Goal: Task Accomplishment & Management: Complete application form

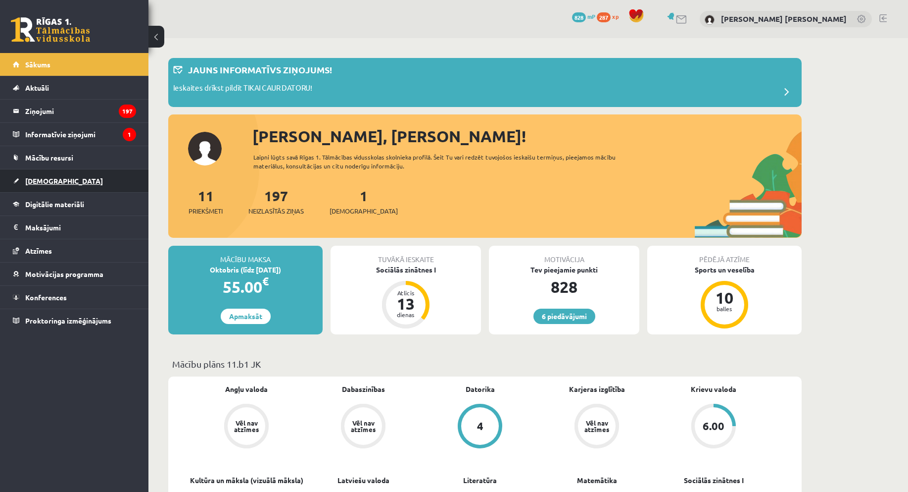
click at [63, 176] on link "[DEMOGRAPHIC_DATA]" at bounding box center [74, 180] width 123 height 23
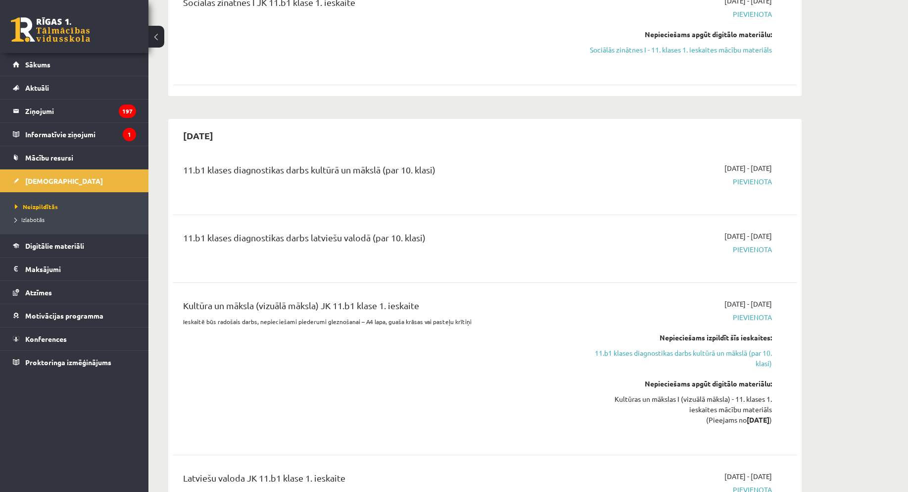
scroll to position [198, 0]
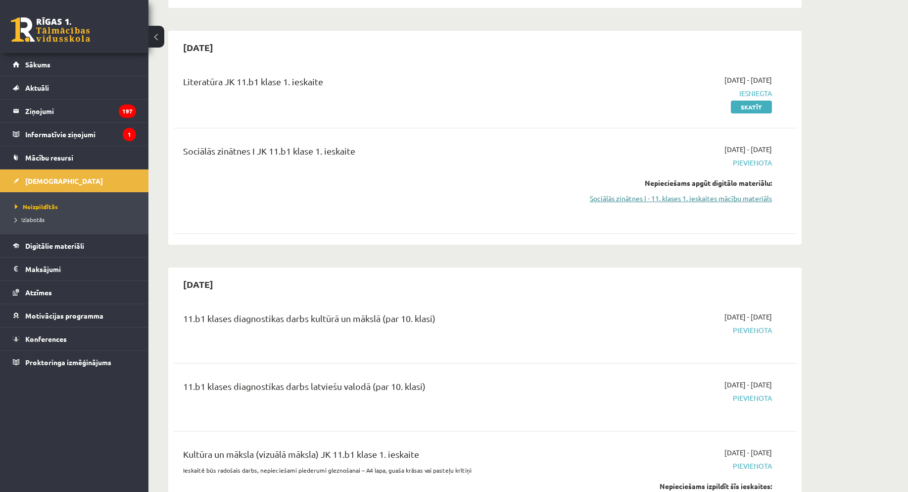
click at [725, 198] on link "Sociālās zinātnes I - 11. klases 1. ieskaites mācību materiāls" at bounding box center [679, 198] width 187 height 10
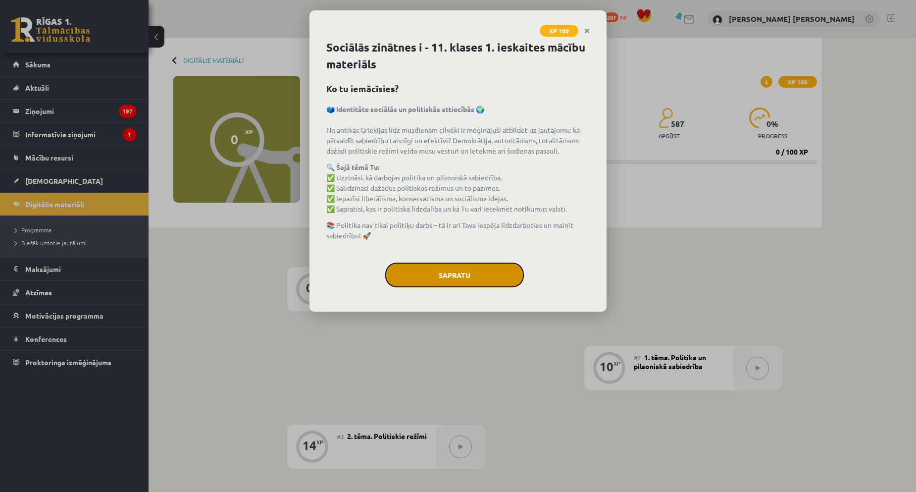
click at [466, 280] on button "Sapratu" at bounding box center [454, 274] width 139 height 25
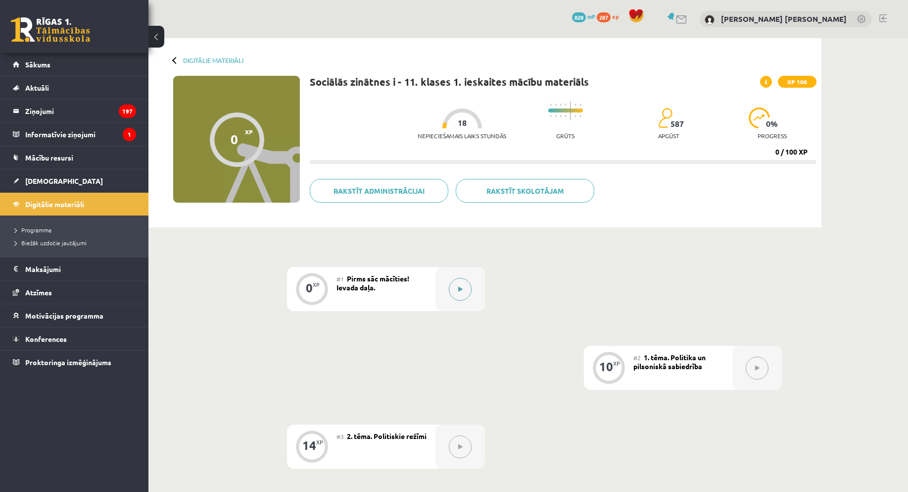
click at [461, 278] on button at bounding box center [460, 289] width 23 height 23
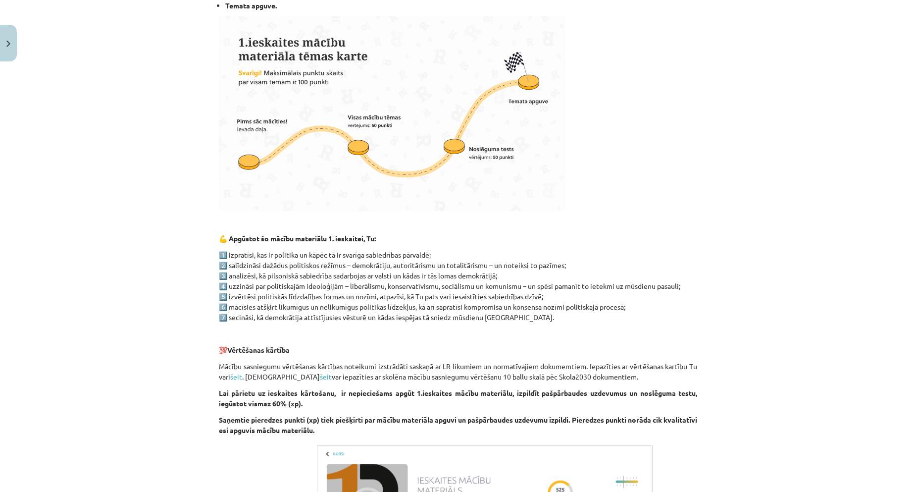
scroll to position [502, 0]
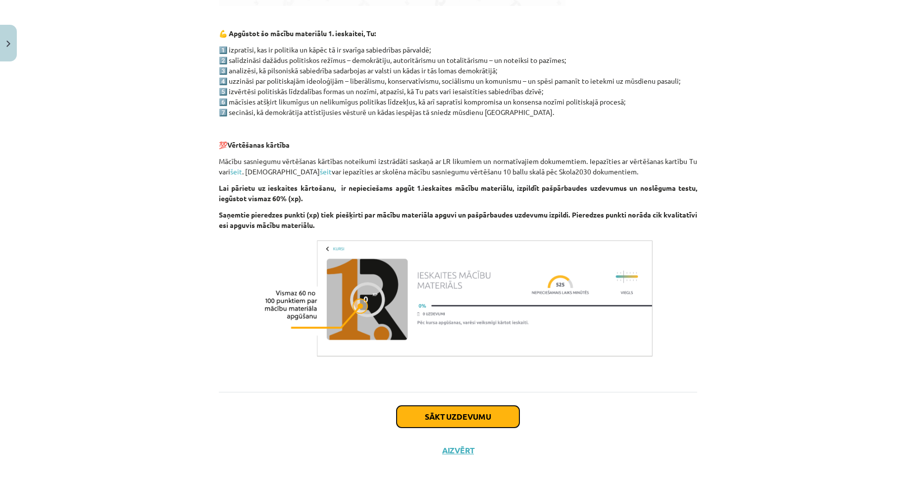
click at [473, 409] on button "Sākt uzdevumu" at bounding box center [458, 416] width 123 height 22
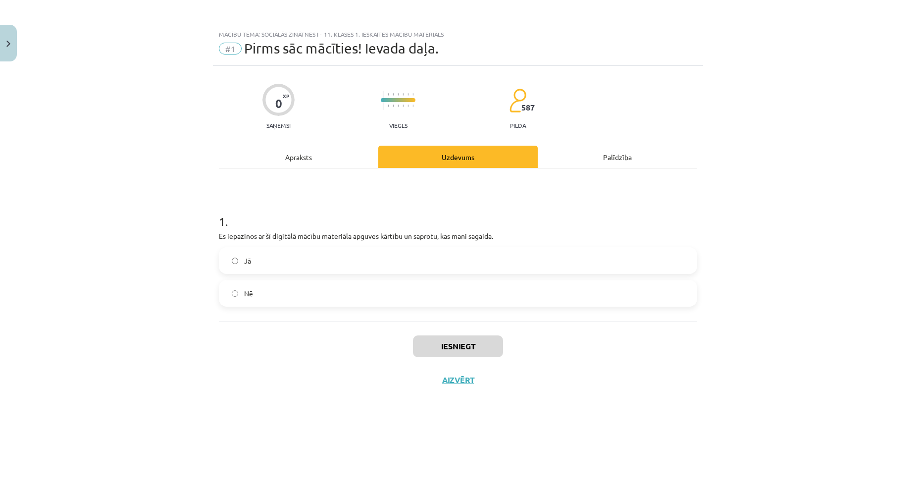
scroll to position [0, 0]
drag, startPoint x: 272, startPoint y: 264, endPoint x: 474, endPoint y: 349, distance: 218.6
click at [275, 266] on label "Jā" at bounding box center [458, 260] width 476 height 25
click at [476, 350] on button "Iesniegt" at bounding box center [458, 346] width 90 height 22
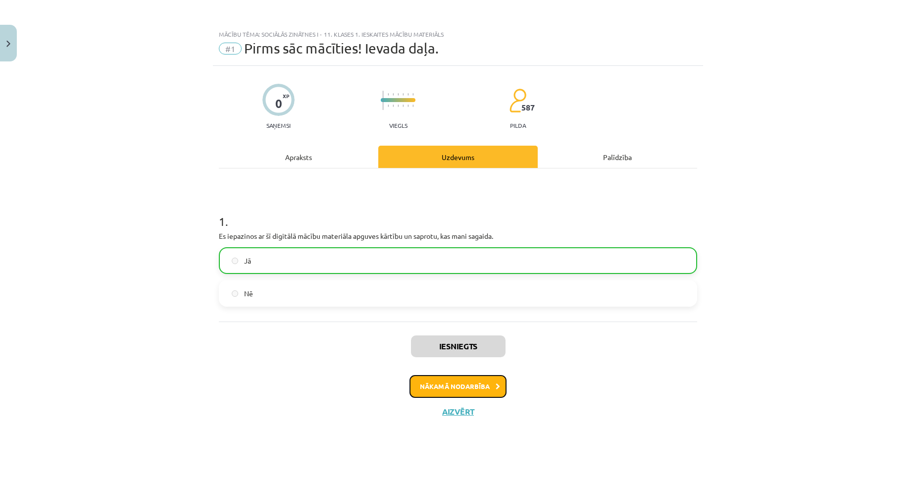
click at [461, 381] on button "Nākamā nodarbība" at bounding box center [457, 386] width 97 height 23
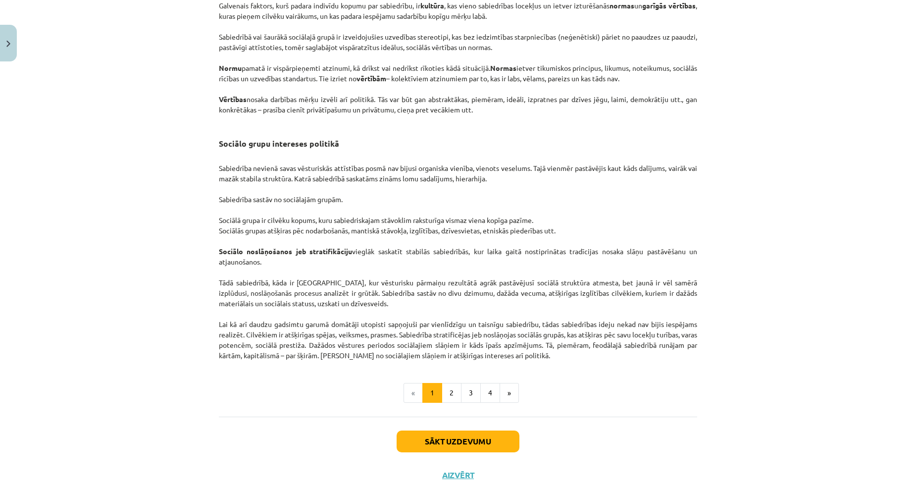
scroll to position [1401, 0]
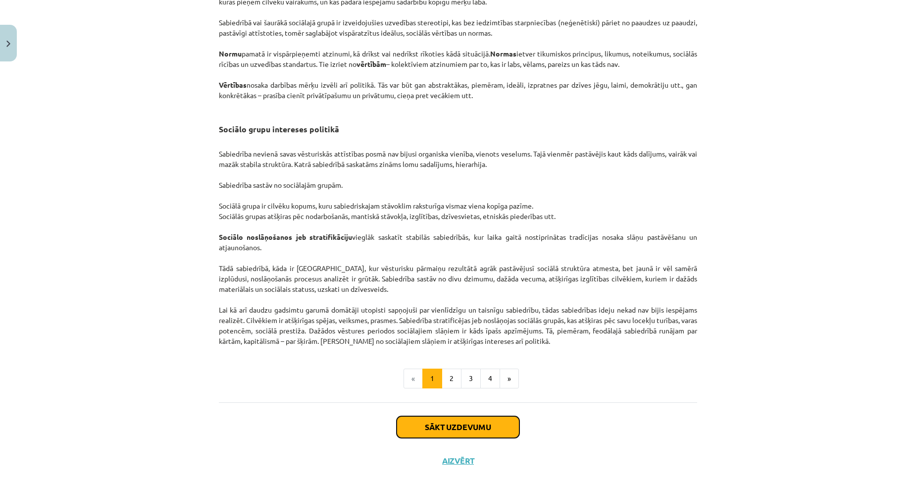
click at [492, 418] on button "Sākt uzdevumu" at bounding box center [458, 427] width 123 height 22
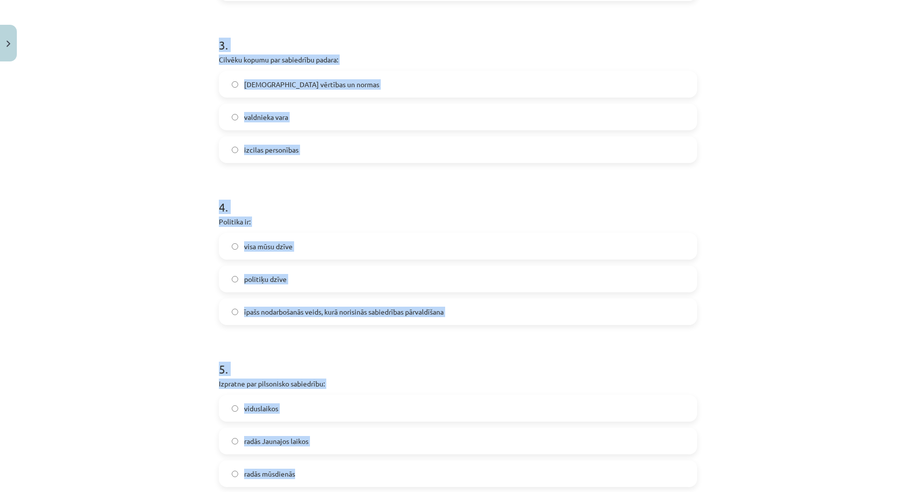
scroll to position [610, 0]
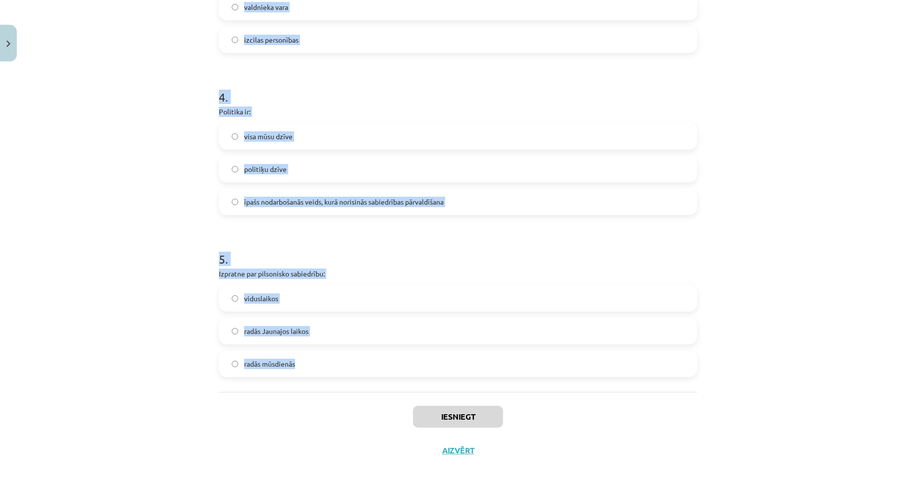
drag, startPoint x: 209, startPoint y: 210, endPoint x: 527, endPoint y: 370, distance: 355.1
click at [593, 376] on div "Mācību tēma: Sociālās zinātnes i - 11. klases 1. ieskaites mācību materiāls #2 …" at bounding box center [458, 246] width 916 height 492
copy form "Nozīmīgākais varas leģitimitātes nosacījums demokrātijā ir tas, ka: vara tiek v…"
click at [111, 223] on div "Mācību tēma: Sociālās zinātnes i - 11. klases 1. ieskaites mācību materiāls #2 …" at bounding box center [458, 246] width 916 height 492
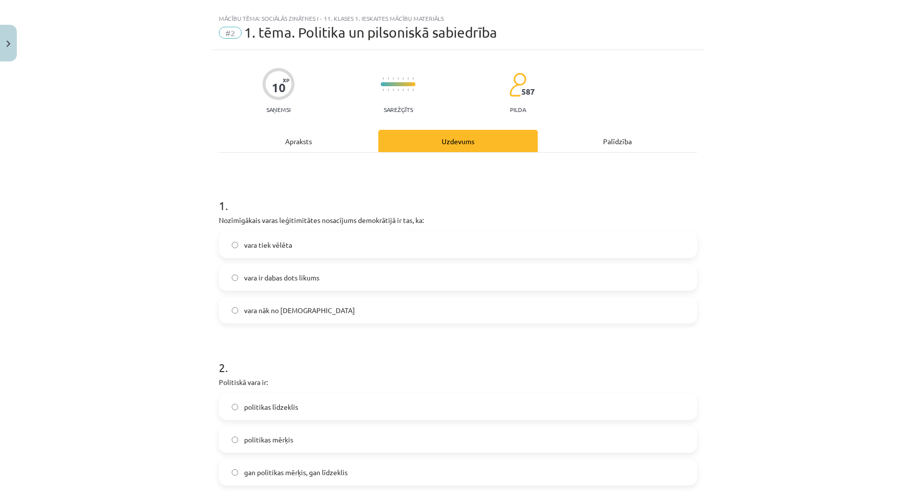
scroll to position [0, 0]
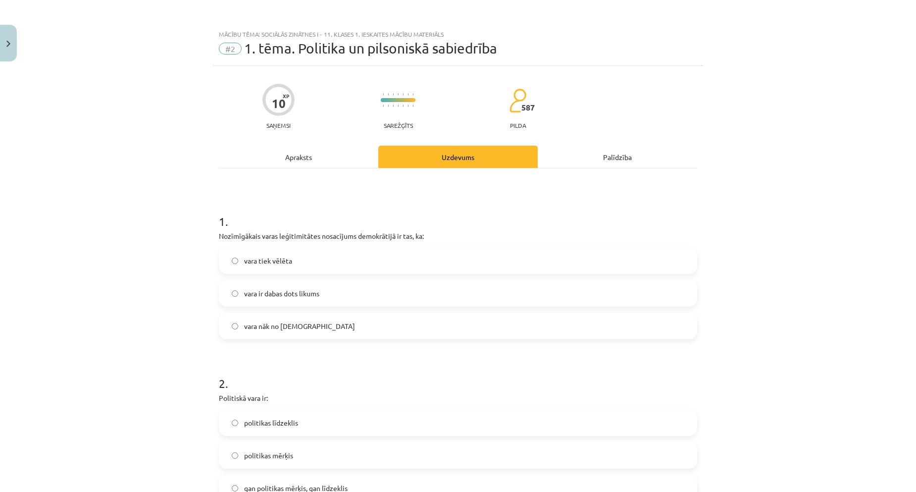
click at [281, 263] on span "vara tiek vēlēta" at bounding box center [268, 260] width 48 height 10
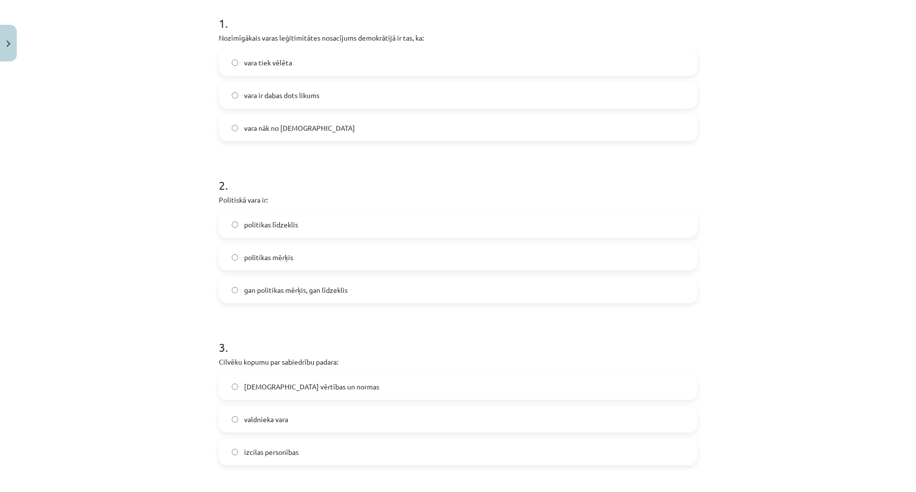
click at [311, 293] on span "gan politikas mērķis, gan līdzeklis" at bounding box center [295, 290] width 103 height 10
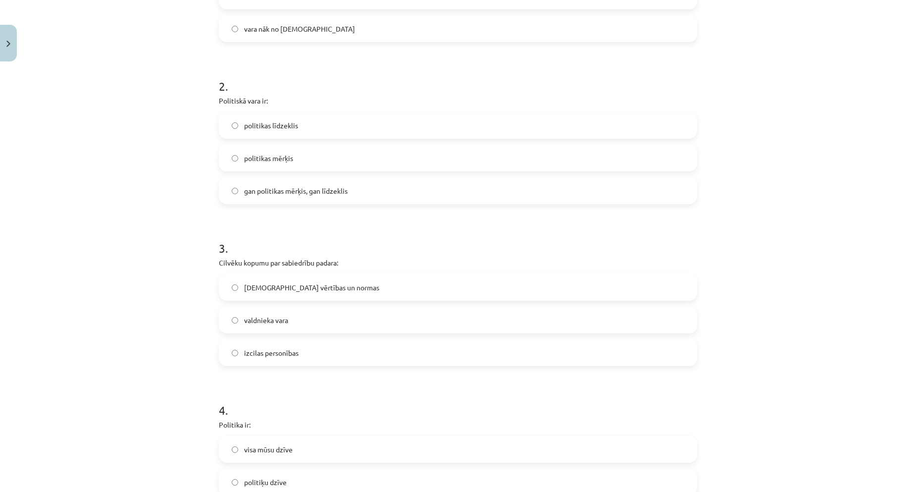
click at [288, 282] on span "kopīgās vērtības un normas" at bounding box center [311, 287] width 135 height 10
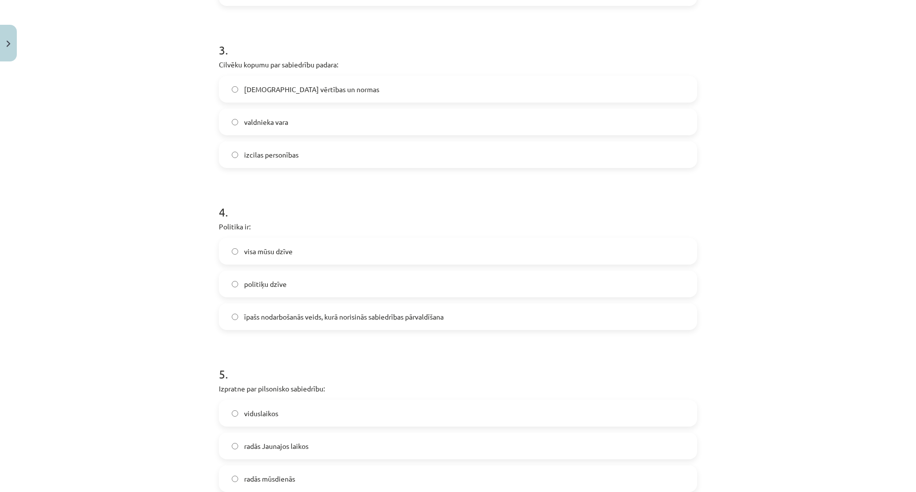
click at [295, 314] on span "īpašs nodarbošanās veids, kurā norisinās sabiedrības pārvaldīšana" at bounding box center [344, 316] width 200 height 10
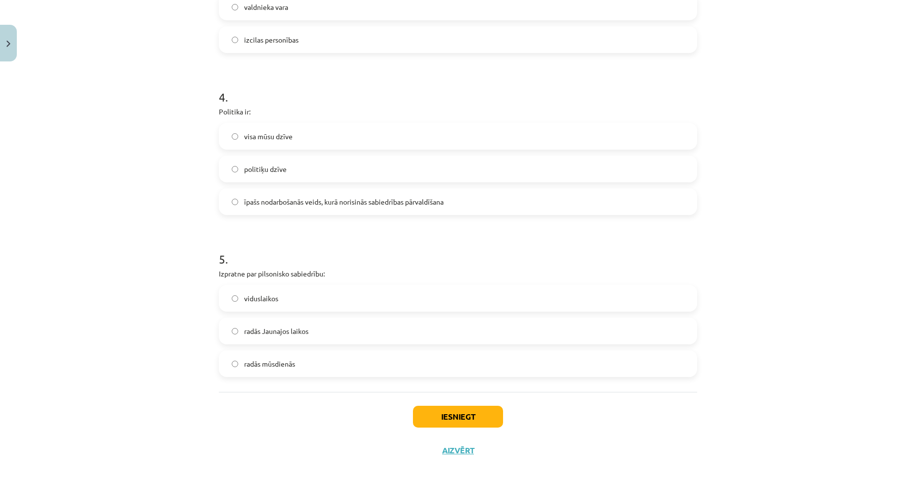
drag, startPoint x: 266, startPoint y: 337, endPoint x: 379, endPoint y: 416, distance: 137.9
click at [269, 337] on label "radās Jaunajos laikos" at bounding box center [458, 330] width 476 height 25
click at [304, 335] on label "radās Jaunajos laikos" at bounding box center [458, 330] width 476 height 25
click at [463, 413] on button "Iesniegt" at bounding box center [458, 416] width 90 height 22
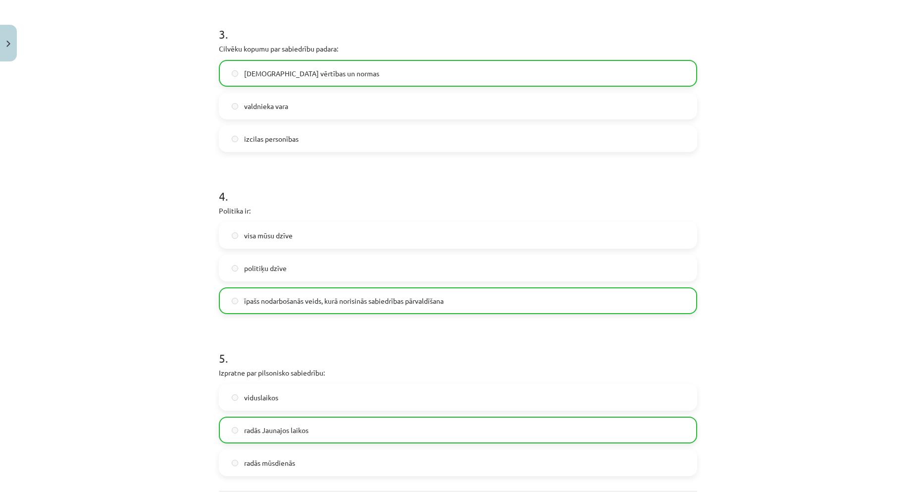
scroll to position [642, 0]
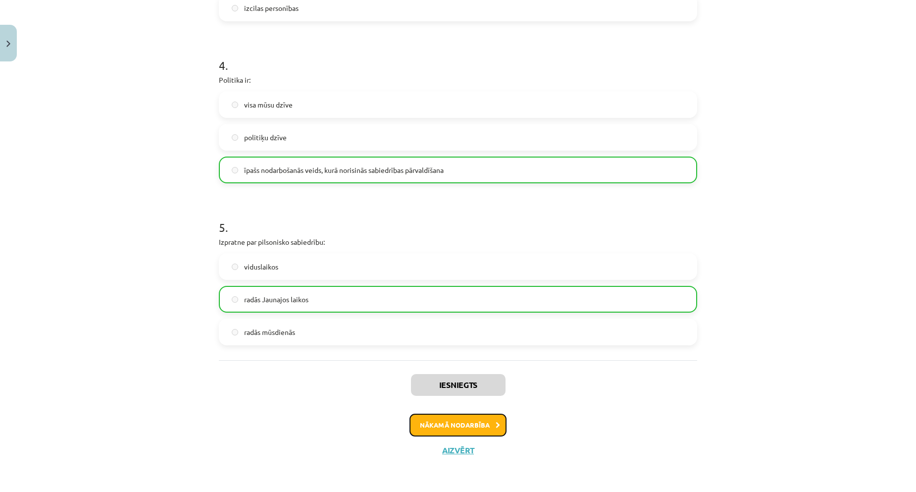
click at [483, 432] on button "Nākamā nodarbība" at bounding box center [457, 424] width 97 height 23
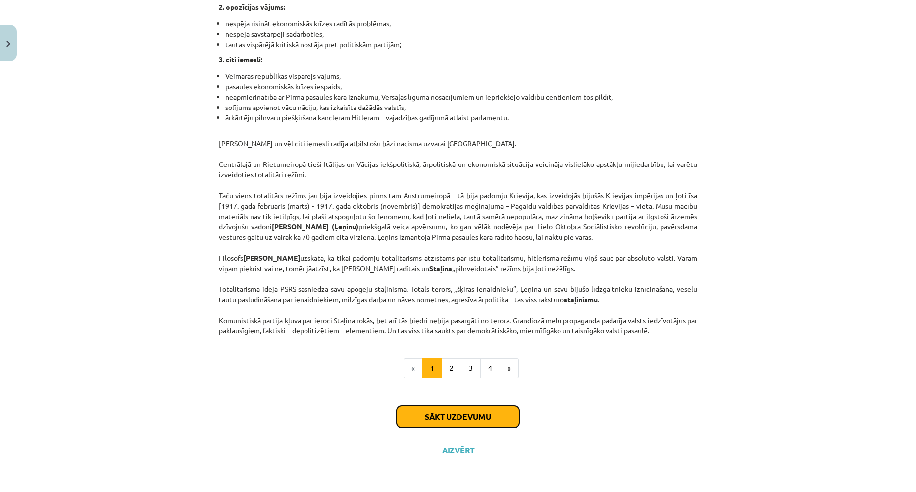
click at [464, 420] on button "Sākt uzdevumu" at bounding box center [458, 416] width 123 height 22
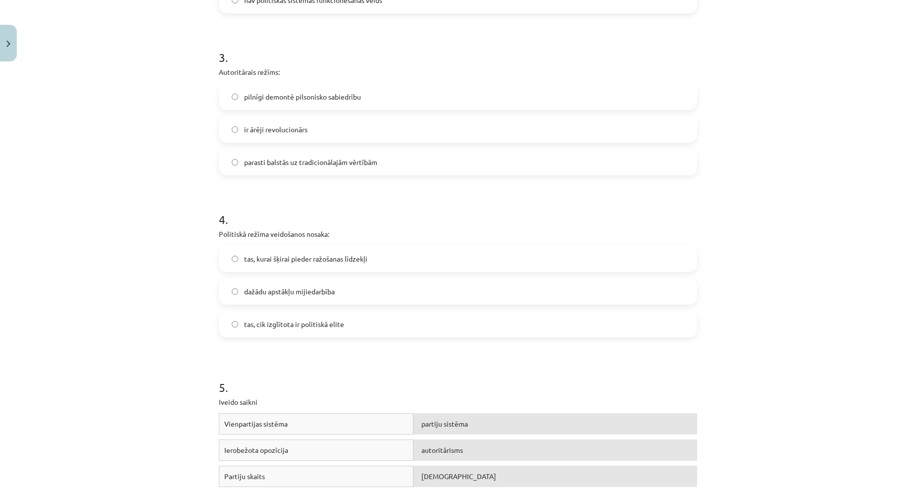
scroll to position [686, 0]
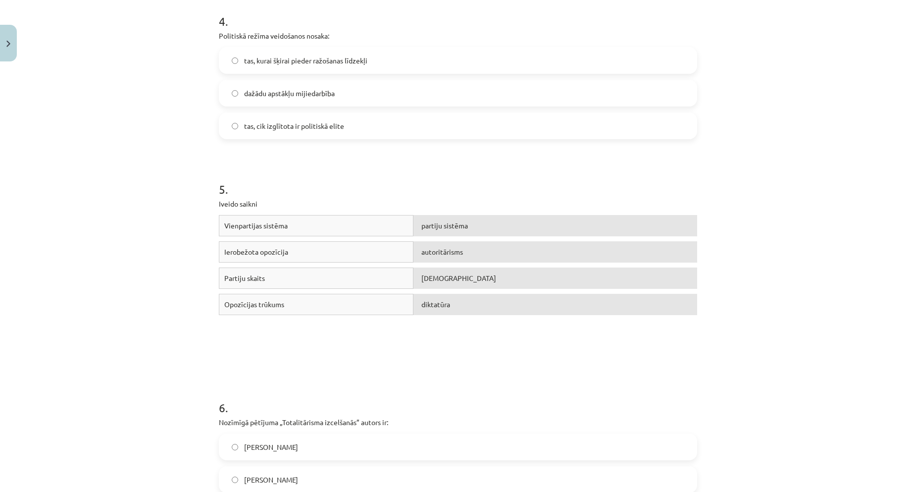
click at [262, 275] on div "Partiju skaits" at bounding box center [316, 277] width 195 height 21
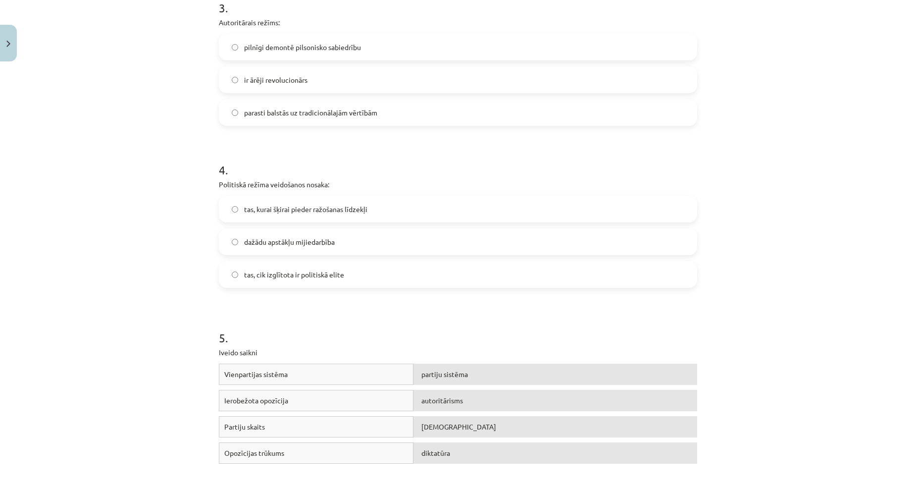
scroll to position [785, 0]
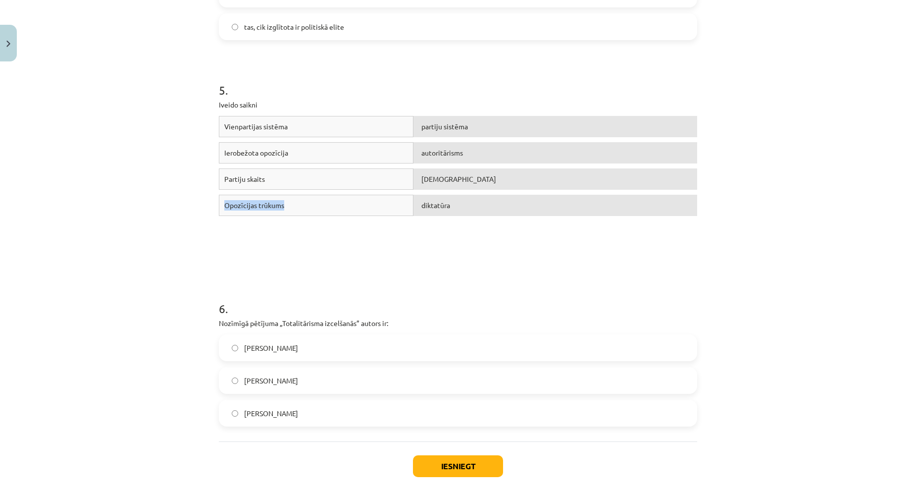
drag, startPoint x: 309, startPoint y: 208, endPoint x: 470, endPoint y: 191, distance: 161.8
click at [471, 189] on div "Vienpartijas sistēma partiju sistēma Ierobežota opozīcija autoritārisms Partiju…" at bounding box center [458, 190] width 478 height 149
click at [452, 216] on div "Opozīcijas trūkums diktatūra" at bounding box center [458, 208] width 478 height 26
click at [432, 203] on span "diktatūra" at bounding box center [435, 205] width 29 height 9
drag, startPoint x: 353, startPoint y: 203, endPoint x: 440, endPoint y: 213, distance: 87.2
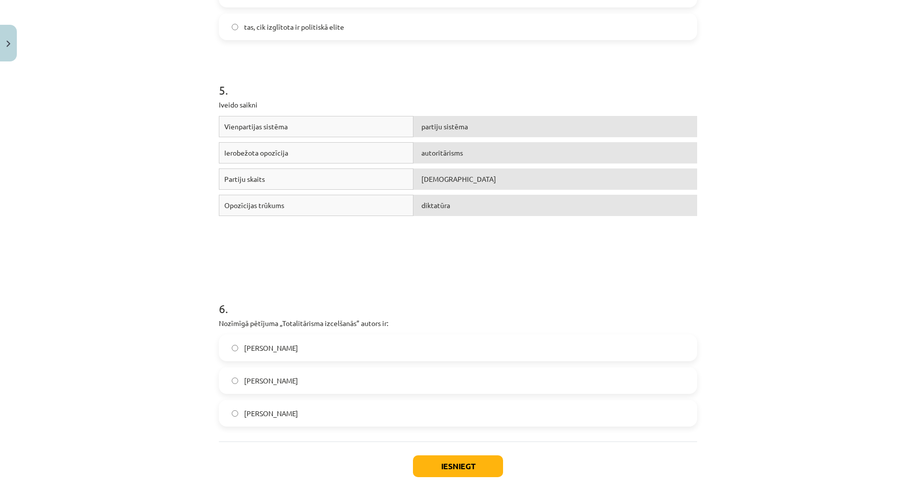
click at [353, 202] on div "Opozīcijas trūkums" at bounding box center [316, 205] width 195 height 21
click at [449, 213] on div "diktatūra" at bounding box center [555, 205] width 284 height 21
drag, startPoint x: 345, startPoint y: 206, endPoint x: 480, endPoint y: 207, distance: 135.6
click at [498, 203] on div "Opozīcijas trūkums diktatūra" at bounding box center [458, 208] width 478 height 26
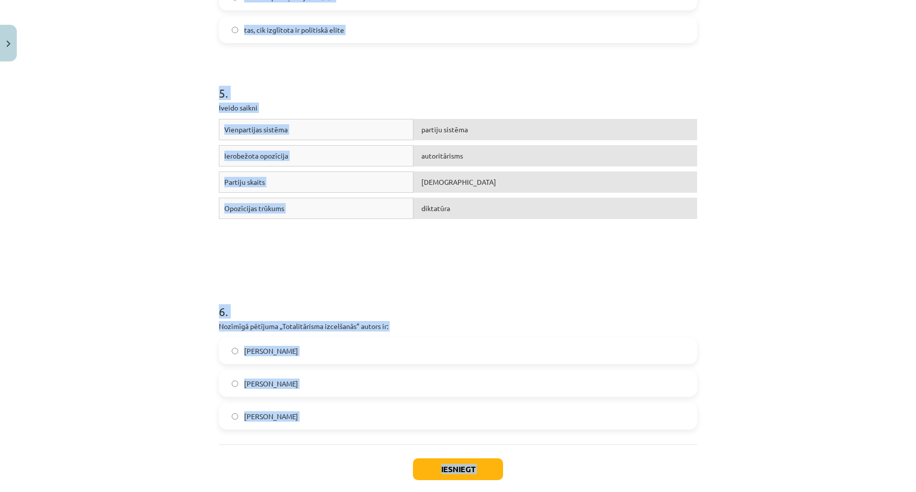
scroll to position [834, 0]
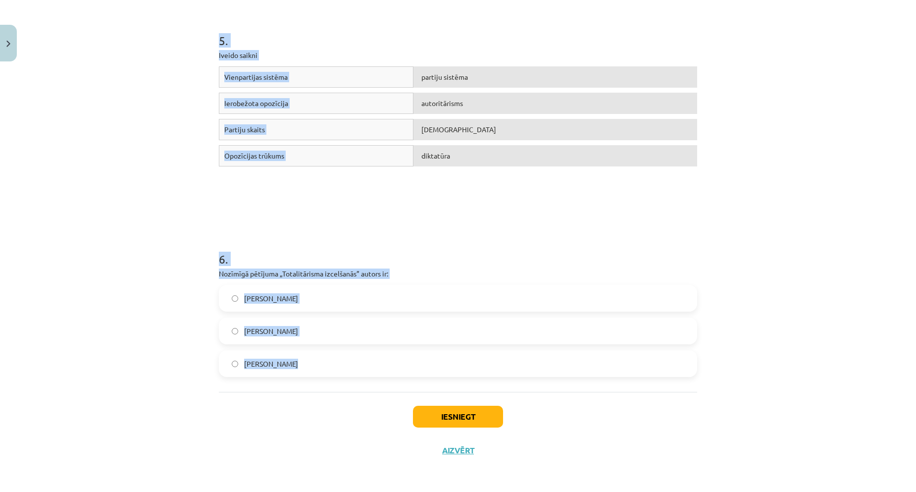
drag, startPoint x: 208, startPoint y: 234, endPoint x: 387, endPoint y: 349, distance: 212.7
click at [570, 351] on div "Mācību tēma: Sociālās zinātnes i - 11. klases 1. ieskaites mācību materiāls #3 …" at bounding box center [458, 246] width 916 height 492
copy form "Par vēsturiski klasiskiem totalitāriem režīmiem var uzskatīt: Hitlera, Staļina …"
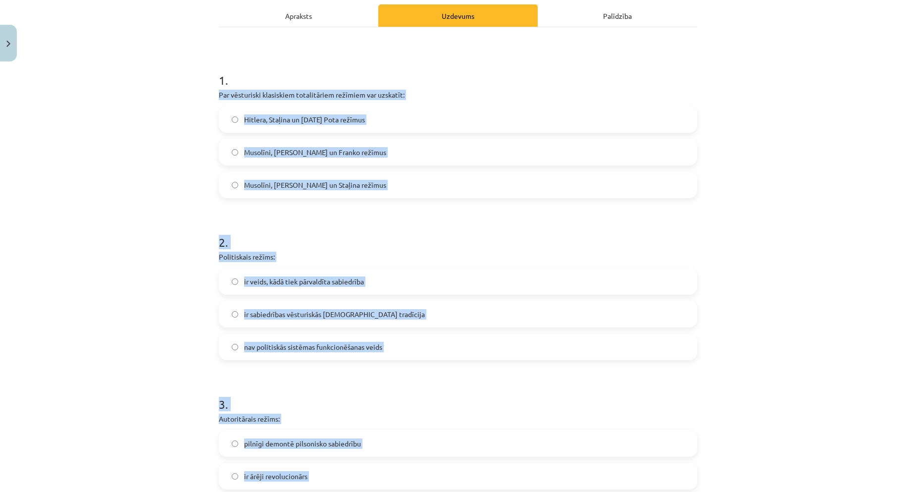
scroll to position [0, 0]
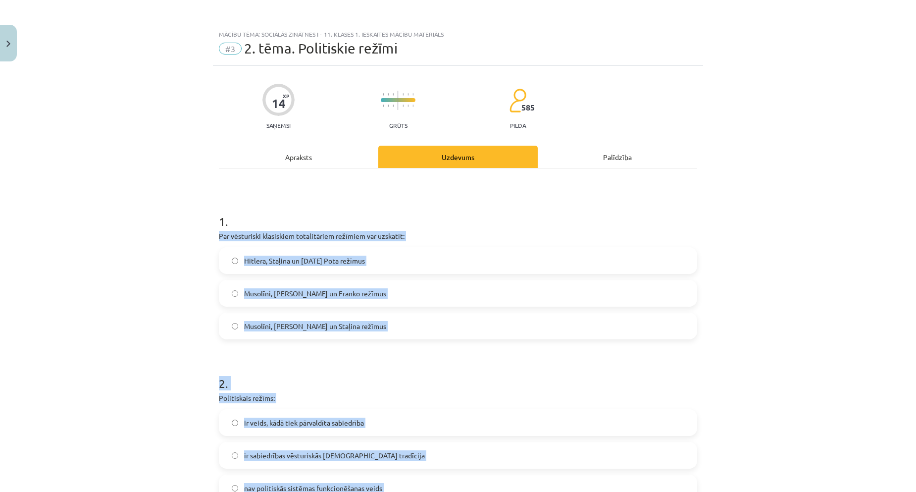
drag, startPoint x: 110, startPoint y: 331, endPoint x: 187, endPoint y: 327, distance: 76.8
click at [110, 332] on div "Mācību tēma: Sociālās zinātnes i - 11. klases 1. ieskaites mācību materiāls #3 …" at bounding box center [458, 246] width 916 height 492
click at [138, 294] on div "Mācību tēma: Sociālās zinātnes i - 11. klases 1. ieskaites mācību materiāls #3 …" at bounding box center [458, 246] width 916 height 492
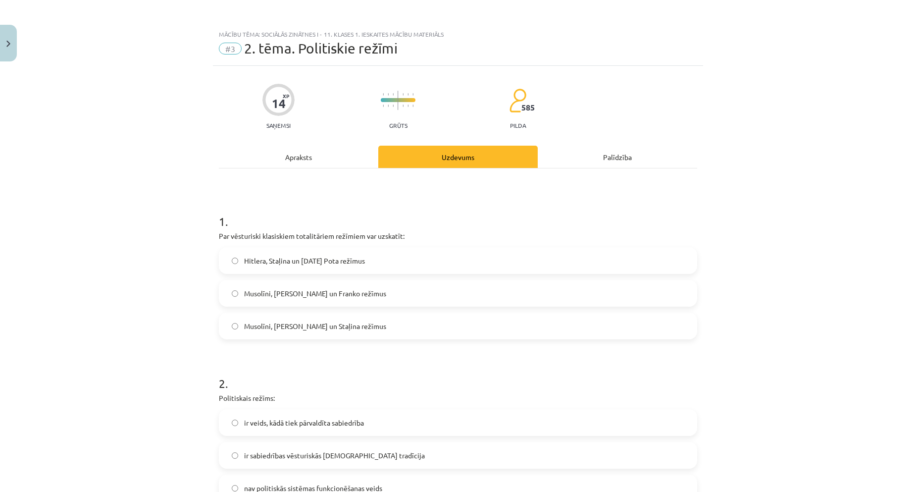
click at [279, 262] on span "Hitlera, Staļina un Pola Pota režīmus" at bounding box center [304, 260] width 121 height 10
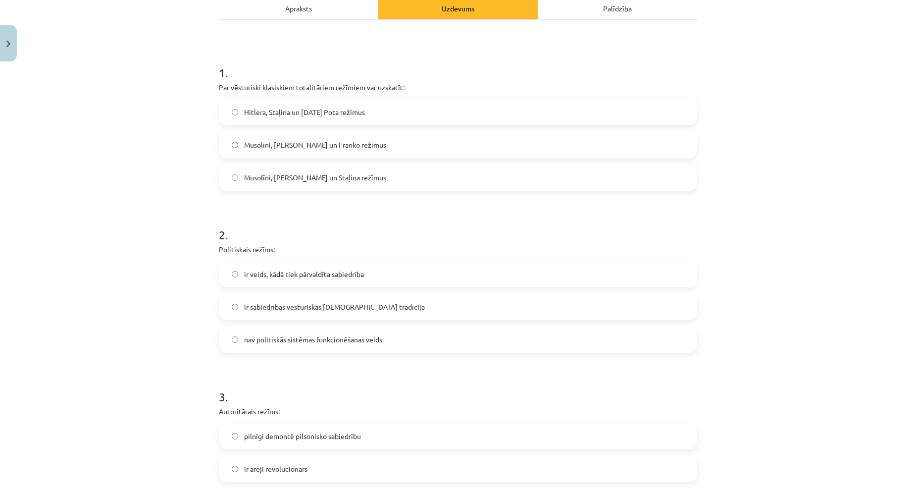
click at [281, 272] on span "ir veids, kādā tiek pārvaldīta sabiedrība" at bounding box center [304, 274] width 120 height 10
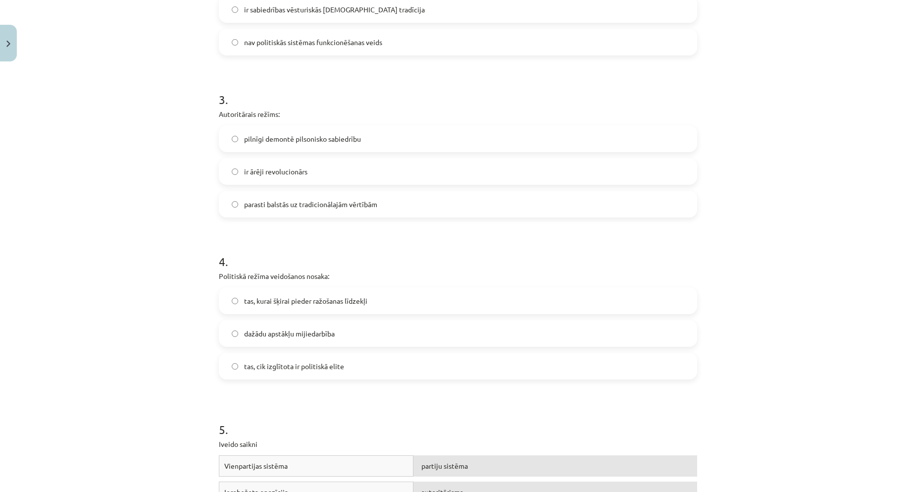
click at [254, 208] on span "parasti balstās uz tradicionālajām vērtībām" at bounding box center [310, 204] width 133 height 10
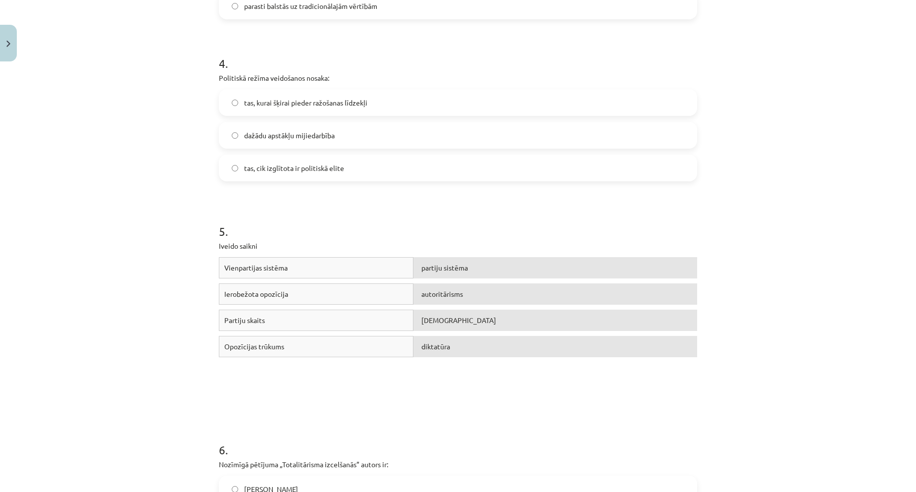
click at [255, 137] on span "dažādu apstākļu mijiedarbība" at bounding box center [289, 135] width 91 height 10
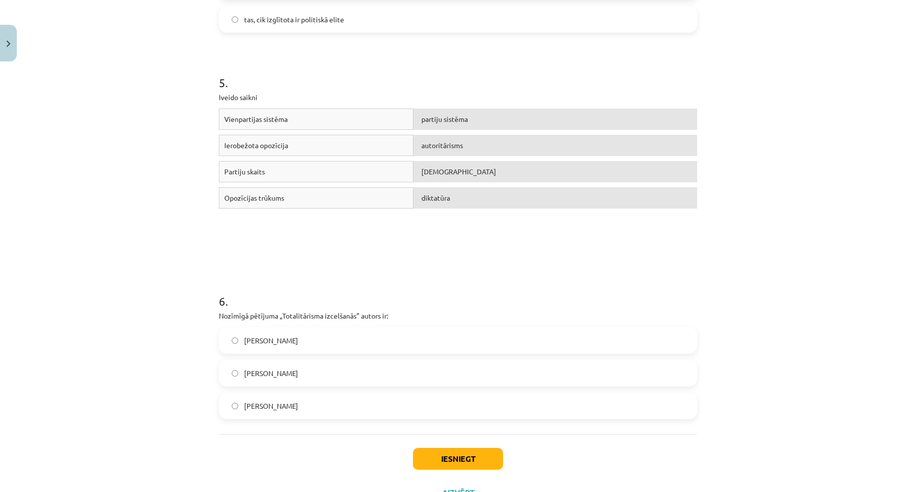
click at [258, 172] on span "Partiju skaits" at bounding box center [244, 171] width 41 height 9
drag, startPoint x: 292, startPoint y: 166, endPoint x: 337, endPoint y: 171, distance: 45.9
click at [337, 171] on div "Partiju skaits" at bounding box center [316, 171] width 195 height 21
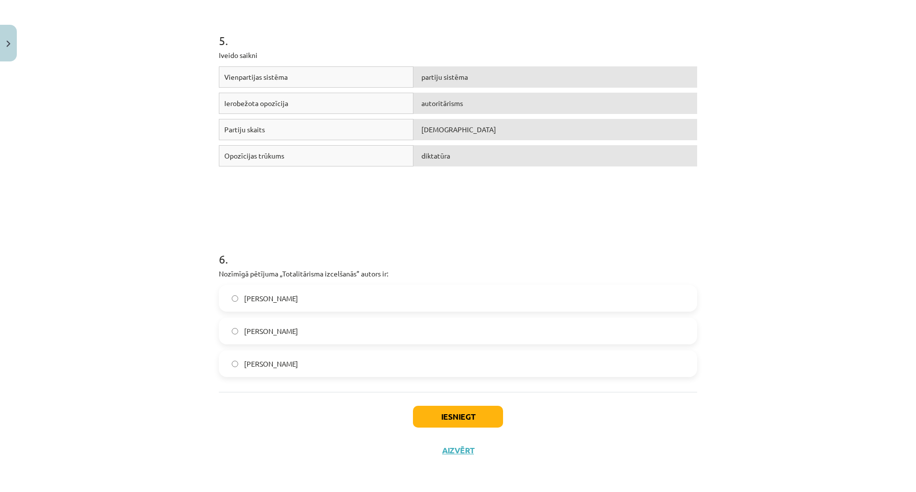
click at [280, 300] on span "Hanna Ārendte" at bounding box center [271, 298] width 54 height 10
click at [450, 411] on button "Iesniegt" at bounding box center [458, 416] width 90 height 22
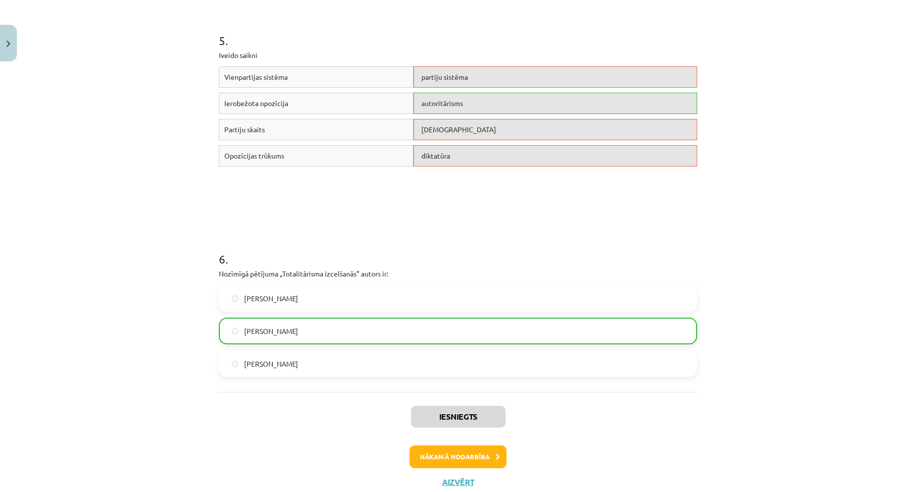
scroll to position [537, 0]
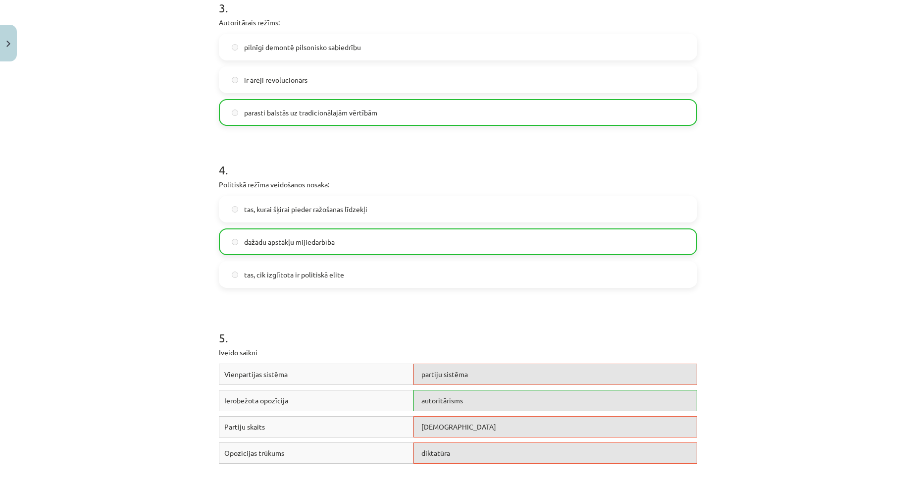
click at [454, 395] on div "autoritārisms" at bounding box center [555, 400] width 284 height 21
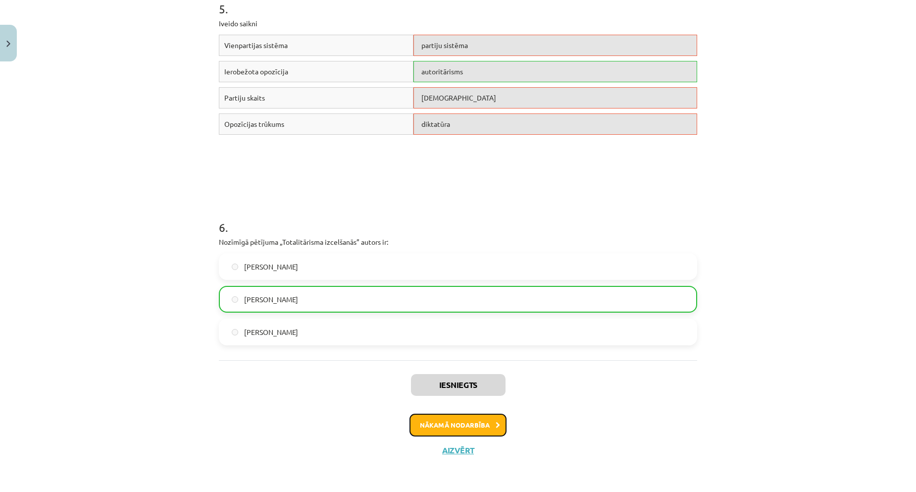
click at [445, 414] on button "Nākamā nodarbība" at bounding box center [457, 424] width 97 height 23
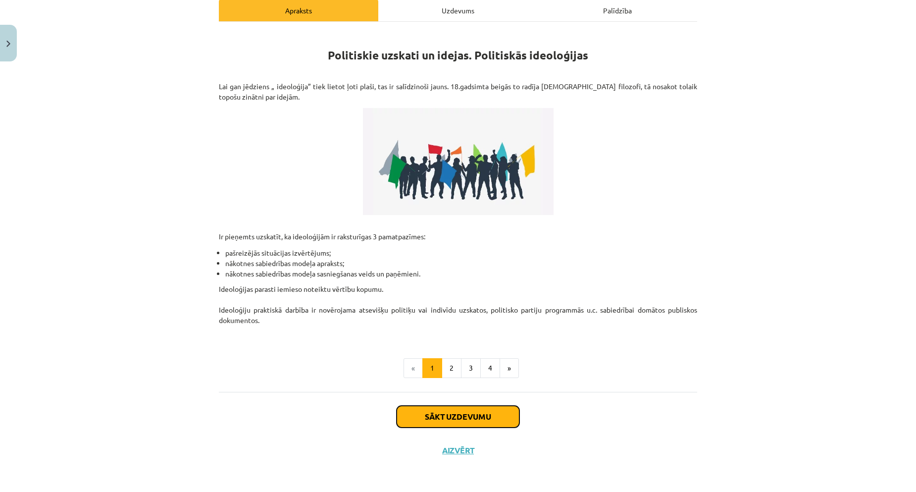
click at [448, 413] on button "Sākt uzdevumu" at bounding box center [458, 416] width 123 height 22
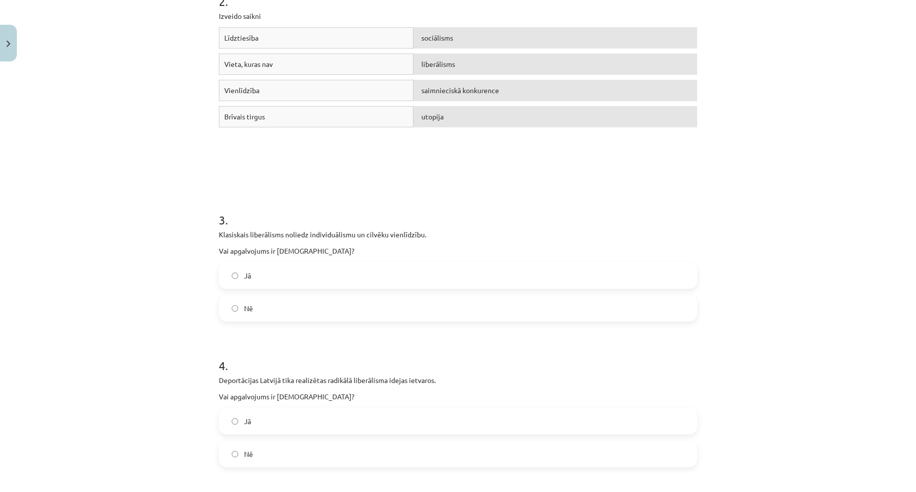
scroll to position [173, 0]
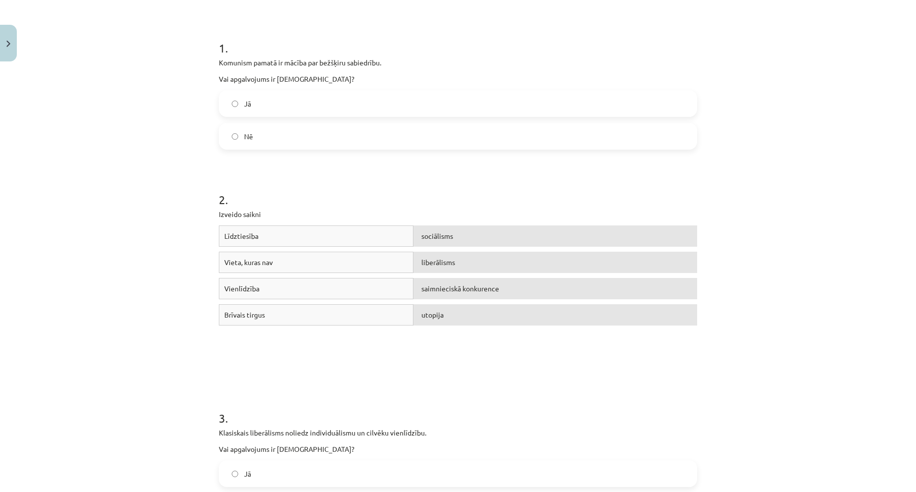
drag, startPoint x: 416, startPoint y: 280, endPoint x: 425, endPoint y: 289, distance: 13.0
click at [416, 280] on div "saimnieciskā konkurence" at bounding box center [555, 288] width 284 height 21
click at [472, 274] on div "Vieta, kuras nav liberālisms" at bounding box center [458, 264] width 478 height 26
click at [458, 291] on span "saimnieciskā konkurence" at bounding box center [460, 288] width 78 height 9
click at [426, 290] on span "saimnieciskā konkurence" at bounding box center [460, 288] width 78 height 9
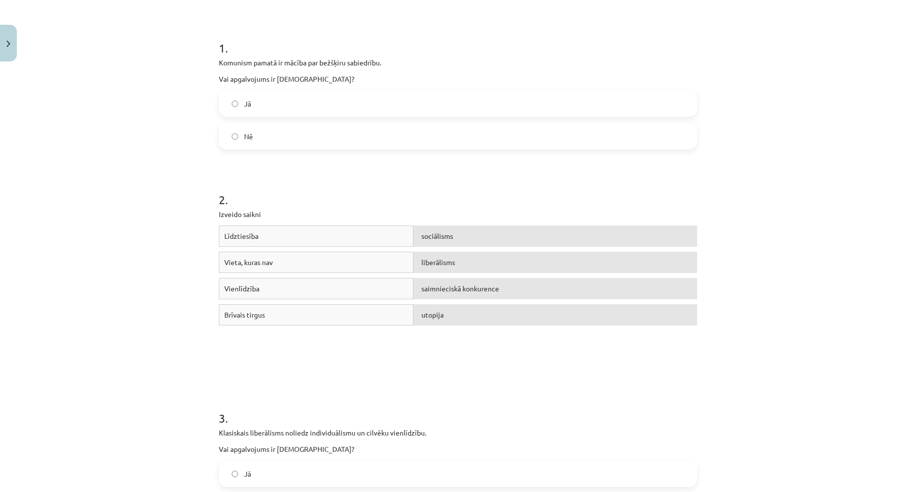
click at [447, 292] on span "saimnieciskā konkurence" at bounding box center [460, 288] width 78 height 9
drag, startPoint x: 447, startPoint y: 292, endPoint x: 478, endPoint y: 278, distance: 34.8
click at [449, 293] on div "saimnieciskā konkurence" at bounding box center [555, 288] width 284 height 21
click at [472, 247] on div "Līdztiesība sociālisms" at bounding box center [458, 238] width 478 height 26
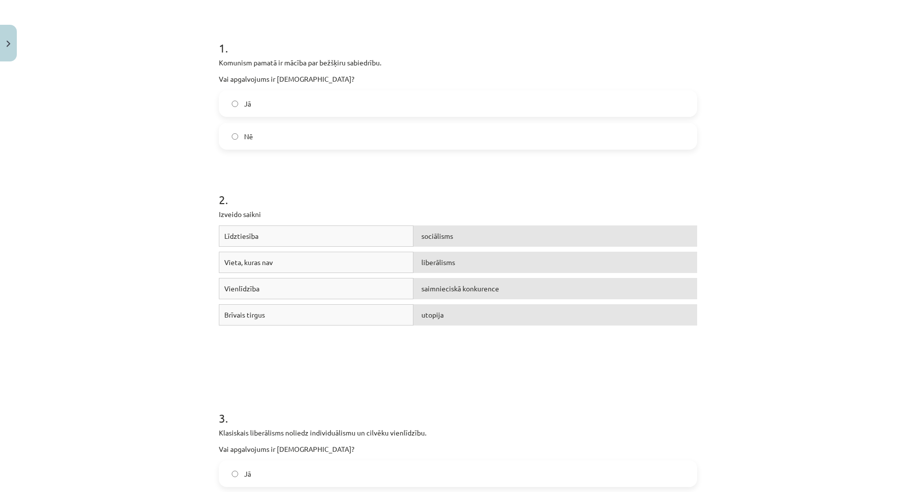
click at [464, 312] on div "utopija" at bounding box center [555, 314] width 284 height 21
click at [425, 287] on span "saimnieciskā konkurence" at bounding box center [460, 288] width 78 height 9
drag, startPoint x: 425, startPoint y: 287, endPoint x: 445, endPoint y: 262, distance: 31.7
click at [425, 287] on span "saimnieciskā konkurence" at bounding box center [460, 288] width 78 height 9
click at [435, 259] on span "liberālisms" at bounding box center [438, 261] width 34 height 9
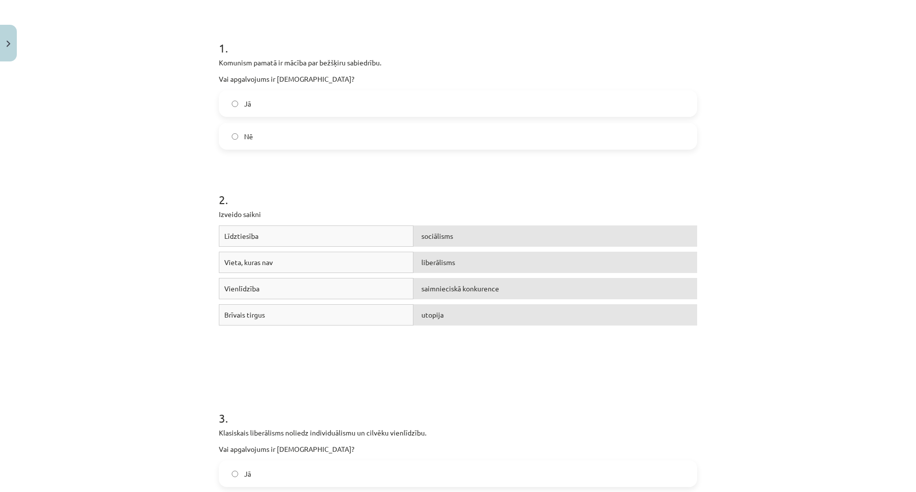
click at [413, 234] on div "sociālisms" at bounding box center [555, 235] width 284 height 21
click at [440, 264] on span "liberālisms" at bounding box center [438, 261] width 34 height 9
drag, startPoint x: 438, startPoint y: 244, endPoint x: 436, endPoint y: 236, distance: 8.3
click at [438, 243] on div "sociālisms" at bounding box center [555, 235] width 284 height 21
drag, startPoint x: 435, startPoint y: 235, endPoint x: 401, endPoint y: 244, distance: 35.2
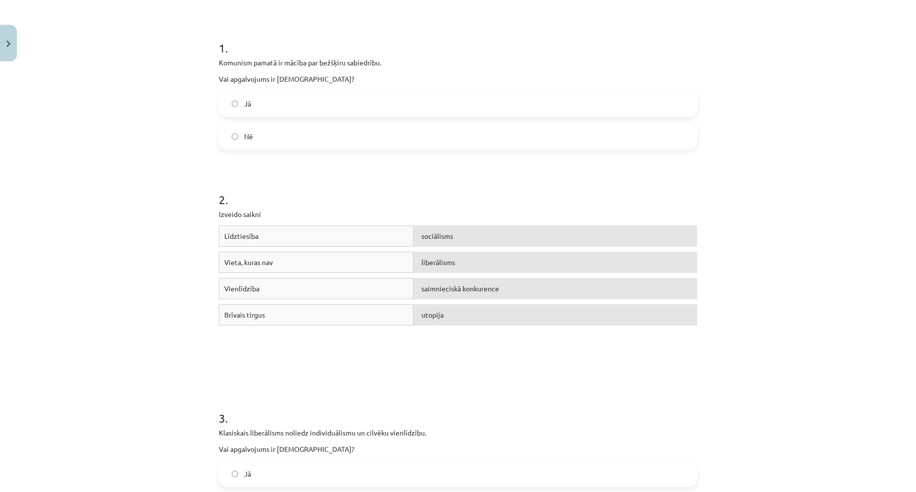
click at [435, 235] on span "sociālisms" at bounding box center [437, 235] width 32 height 9
drag, startPoint x: 401, startPoint y: 244, endPoint x: 276, endPoint y: 234, distance: 125.6
click at [276, 234] on div "Līdztiesība" at bounding box center [316, 235] width 195 height 21
drag, startPoint x: 276, startPoint y: 234, endPoint x: 589, endPoint y: 294, distance: 319.1
click at [281, 234] on div "Līdztiesība" at bounding box center [316, 235] width 195 height 21
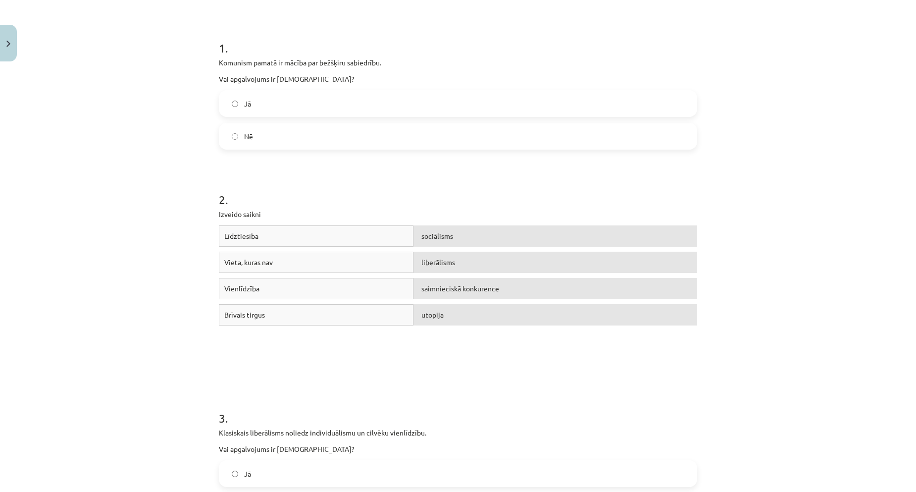
drag, startPoint x: 485, startPoint y: 251, endPoint x: 464, endPoint y: 240, distance: 23.0
click at [484, 251] on div "Līdztiesība sociālisms" at bounding box center [458, 238] width 478 height 26
click at [461, 265] on div "liberālisms" at bounding box center [555, 261] width 284 height 21
drag, startPoint x: 461, startPoint y: 265, endPoint x: 453, endPoint y: 272, distance: 11.2
click at [460, 267] on div "liberālisms" at bounding box center [555, 261] width 284 height 21
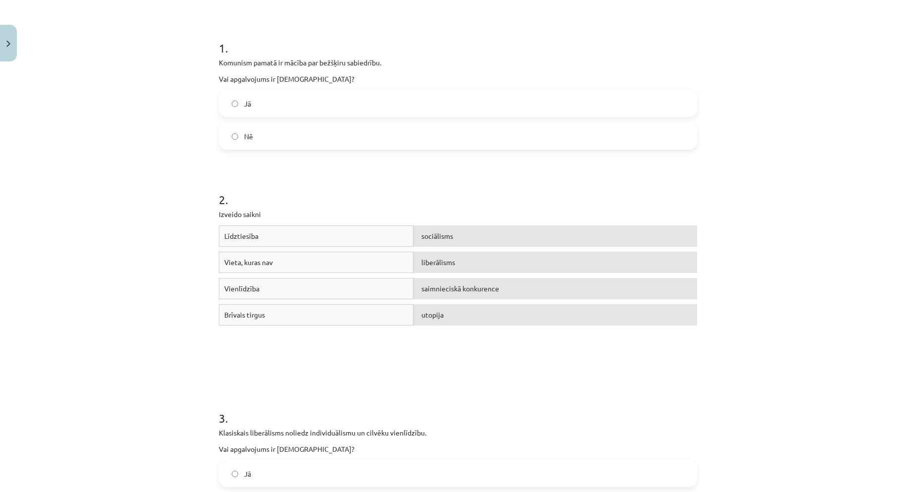
click at [440, 263] on span "liberālisms" at bounding box center [438, 261] width 34 height 9
drag, startPoint x: 440, startPoint y: 263, endPoint x: 426, endPoint y: 265, distance: 13.9
click at [386, 263] on div "Vieta, kuras nav liberālisms" at bounding box center [458, 264] width 478 height 26
click at [472, 266] on div "liberālisms" at bounding box center [555, 261] width 284 height 21
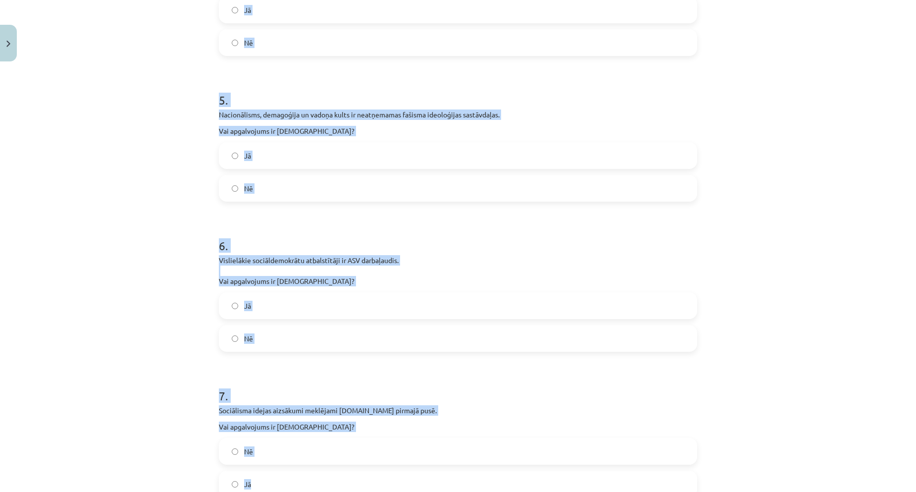
scroll to position [903, 0]
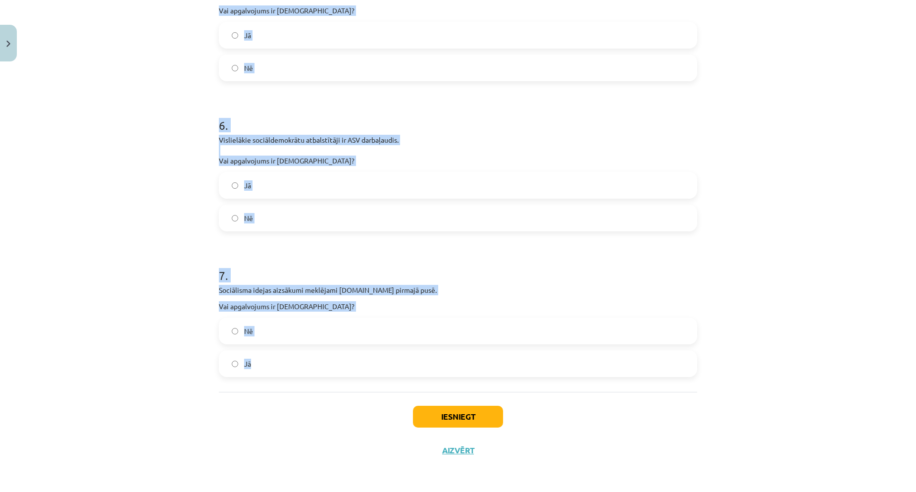
drag, startPoint x: 225, startPoint y: 238, endPoint x: 450, endPoint y: 357, distance: 254.7
click at [601, 378] on div "Mācību tēma: Sociālās zinātnes i - 11. klases 1. ieskaites mācību materiāls #4 …" at bounding box center [458, 246] width 916 height 492
copy form "Komunism pamatā ir mācība par bežšķiru sabiedrību. Vai apgalvojums ir pareizs? …"
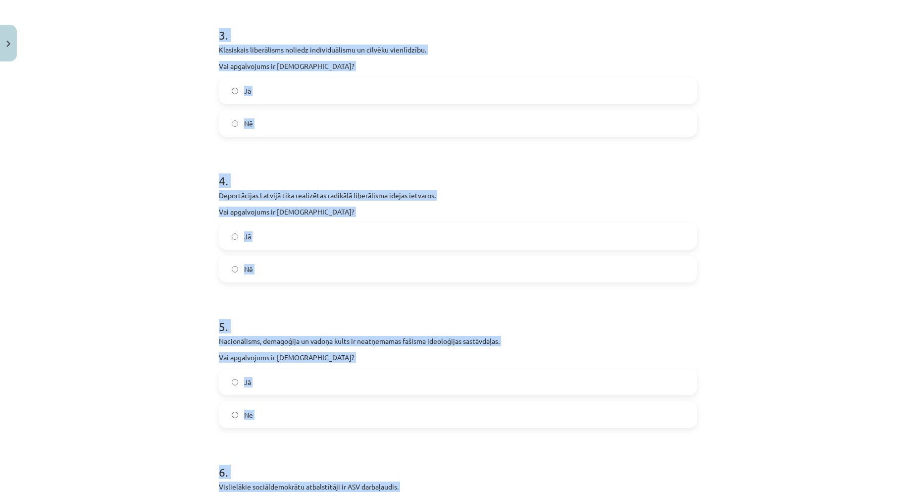
scroll to position [259, 0]
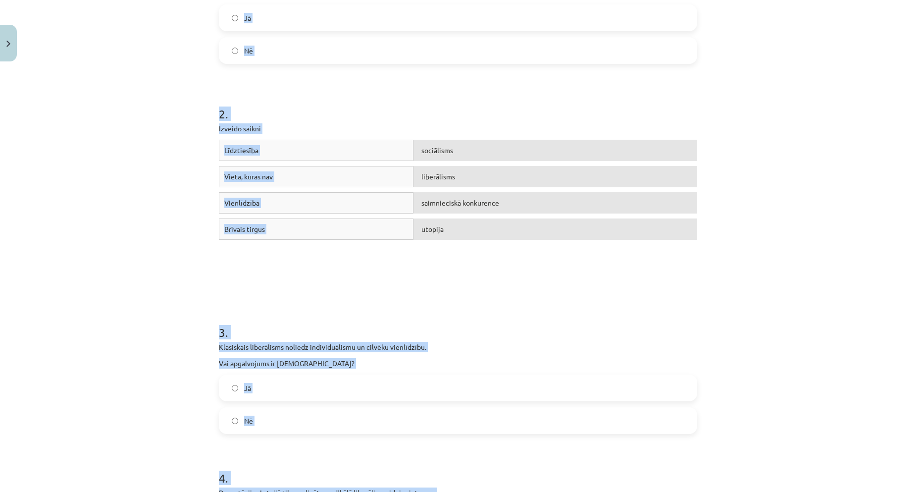
click at [175, 242] on div "Mācību tēma: Sociālās zinātnes i - 11. klases 1. ieskaites mācību materiāls #4 …" at bounding box center [458, 246] width 916 height 492
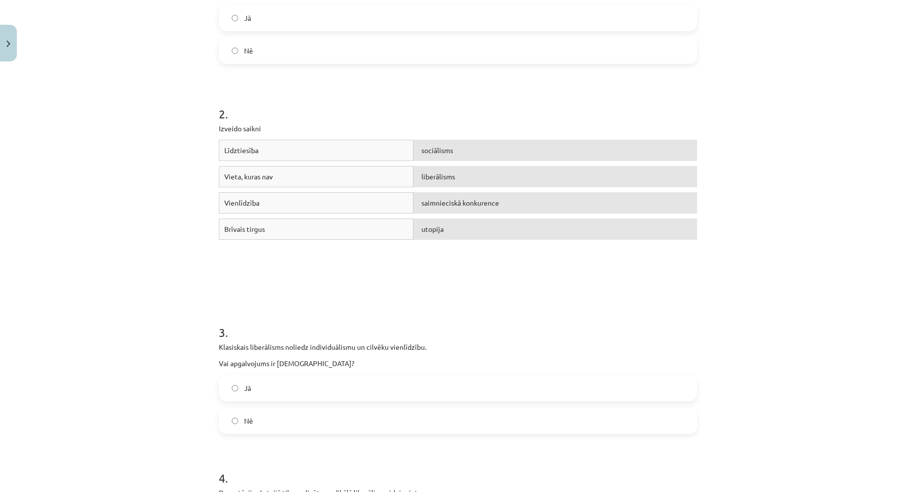
scroll to position [0, 0]
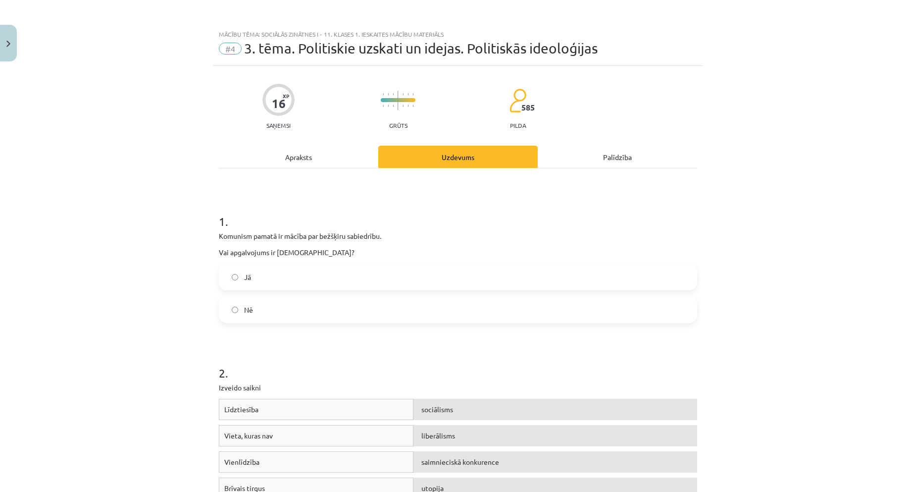
click at [248, 274] on label "Jā" at bounding box center [458, 276] width 476 height 25
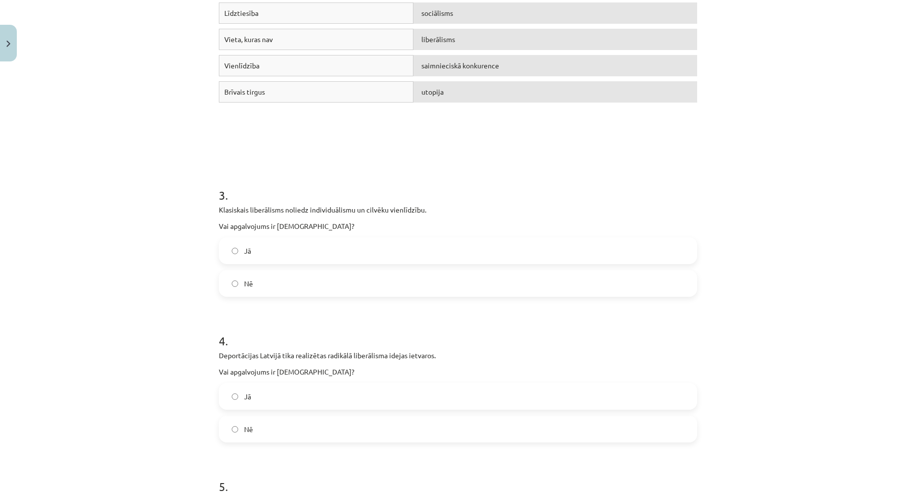
click at [268, 292] on label "Nē" at bounding box center [458, 283] width 476 height 25
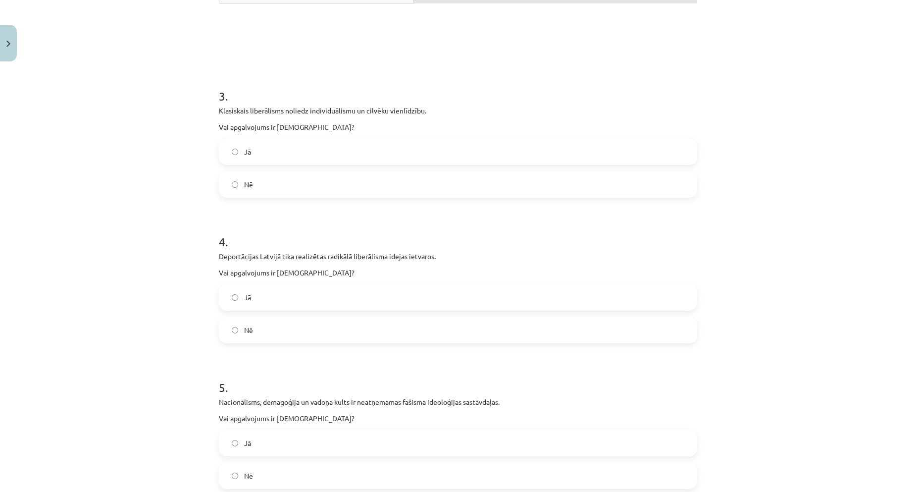
click at [258, 336] on label "Nē" at bounding box center [458, 329] width 476 height 25
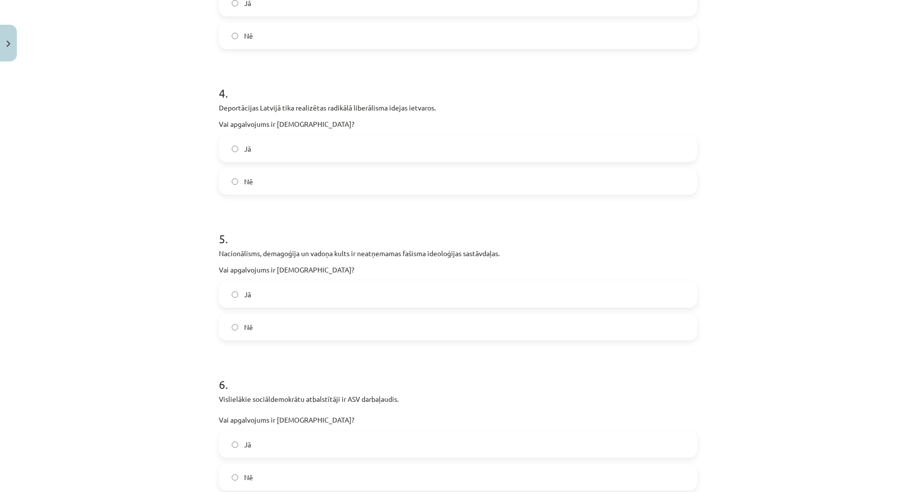
drag, startPoint x: 255, startPoint y: 293, endPoint x: 301, endPoint y: 367, distance: 87.0
click at [256, 294] on label "Jā" at bounding box center [458, 294] width 476 height 25
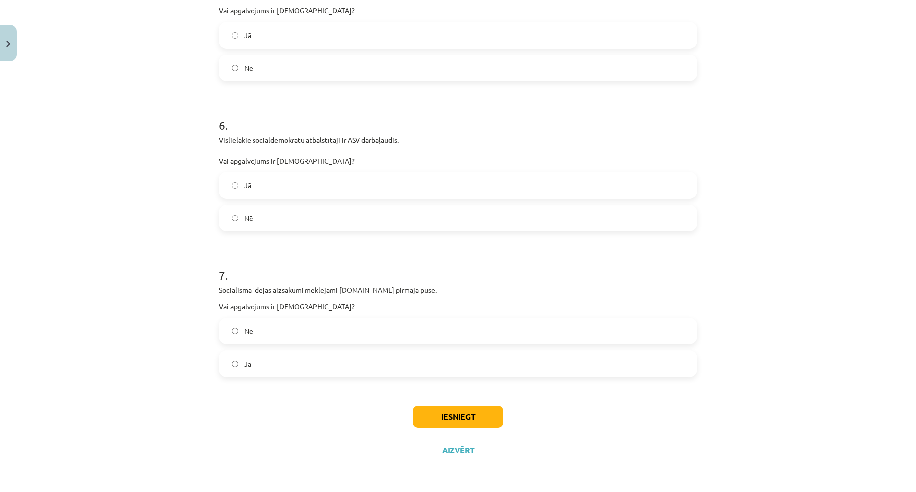
scroll to position [853, 0]
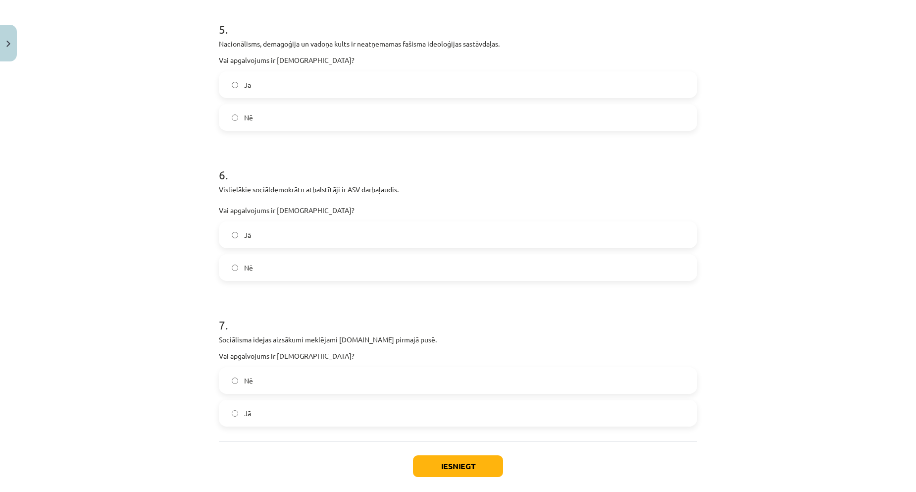
drag, startPoint x: 250, startPoint y: 269, endPoint x: 257, endPoint y: 362, distance: 93.3
click at [250, 272] on label "Nē" at bounding box center [458, 267] width 476 height 25
click at [262, 418] on label "Jā" at bounding box center [458, 413] width 476 height 25
click at [465, 469] on button "Iesniegt" at bounding box center [458, 466] width 90 height 22
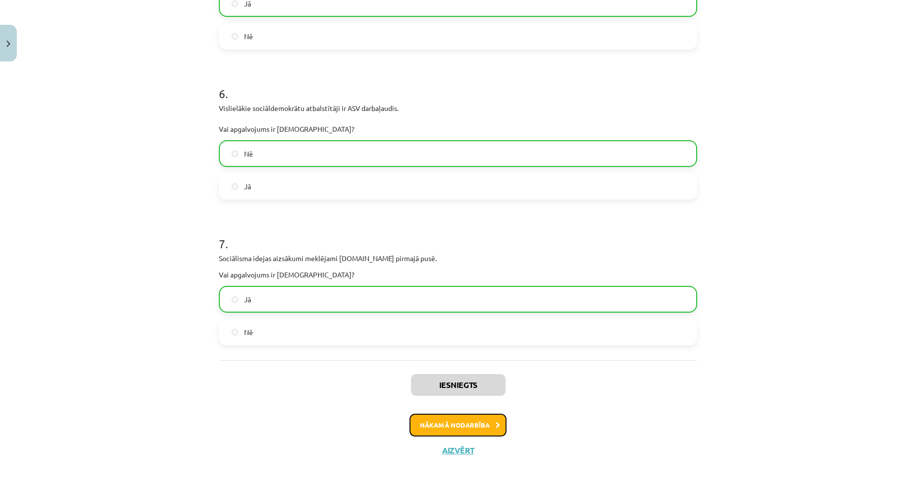
click at [429, 425] on button "Nākamā nodarbība" at bounding box center [457, 424] width 97 height 23
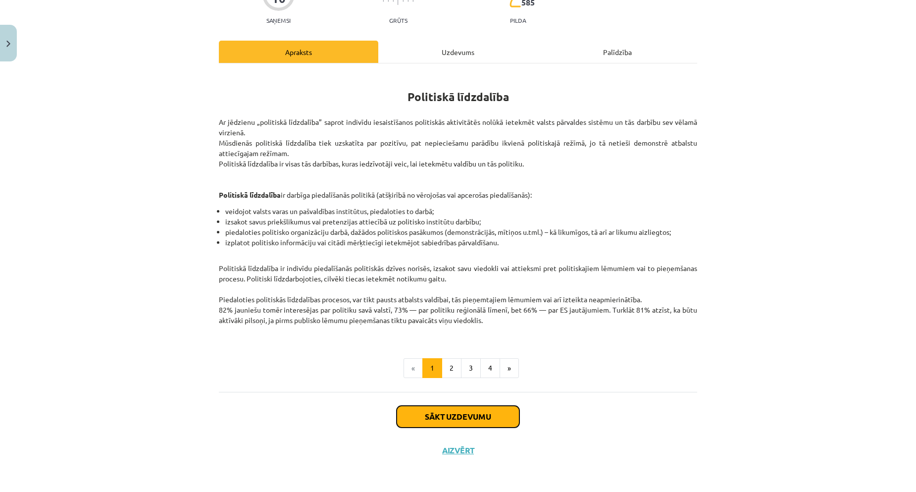
click at [456, 417] on button "Sākt uzdevumu" at bounding box center [458, 416] width 123 height 22
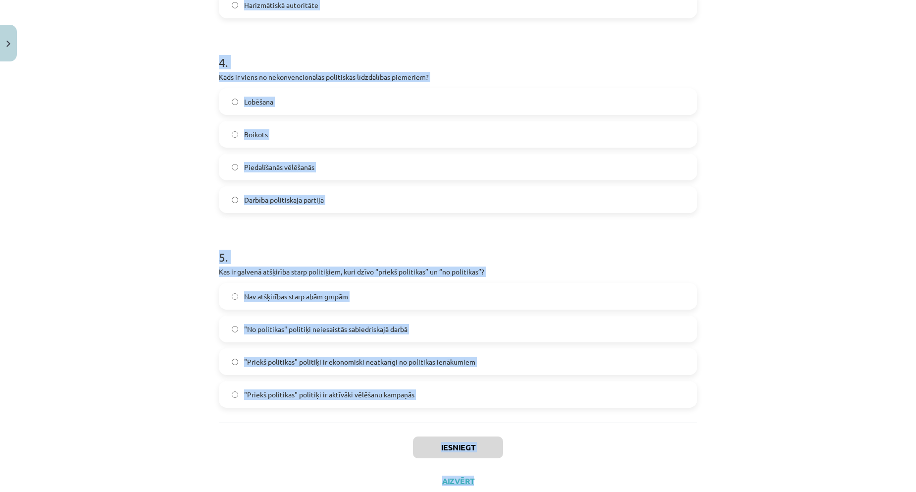
scroll to position [773, 0]
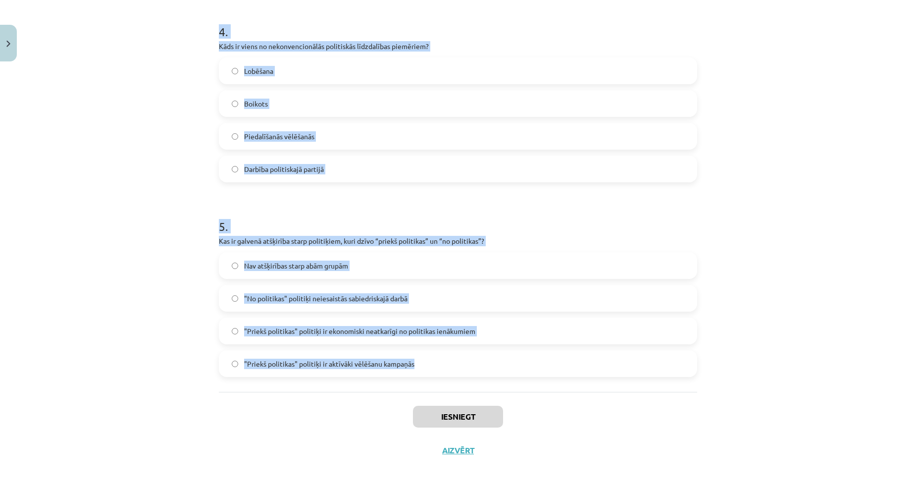
drag, startPoint x: 211, startPoint y: 231, endPoint x: 368, endPoint y: 293, distance: 168.4
copy form "Kādu vadības stilu raksturo līdera vēlme dalīties lēmumu pieņemšanas procesā ar…"
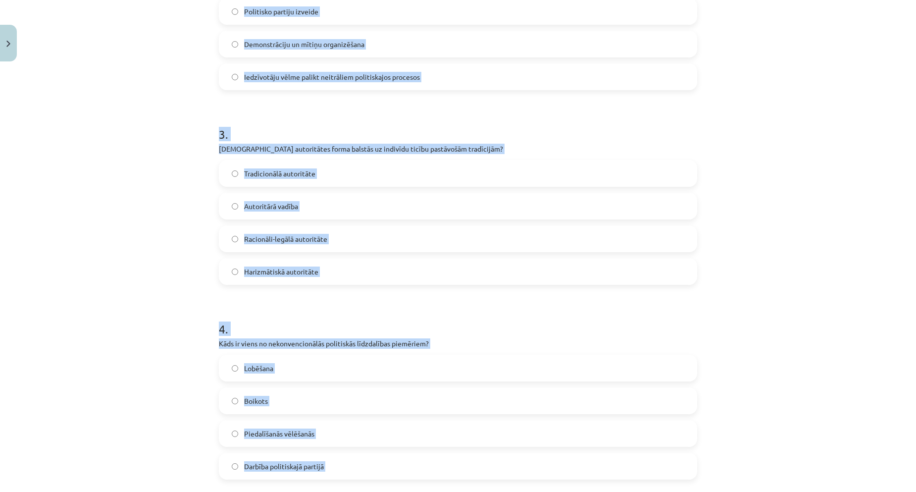
scroll to position [179, 0]
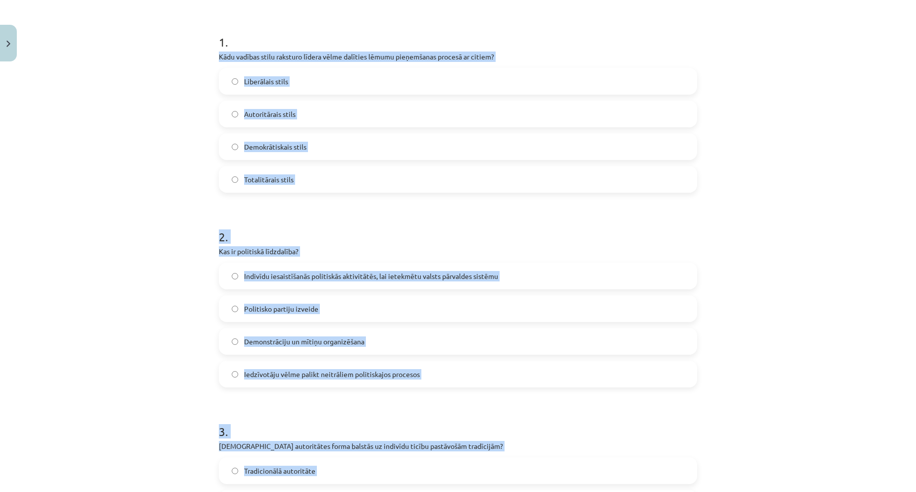
click at [124, 200] on div "Mācību tēma: Sociālās zinātnes i - 11. klases 1. ieskaites mācību materiāls #5 …" at bounding box center [458, 246] width 916 height 492
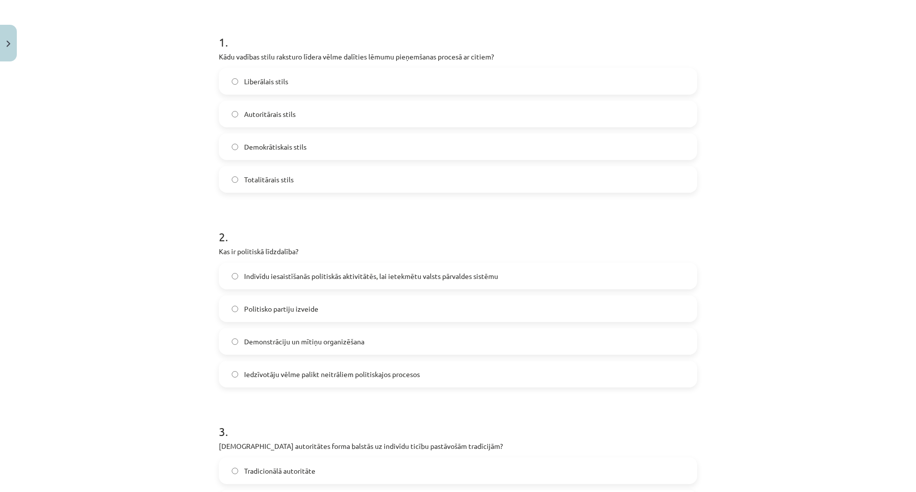
scroll to position [0, 0]
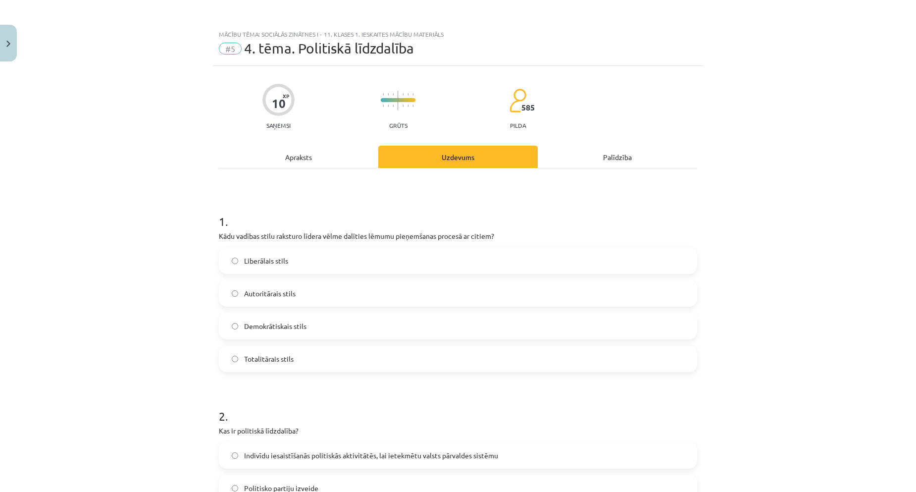
click at [257, 321] on span "Demokrātiskais stils" at bounding box center [275, 326] width 62 height 10
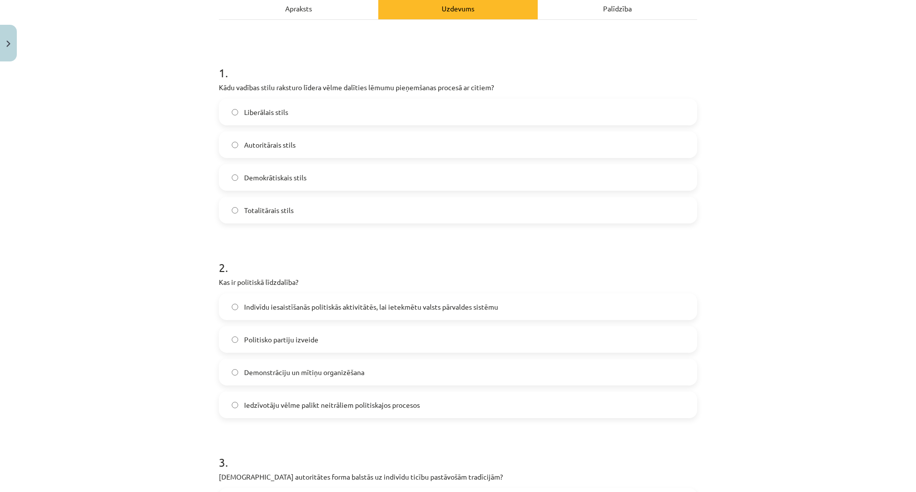
click at [266, 299] on label "Indivīdu iesaistīšanās politiskās aktivitātēs, lai ietekmētu valsts pārvaldes s…" at bounding box center [458, 306] width 476 height 25
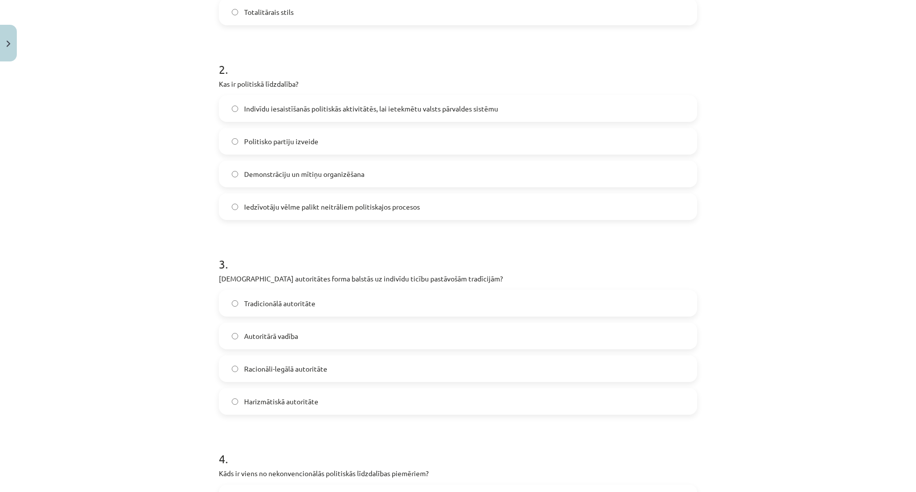
click at [300, 313] on label "Tradicionālā autoritāte" at bounding box center [458, 303] width 476 height 25
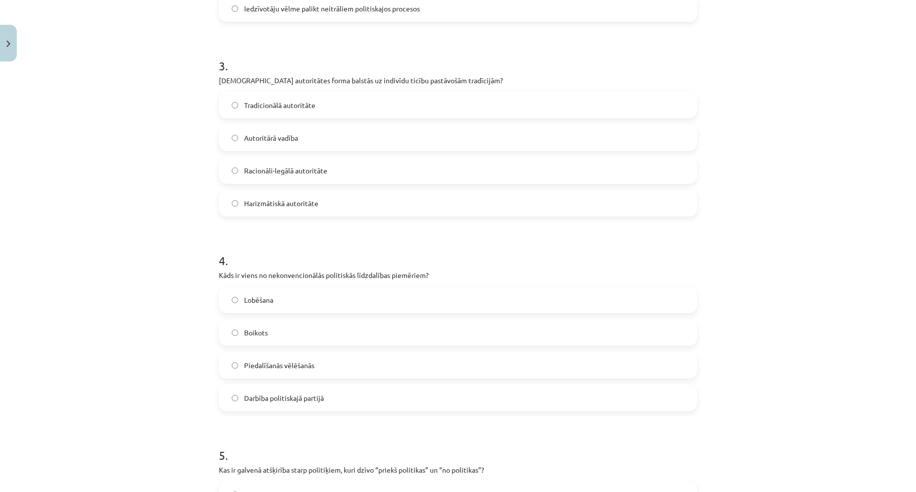
click at [280, 319] on div "Boikots" at bounding box center [458, 332] width 478 height 27
click at [275, 336] on label "Boikots" at bounding box center [458, 332] width 476 height 25
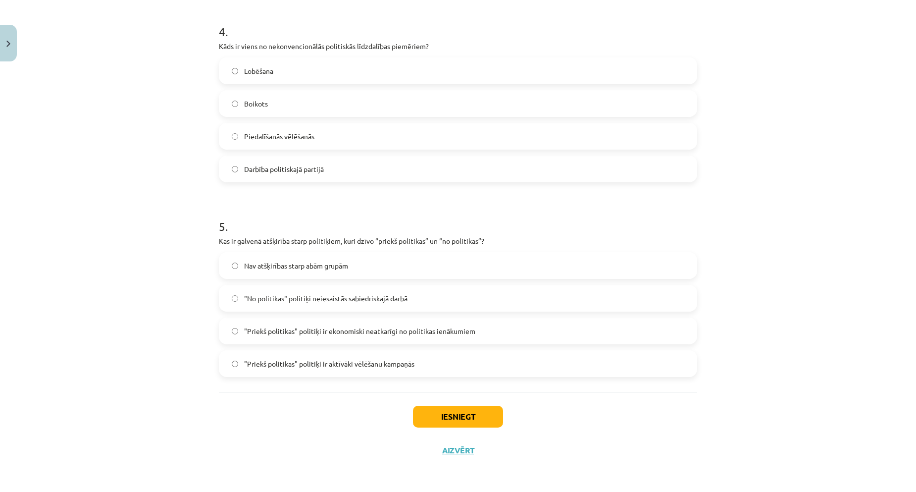
click at [282, 331] on span ""Priekš politikas" politiķi ir ekonomiski neatkarīgi no politikas ienākumiem" at bounding box center [359, 331] width 231 height 10
click at [468, 414] on button "Iesniegt" at bounding box center [458, 416] width 90 height 22
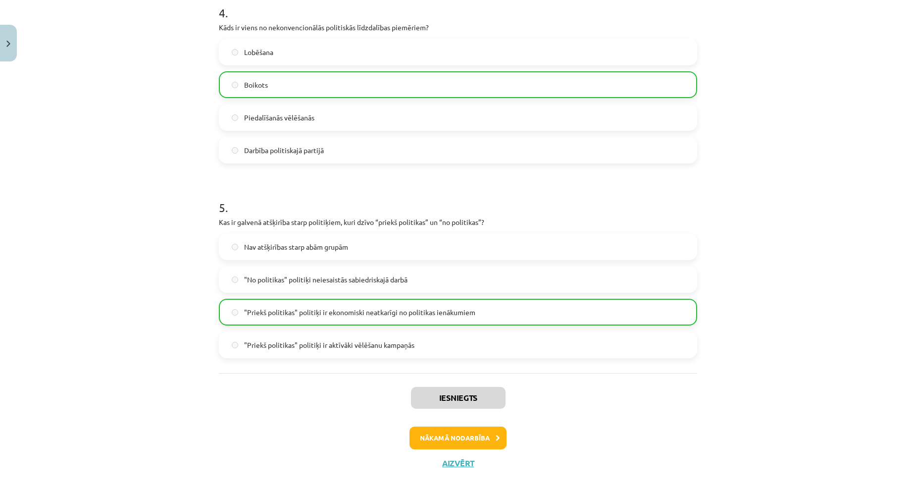
scroll to position [805, 0]
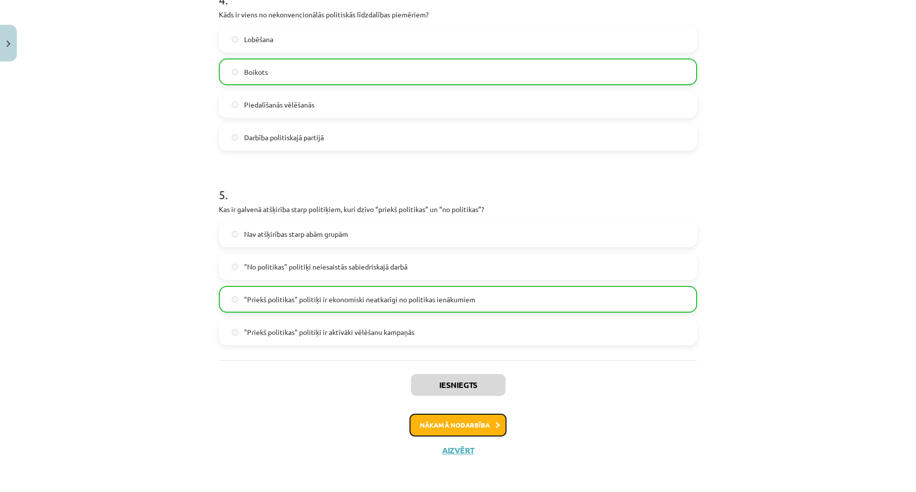
click at [435, 429] on button "Nākamā nodarbība" at bounding box center [457, 424] width 97 height 23
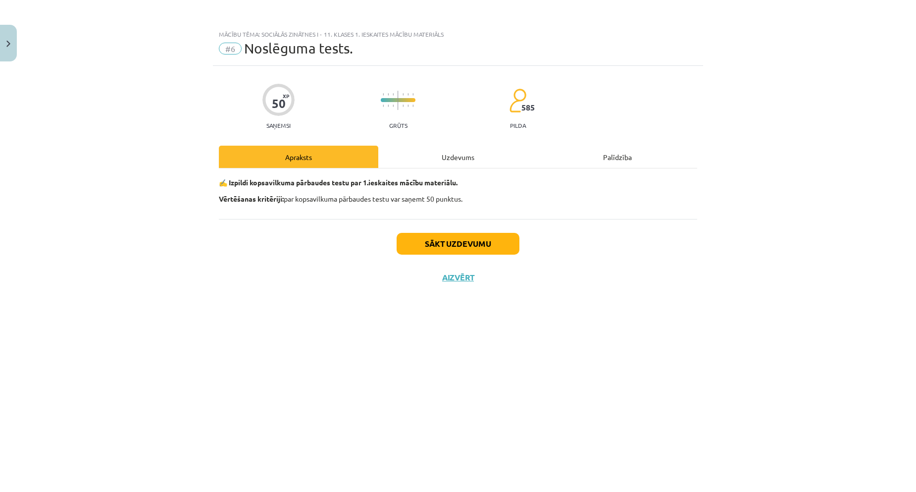
click at [443, 231] on div "Sākt uzdevumu Aizvērt" at bounding box center [458, 253] width 478 height 69
click at [444, 236] on button "Sākt uzdevumu" at bounding box center [458, 244] width 123 height 22
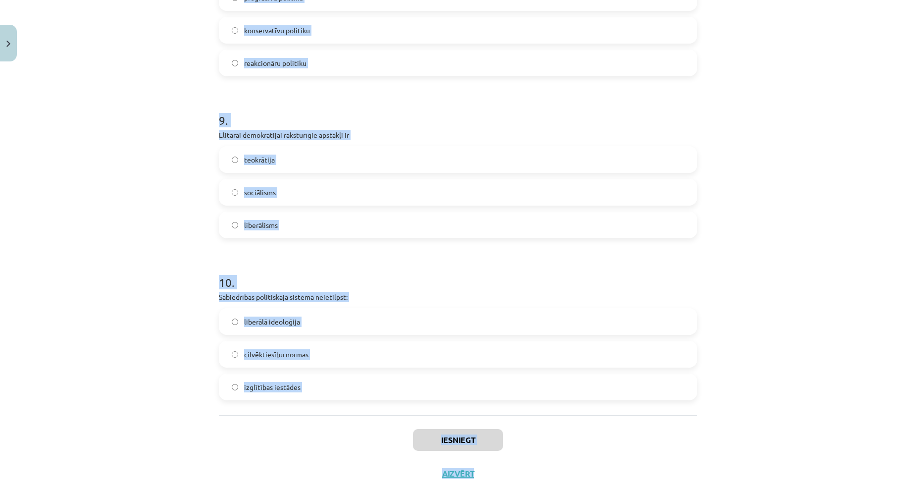
scroll to position [1419, 0]
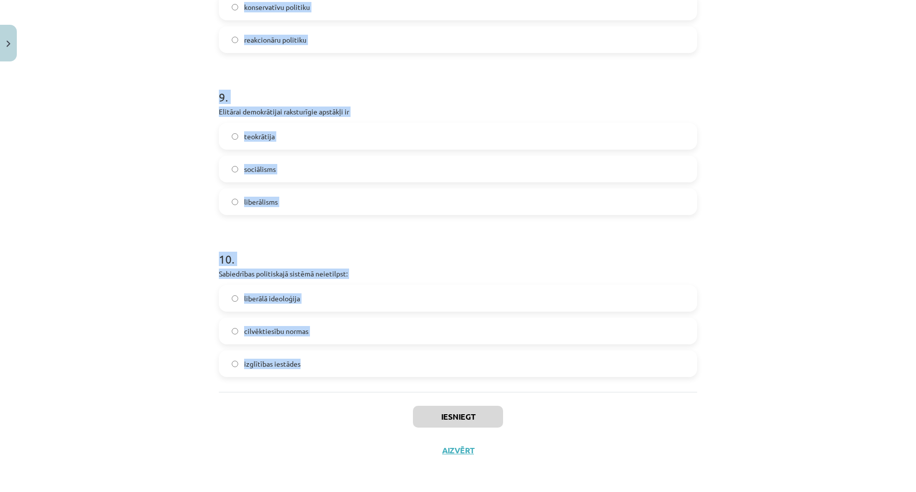
drag, startPoint x: 361, startPoint y: 292, endPoint x: 255, endPoint y: 258, distance: 111.0
click at [512, 368] on div "Mācību tēma: Sociālās zinātnes i - 11. klases 1. ieskaites mācību materiāls #6 …" at bounding box center [458, 246] width 916 height 492
copy form "Autoritārisms raksturīgs demokrātijai diktatūrai plutokrātijai 2 . Pirmoreiz to…"
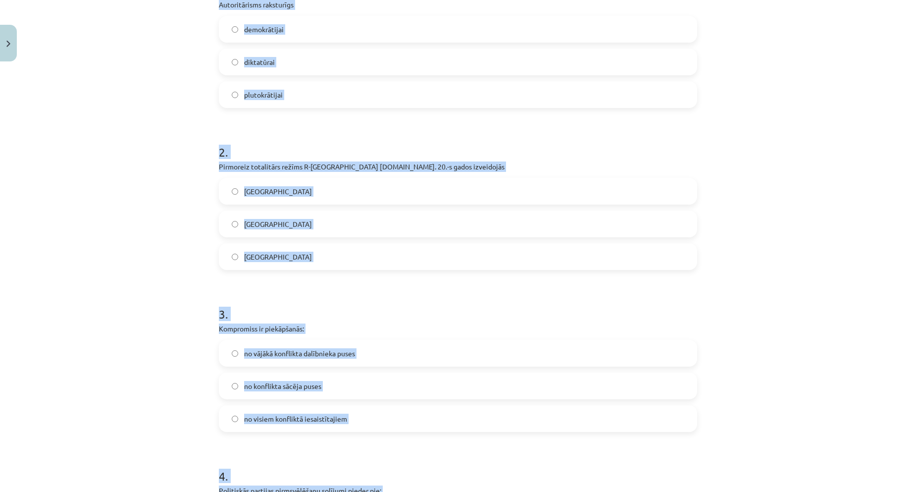
scroll to position [0, 0]
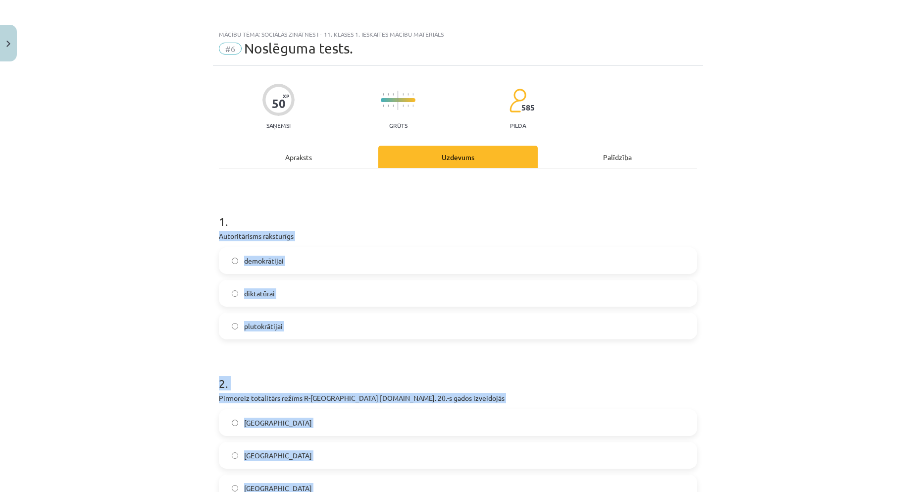
click at [197, 310] on div "Mācību tēma: Sociālās zinātnes i - 11. klases 1. ieskaites mācību materiāls #6 …" at bounding box center [458, 246] width 916 height 492
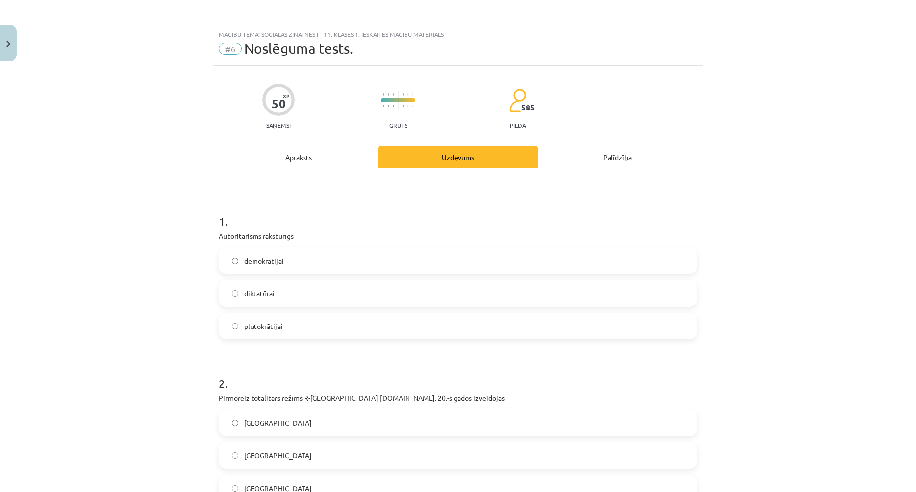
click at [272, 302] on label "diktatūrai" at bounding box center [458, 293] width 476 height 25
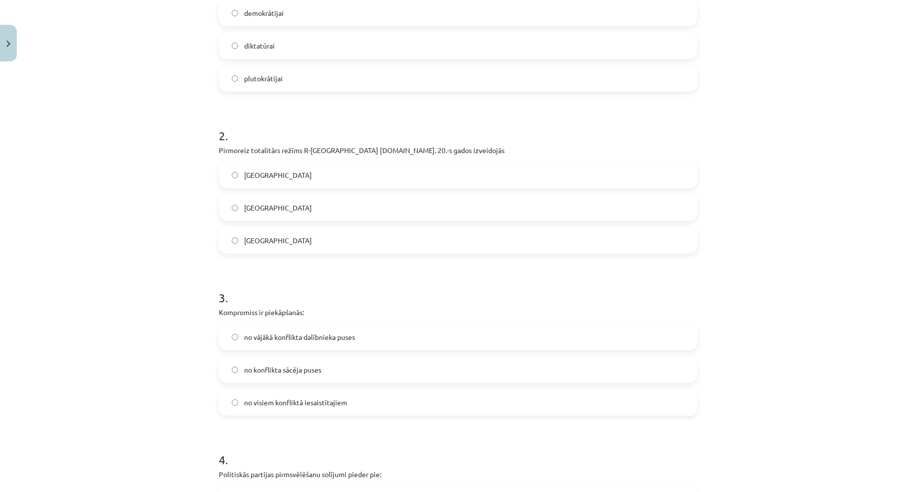
scroll to position [198, 0]
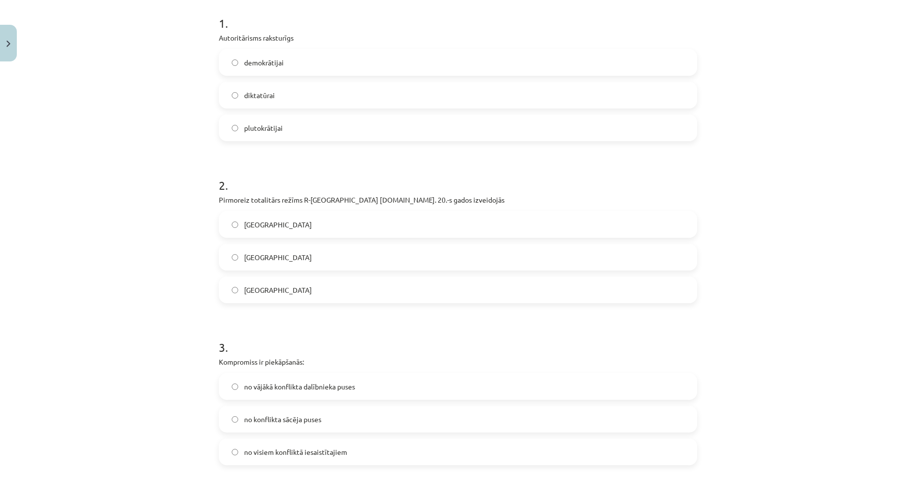
click at [268, 289] on label "Itālijā" at bounding box center [458, 289] width 476 height 25
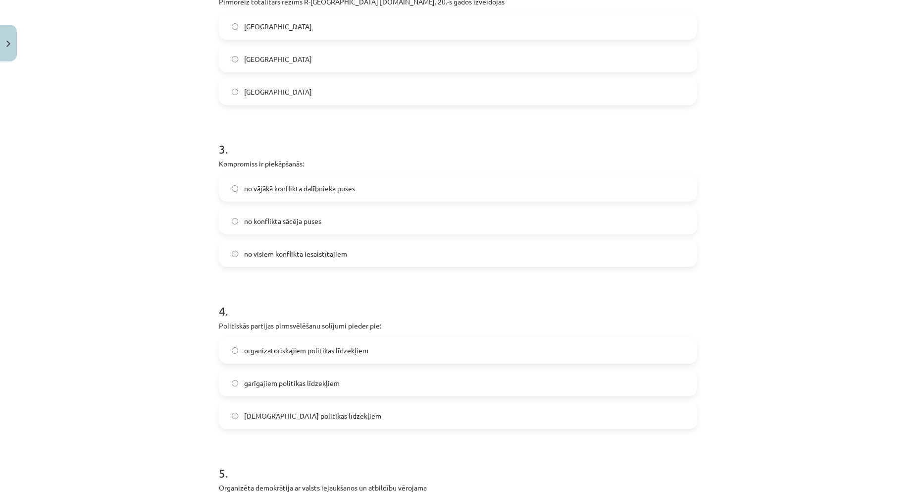
click at [289, 260] on label "no visiem konfliktā iesaistītajiem" at bounding box center [458, 253] width 476 height 25
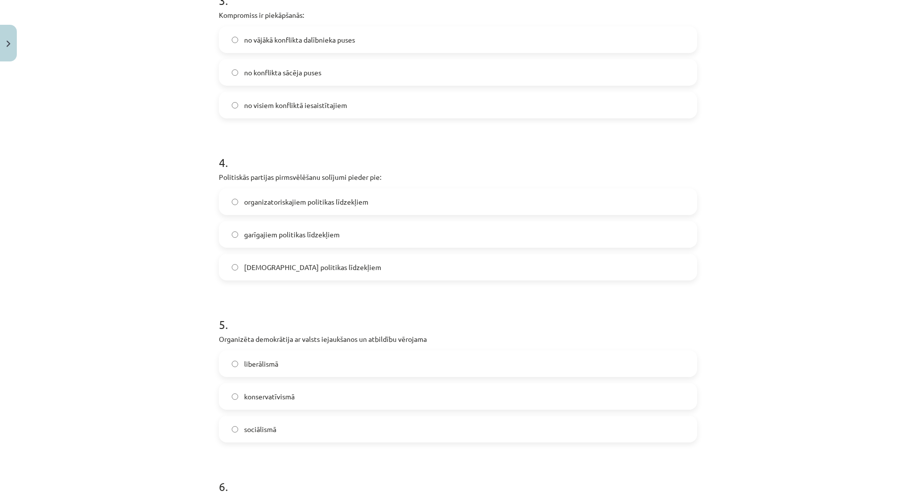
click at [269, 238] on span "garīgajiem politikas līdzekļiem" at bounding box center [292, 234] width 96 height 10
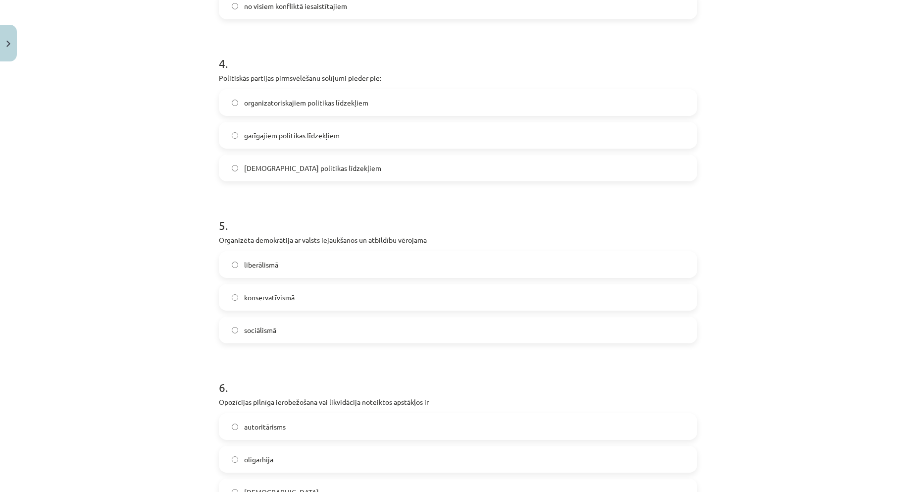
scroll to position [743, 0]
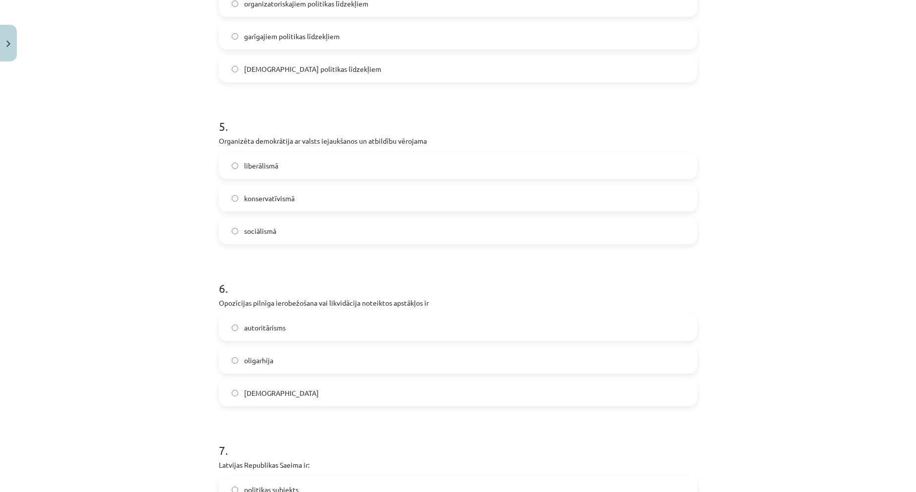
click at [302, 224] on label "sociālismā" at bounding box center [458, 230] width 476 height 25
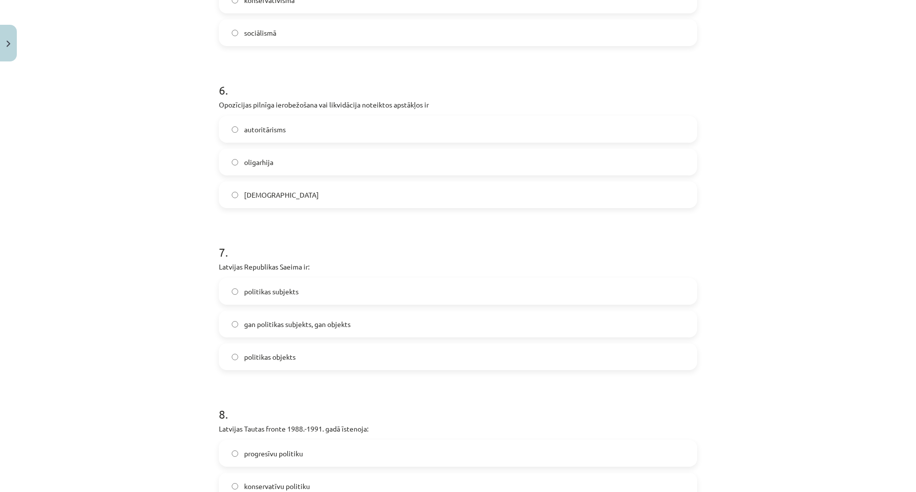
click at [257, 192] on span "totalitārisms" at bounding box center [281, 195] width 75 height 10
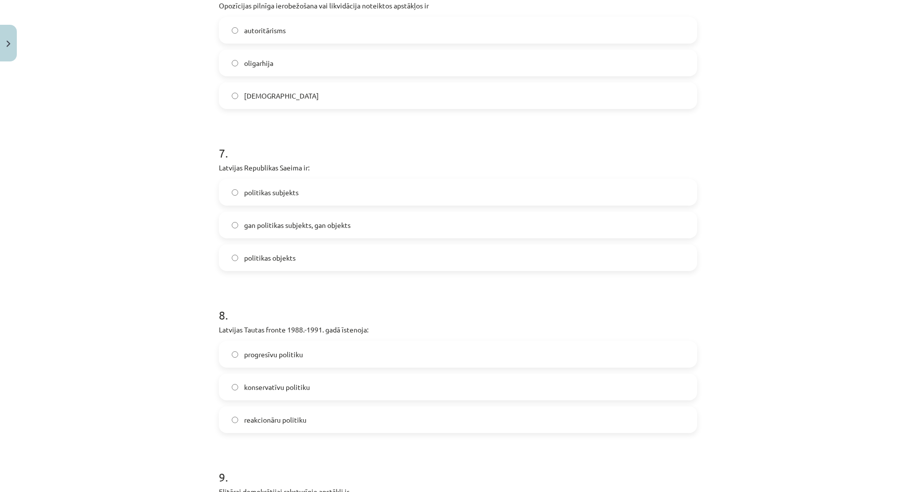
click at [244, 99] on span "totalitārisms" at bounding box center [281, 96] width 75 height 10
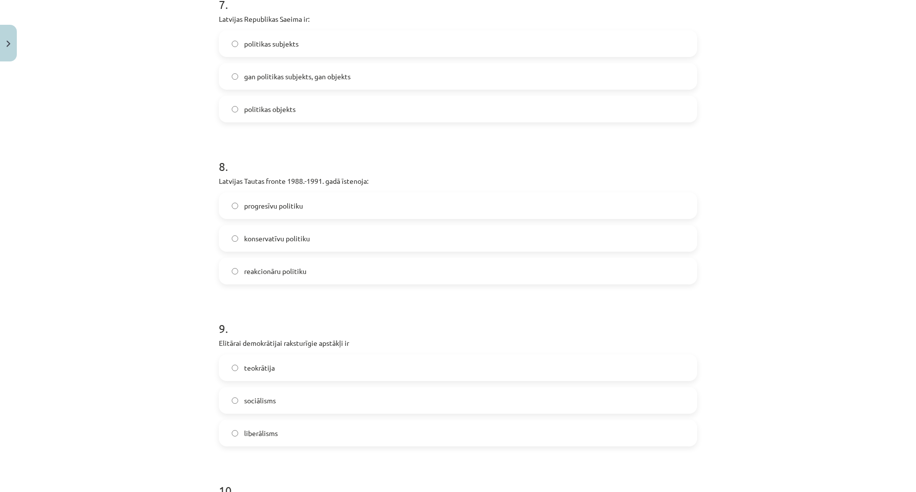
scroll to position [1139, 0]
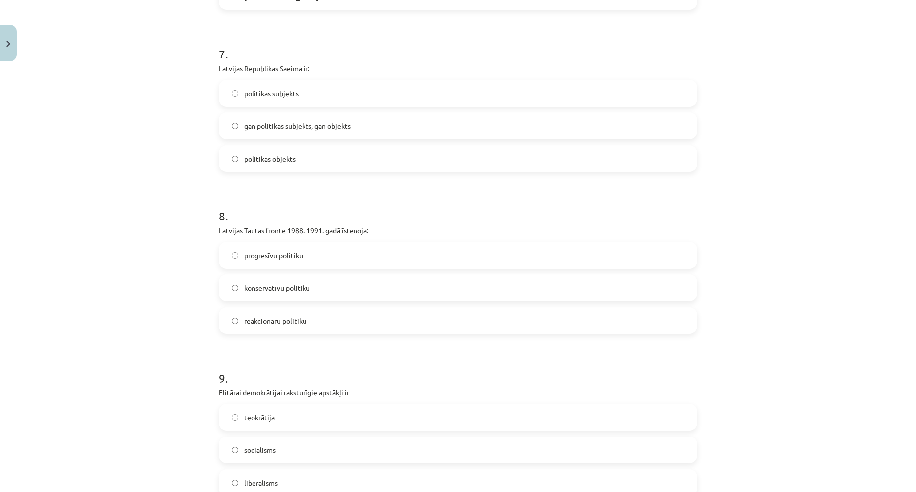
click at [268, 129] on span "gan politikas subjekts, gan objekts" at bounding box center [297, 126] width 106 height 10
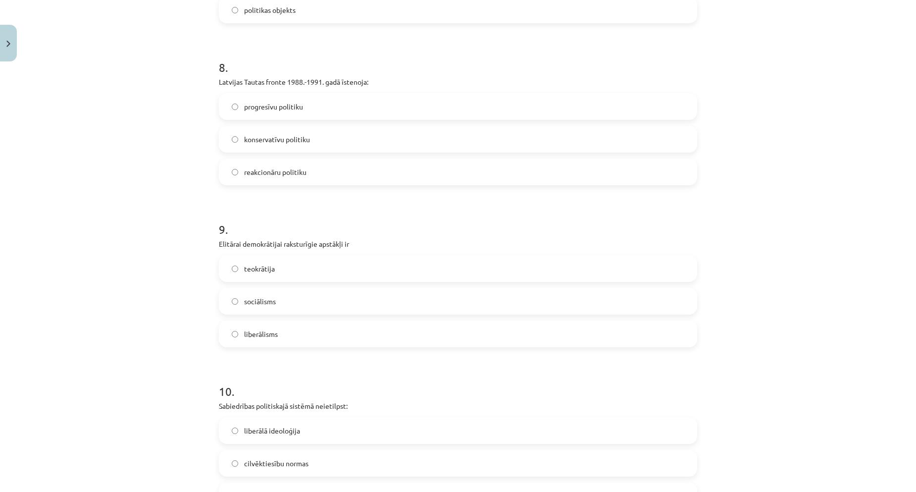
click at [264, 111] on span "progresīvu politiku" at bounding box center [273, 106] width 59 height 10
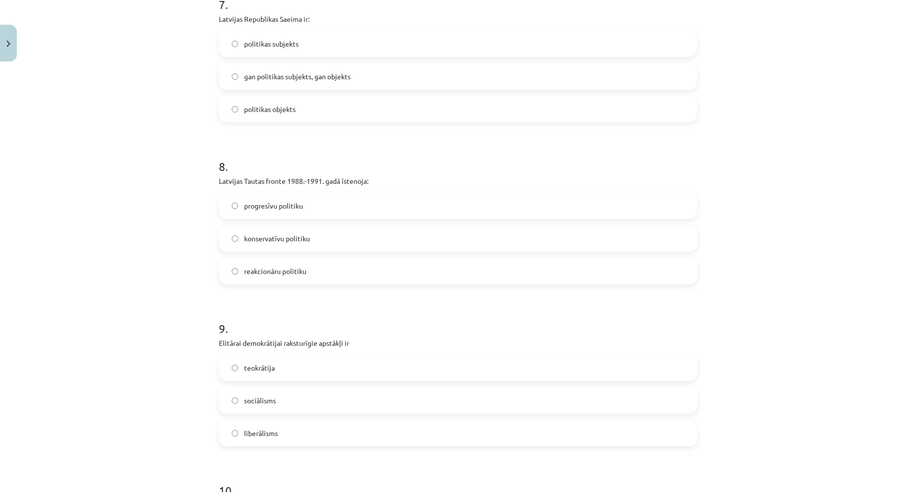
scroll to position [1337, 0]
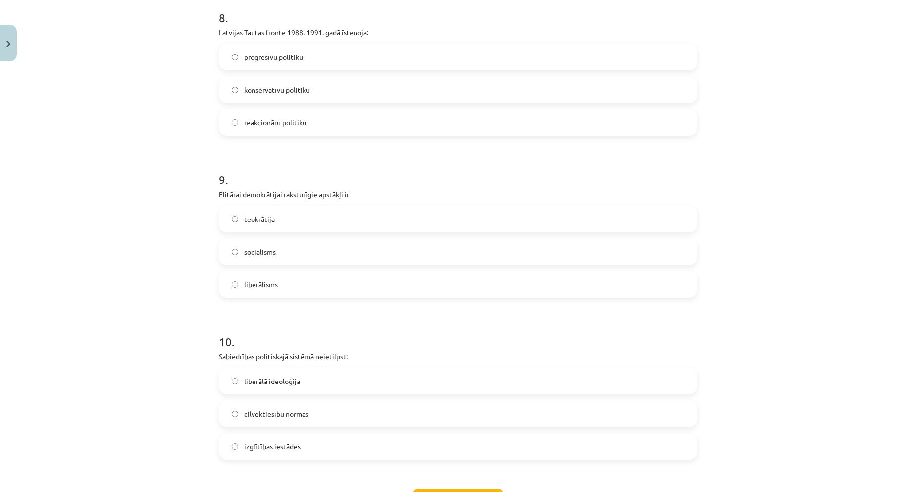
click at [276, 280] on label "liberālisms" at bounding box center [458, 284] width 476 height 25
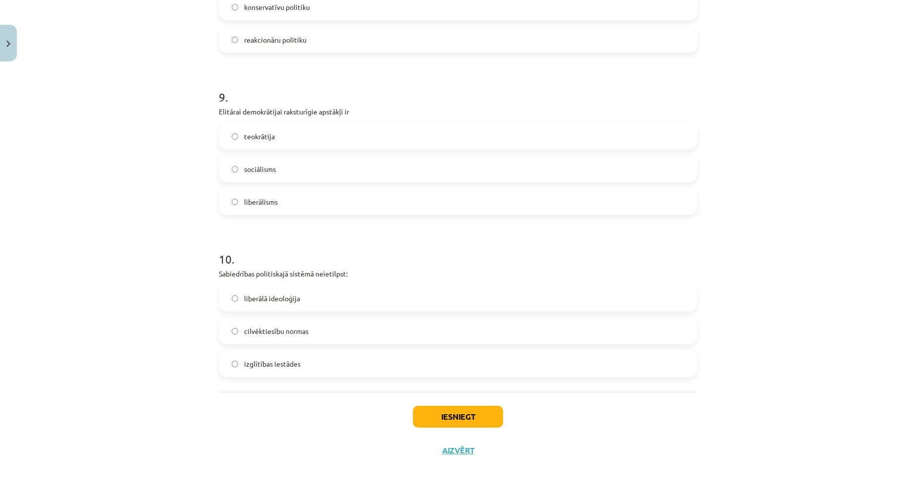
drag, startPoint x: 293, startPoint y: 366, endPoint x: 395, endPoint y: 416, distance: 113.1
click at [293, 367] on span "izglītības iestādes" at bounding box center [272, 363] width 56 height 10
click at [465, 411] on button "Iesniegt" at bounding box center [458, 416] width 90 height 22
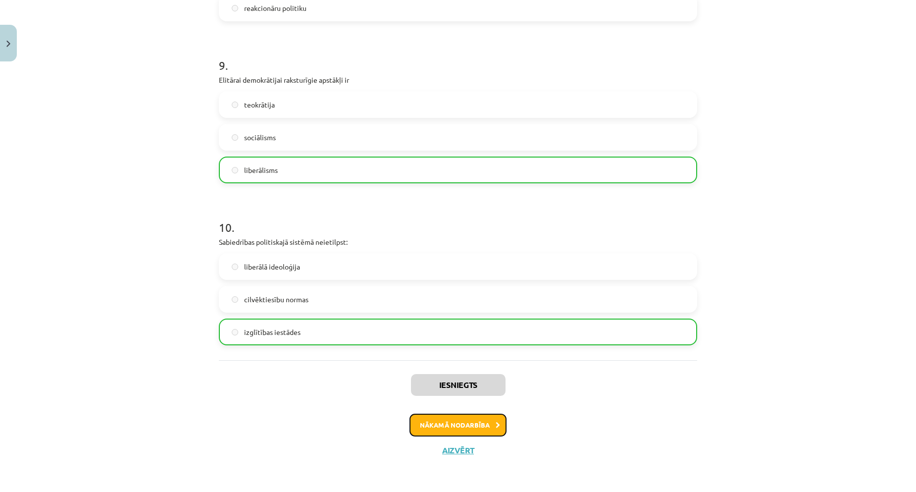
click at [471, 427] on button "Nākamā nodarbība" at bounding box center [457, 424] width 97 height 23
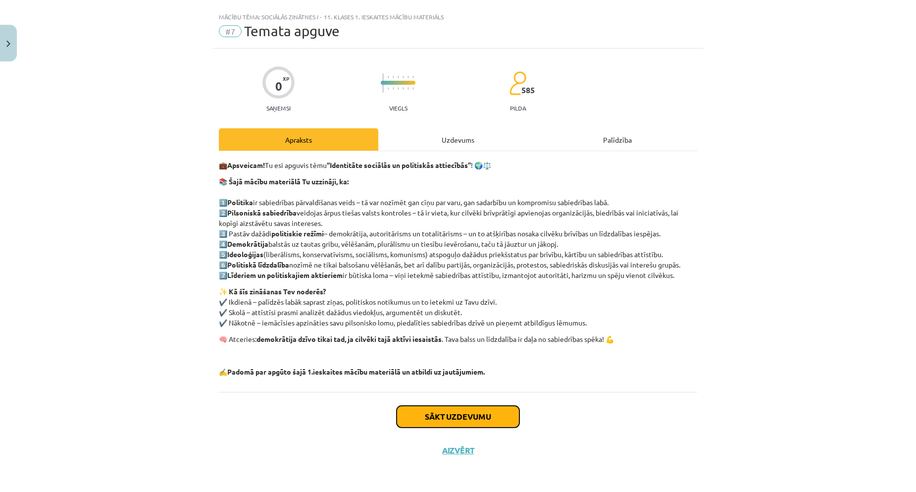
click at [459, 413] on button "Sākt uzdevumu" at bounding box center [458, 416] width 123 height 22
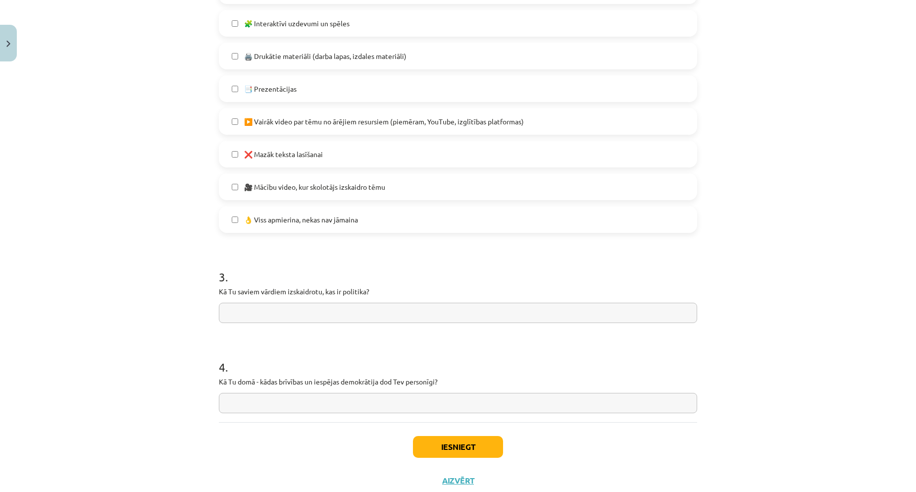
scroll to position [642, 0]
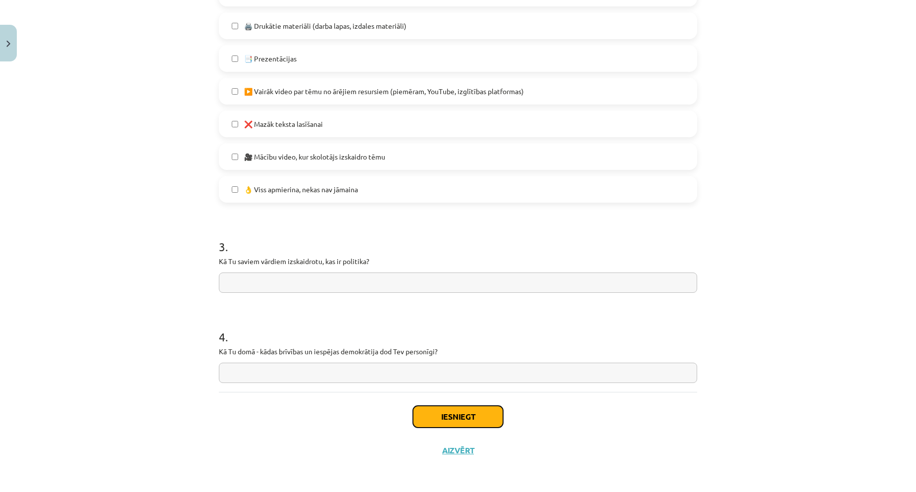
click at [442, 414] on button "Iesniegt" at bounding box center [458, 416] width 90 height 22
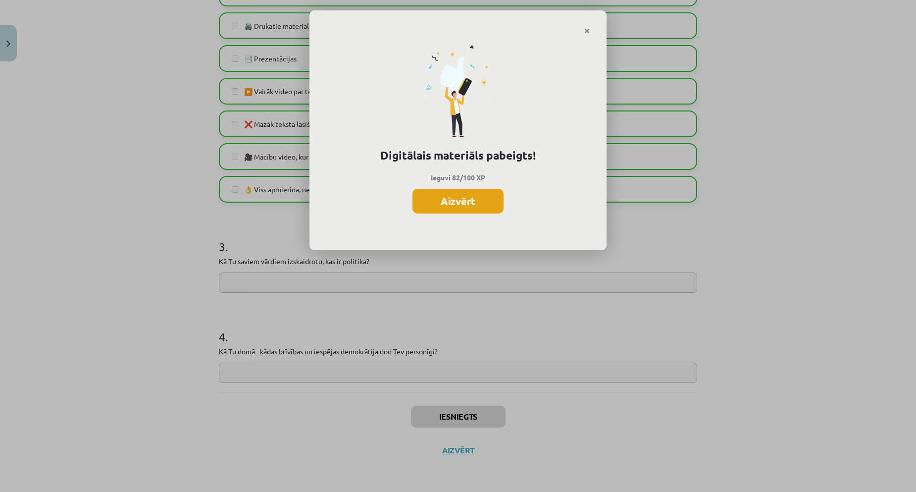
click at [470, 205] on button "Aizvērt" at bounding box center [457, 201] width 91 height 25
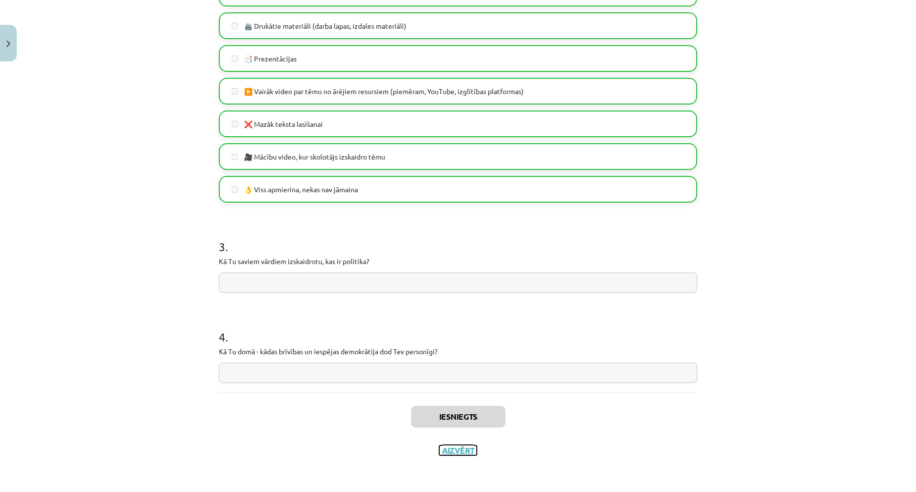
click at [450, 448] on button "Aizvērt" at bounding box center [458, 450] width 38 height 10
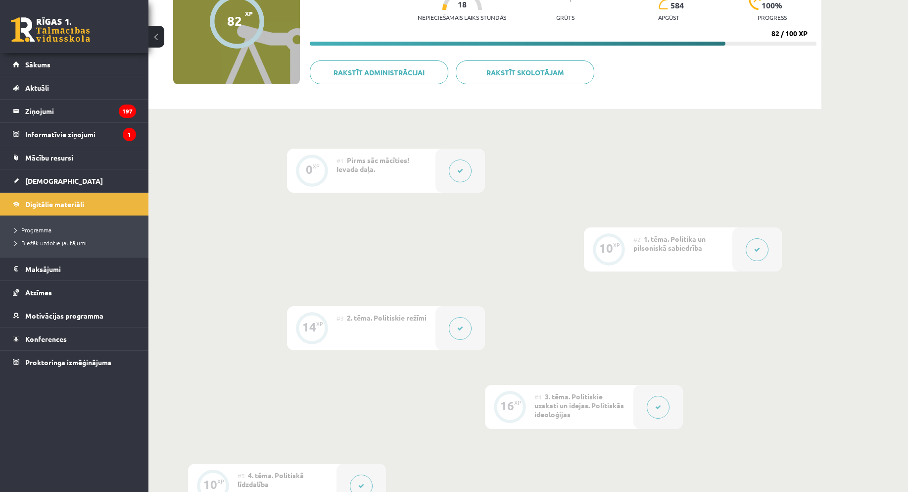
scroll to position [0, 0]
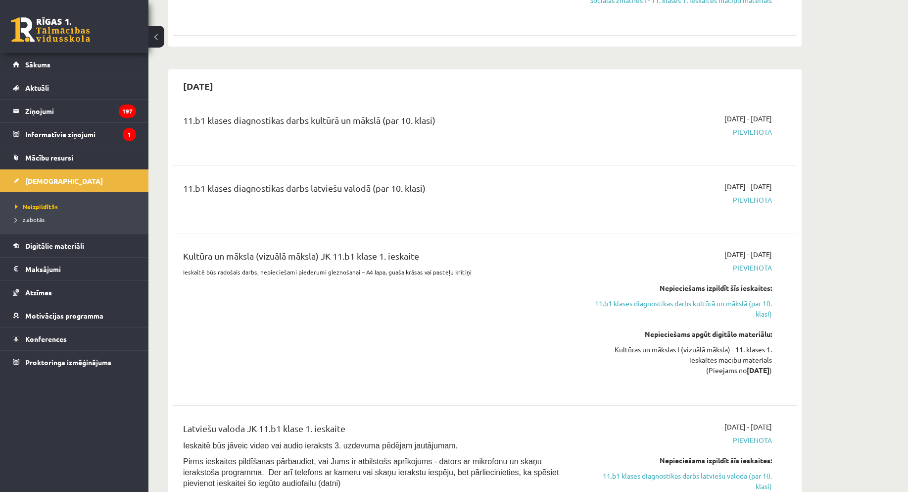
scroll to position [149, 0]
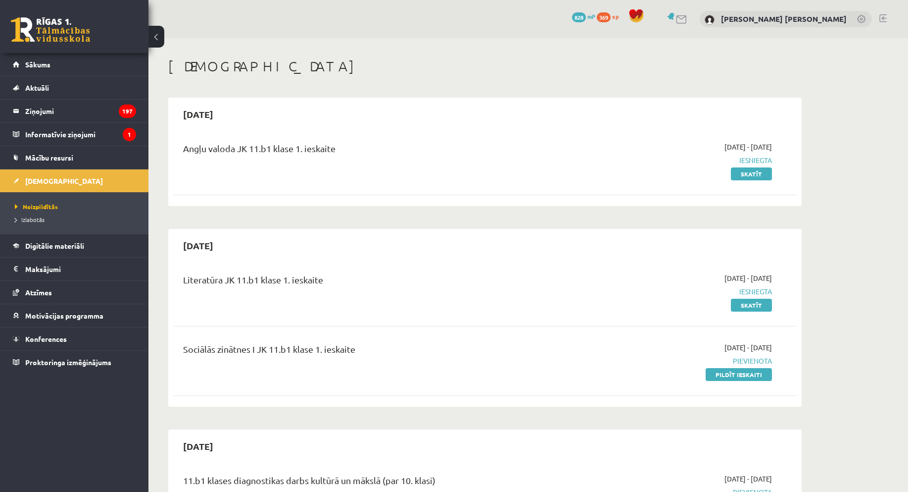
scroll to position [147, 0]
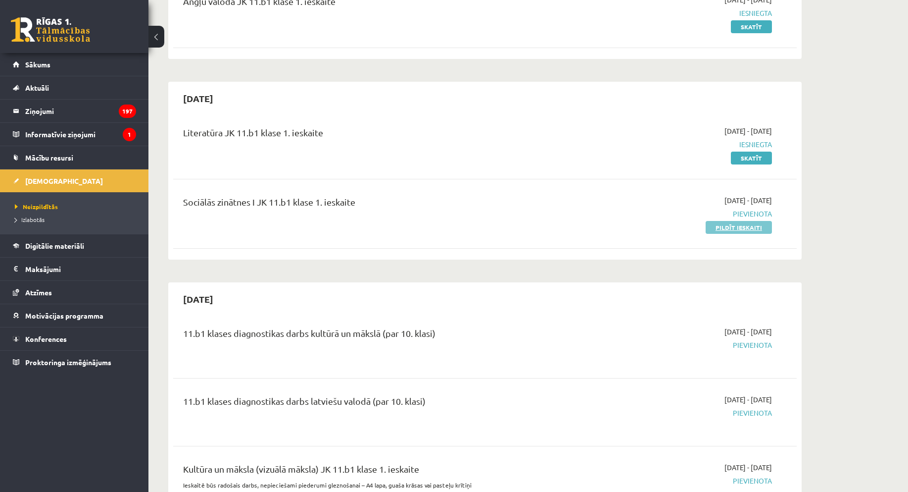
click at [738, 224] on link "Pildīt ieskaiti" at bounding box center [739, 227] width 66 height 13
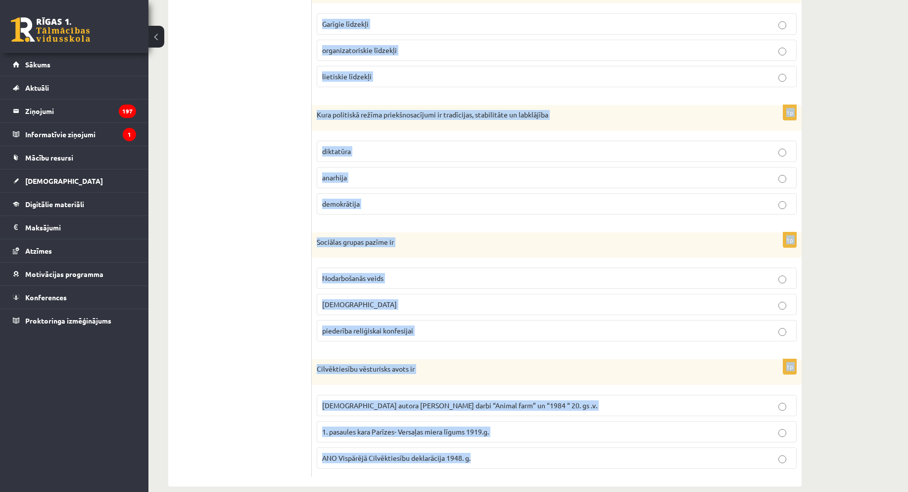
scroll to position [351, 0]
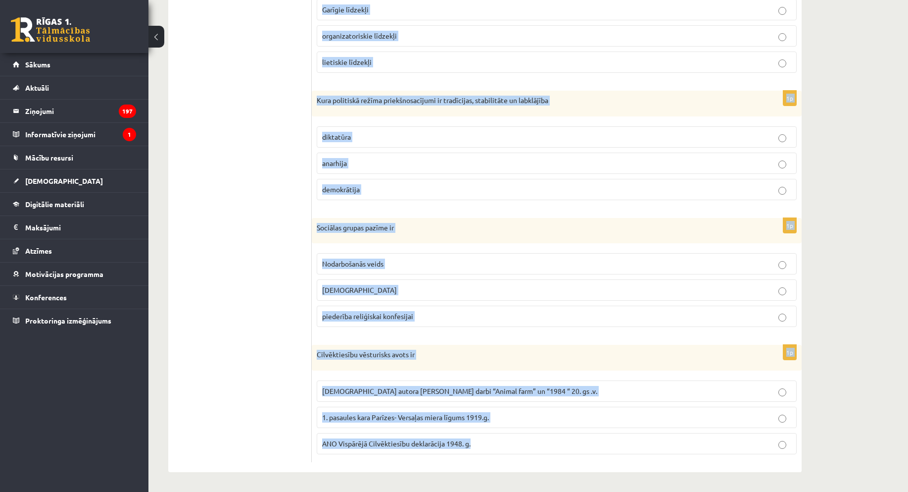
drag, startPoint x: 316, startPoint y: 195, endPoint x: 680, endPoint y: 357, distance: 398.7
click at [729, 486] on div "**********" at bounding box center [485, 89] width 673 height 804
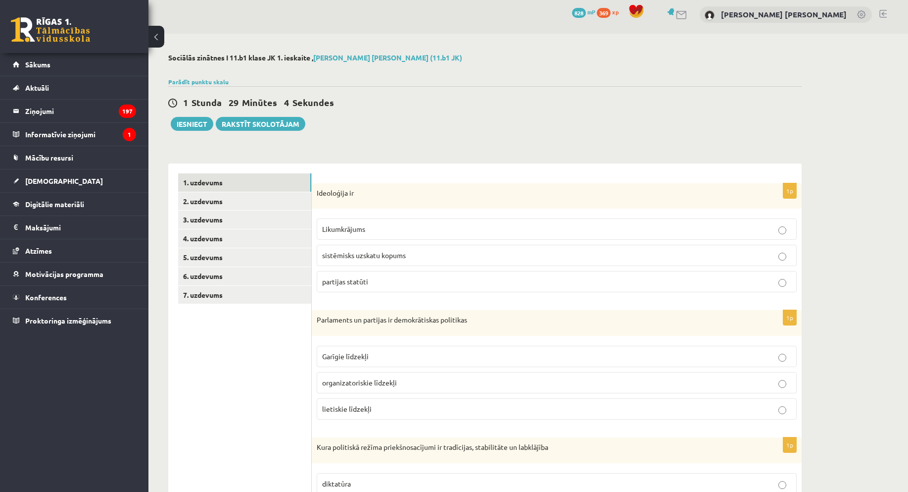
click at [268, 432] on ul "1. uzdevums 2. uzdevums 3. uzdevums 4. uzdevums 5. uzdevums 6. uzdevums 7. uzde…" at bounding box center [245, 490] width 134 height 635
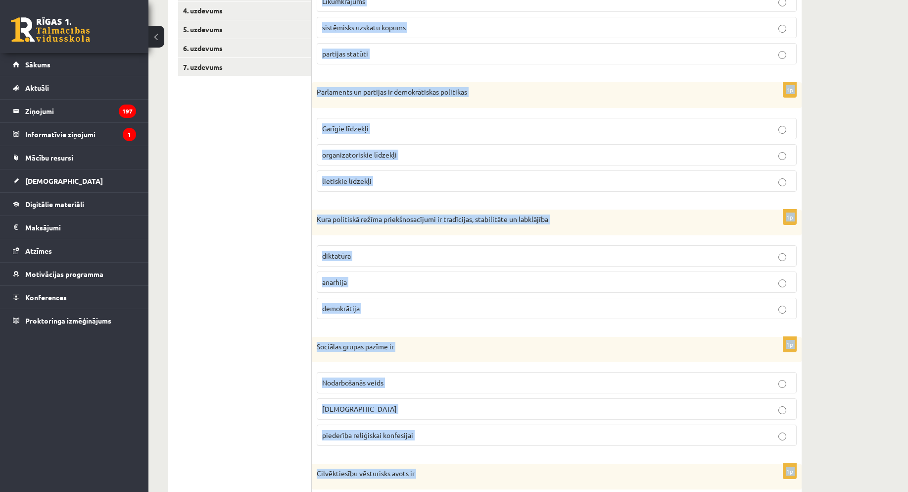
scroll to position [351, 0]
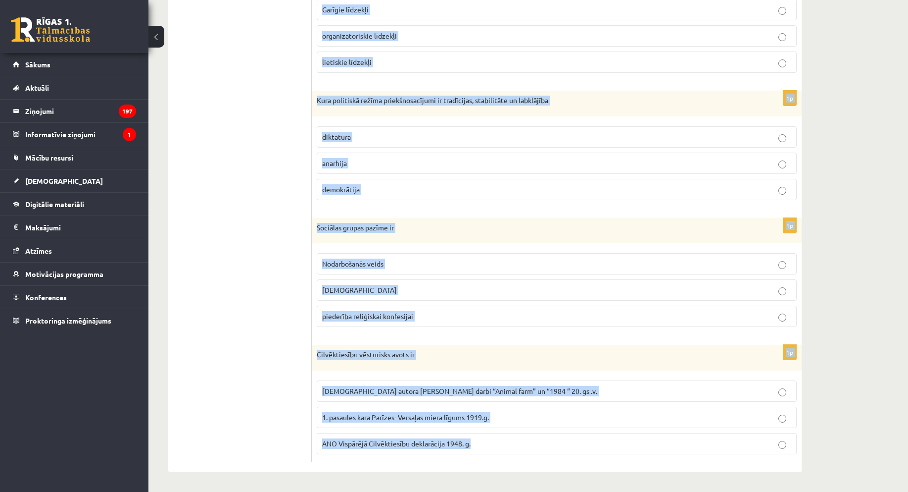
drag, startPoint x: 317, startPoint y: 195, endPoint x: 495, endPoint y: 397, distance: 269.0
click at [604, 481] on div "**********" at bounding box center [485, 89] width 673 height 804
copy form "Ideoloģija ir Likumkrājums sistēmisks uzskatu kopums partijas statūti 1p Parlam…"
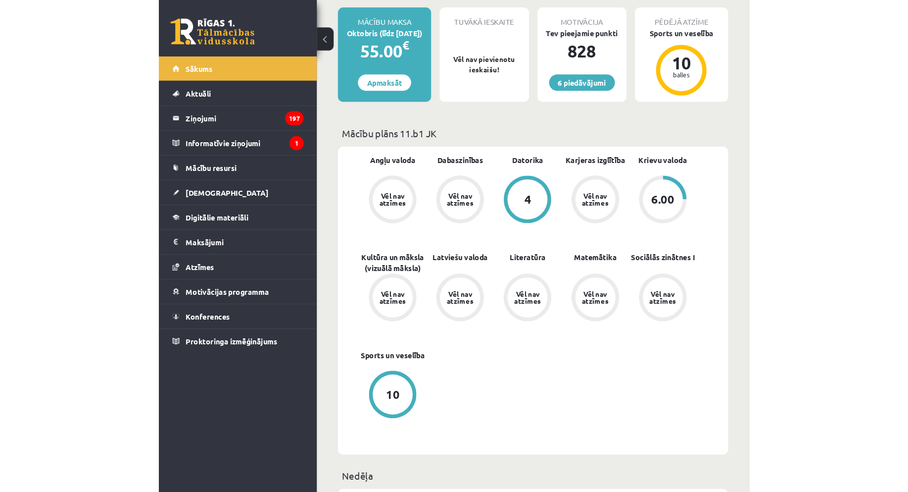
scroll to position [239, 0]
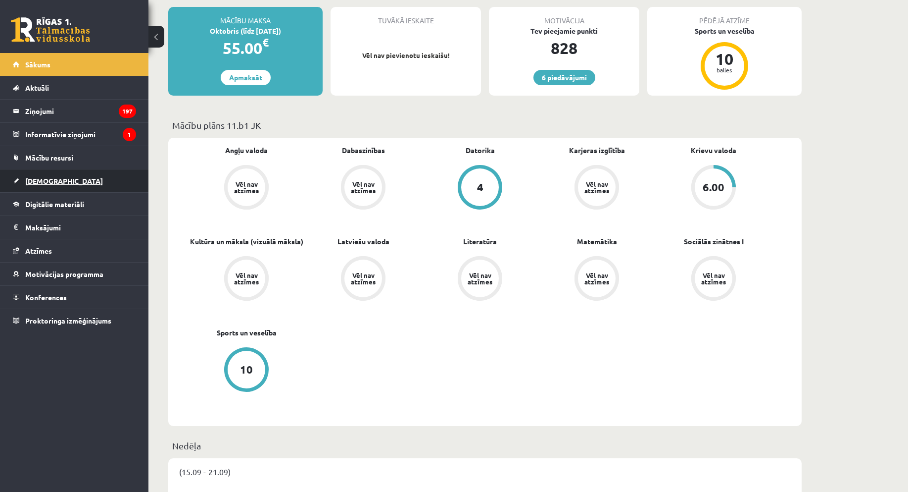
click at [40, 174] on link "[DEMOGRAPHIC_DATA]" at bounding box center [74, 180] width 123 height 23
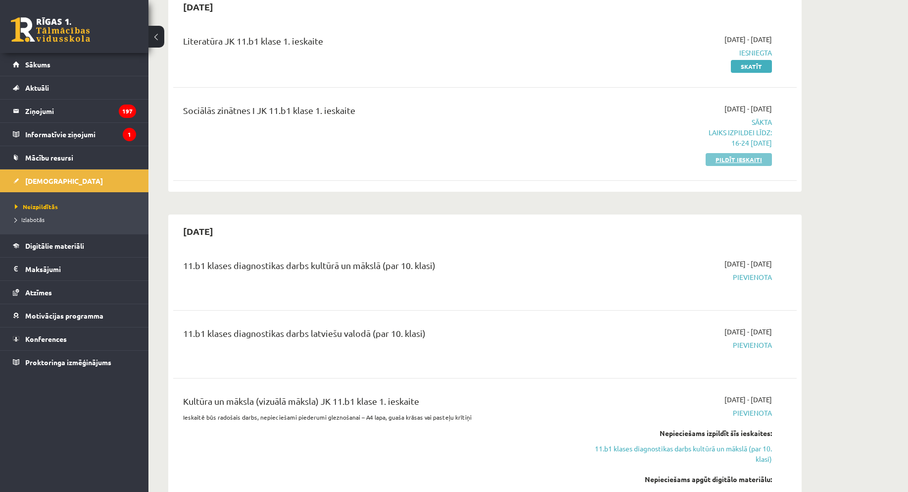
click at [554, 163] on link "Pildīt ieskaiti" at bounding box center [739, 159] width 66 height 13
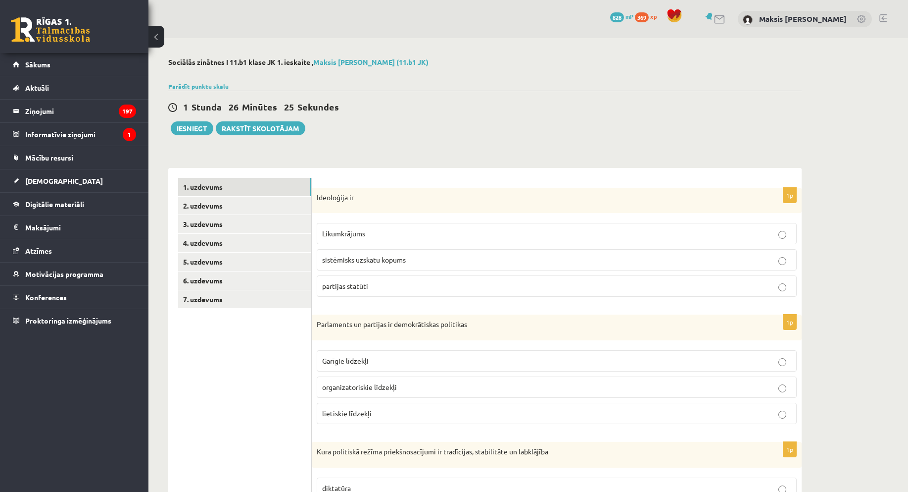
click at [481, 256] on p "sistēmisks uzskatu kopums" at bounding box center [556, 259] width 469 height 10
drag, startPoint x: 391, startPoint y: 391, endPoint x: 396, endPoint y: 388, distance: 5.4
click at [391, 391] on p "organizatoriskie līdzekļi" at bounding box center [556, 387] width 469 height 10
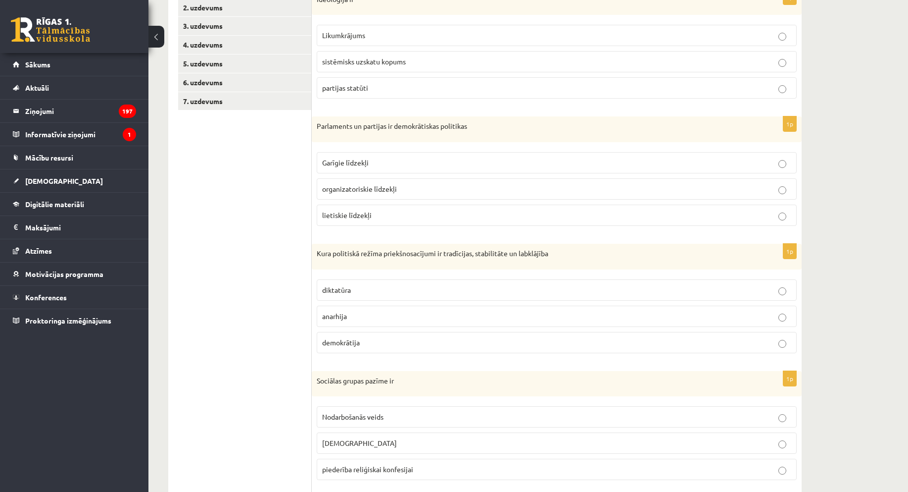
scroll to position [347, 0]
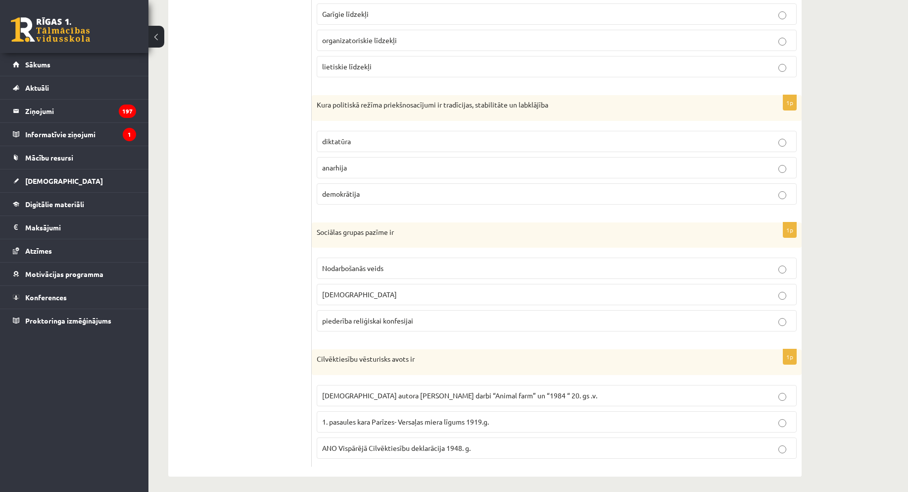
click at [361, 188] on label "demokrātija" at bounding box center [557, 193] width 480 height 21
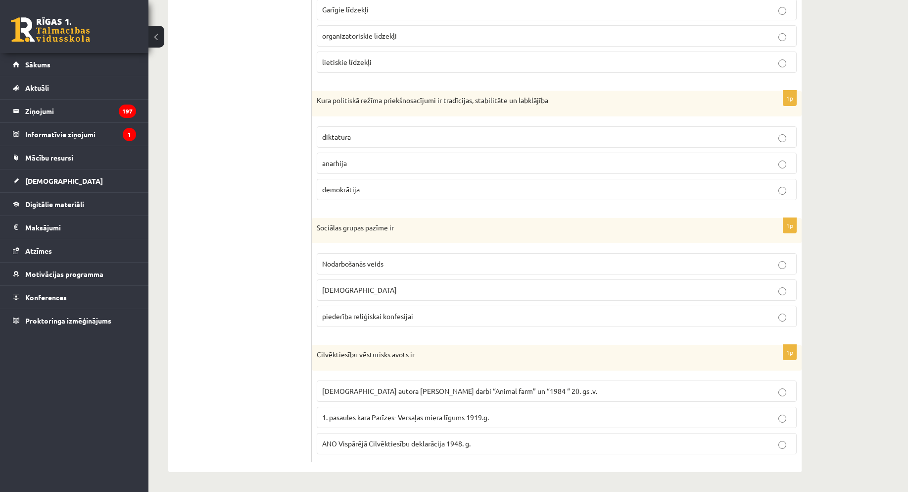
click at [360, 318] on span "piederība reliģiskai konfesijai" at bounding box center [367, 315] width 91 height 9
click at [339, 443] on span "ANO Vispārējā Cilvēktiesību deklarācija 1948. g." at bounding box center [396, 443] width 149 height 9
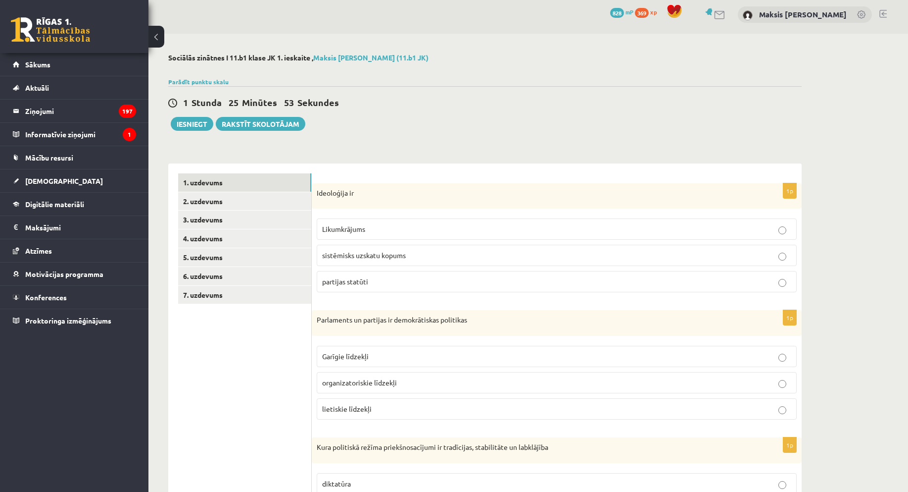
scroll to position [0, 0]
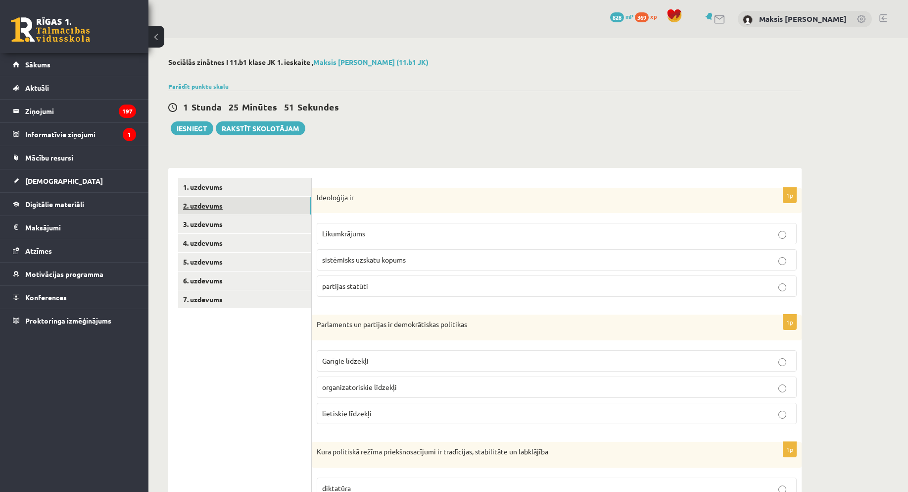
click at [223, 205] on link "2. uzdevums" at bounding box center [244, 206] width 133 height 18
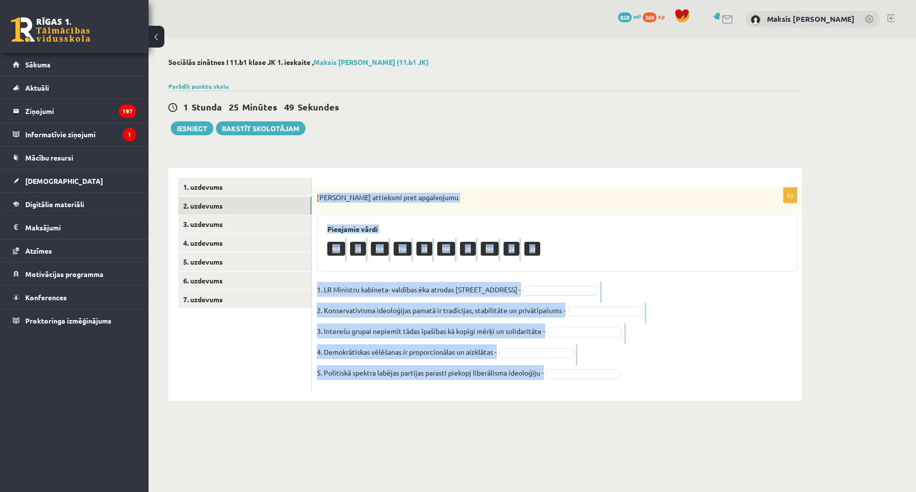
drag, startPoint x: 318, startPoint y: 197, endPoint x: 520, endPoint y: 364, distance: 262.4
click at [590, 393] on div "5p Izsaki attieksmi pret apgalvojumu Pieejamie vārdi Nē Jā Nē Nē Jā Nē Jā Nē Jā…" at bounding box center [557, 284] width 490 height 233
copy div "zsaki attieksmi pret apgalvojumu Pieejamie vārdi Nē Jā Nē Nē Jā Nē Jā Nē Jā Jā …"
click at [840, 391] on div "**********" at bounding box center [532, 229] width 767 height 382
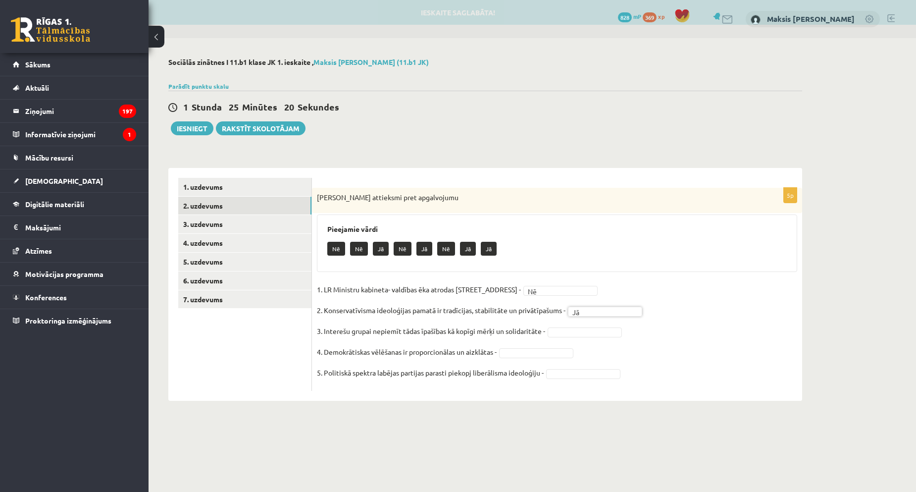
click at [579, 338] on fieldset "1. LR Ministru kabineta- valdības ēka atrodas Rīgā, Jēkaba ielā 11 - Nē ** 2. K…" at bounding box center [557, 334] width 480 height 104
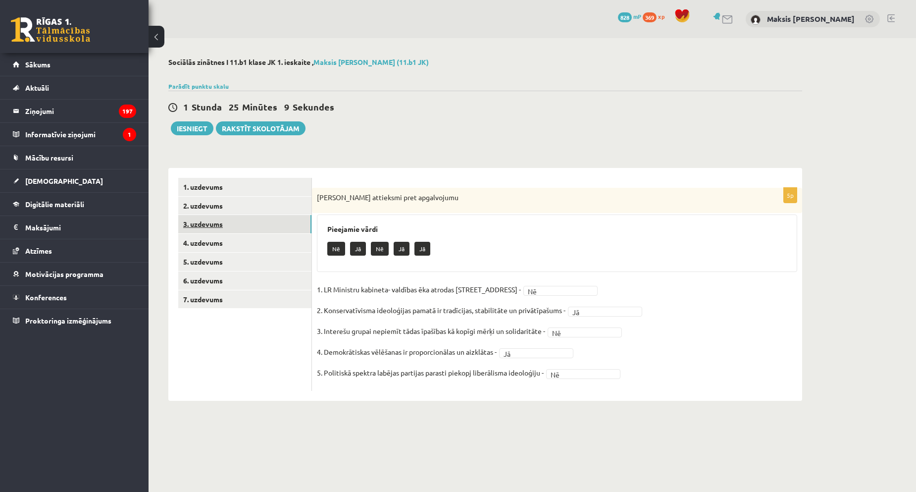
click at [209, 224] on link "3. uzdevums" at bounding box center [244, 224] width 133 height 18
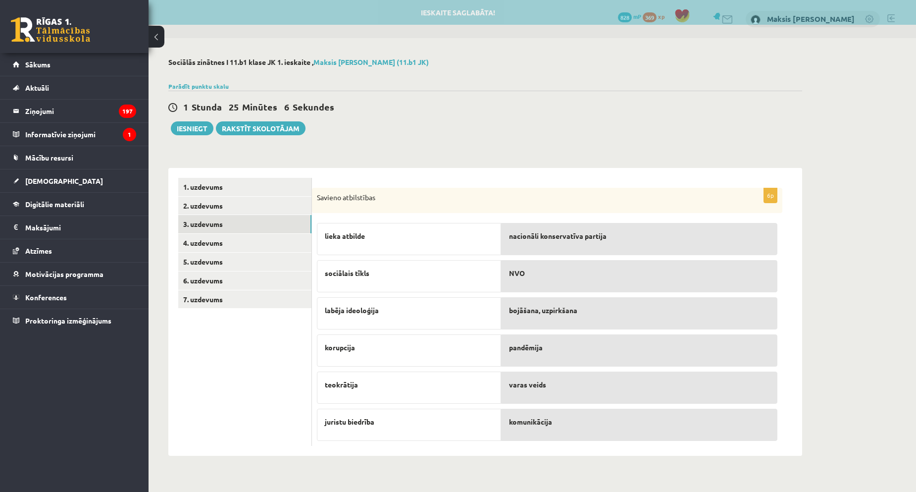
click at [523, 279] on div "NVO" at bounding box center [639, 276] width 276 height 32
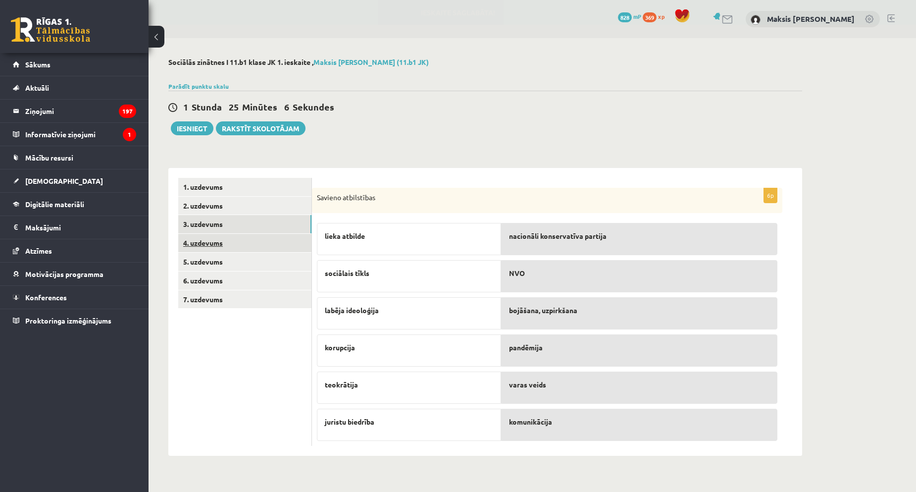
click at [213, 243] on link "4. uzdevums" at bounding box center [244, 243] width 133 height 18
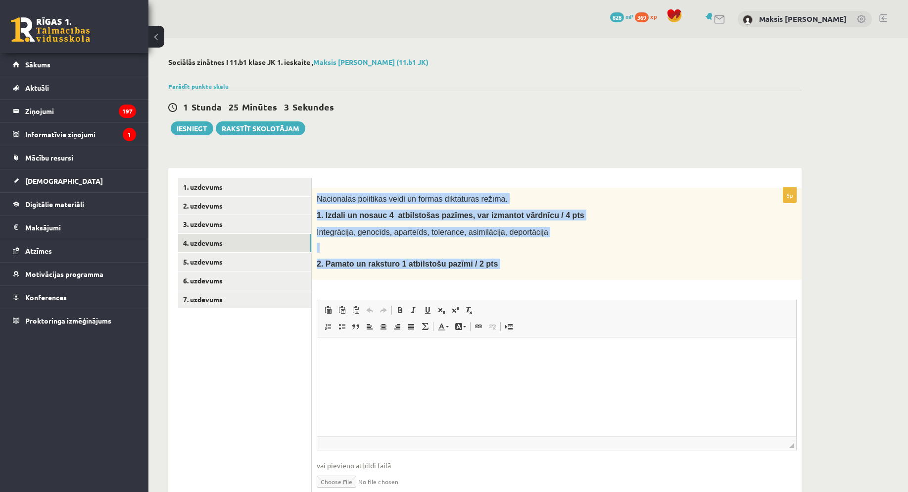
drag, startPoint x: 318, startPoint y: 197, endPoint x: 480, endPoint y: 267, distance: 176.5
click at [548, 294] on div "6p Nacionālās politikas veidi un formas diktatūras režīmā. 1. I zdali un nosauc…" at bounding box center [557, 347] width 490 height 318
copy div "Nacionālās politikas veidi un formas diktatūras režīmā. 1. I zdali un nosauc 4 …"
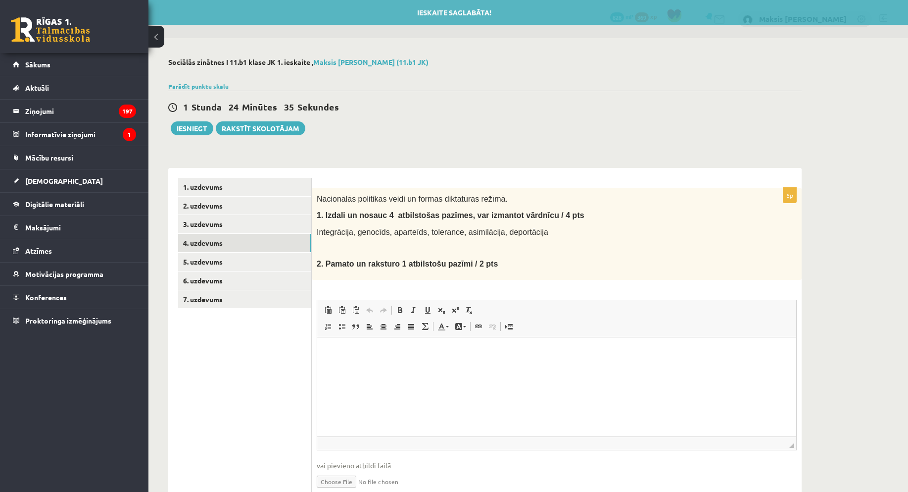
click at [365, 367] on html at bounding box center [556, 352] width 479 height 30
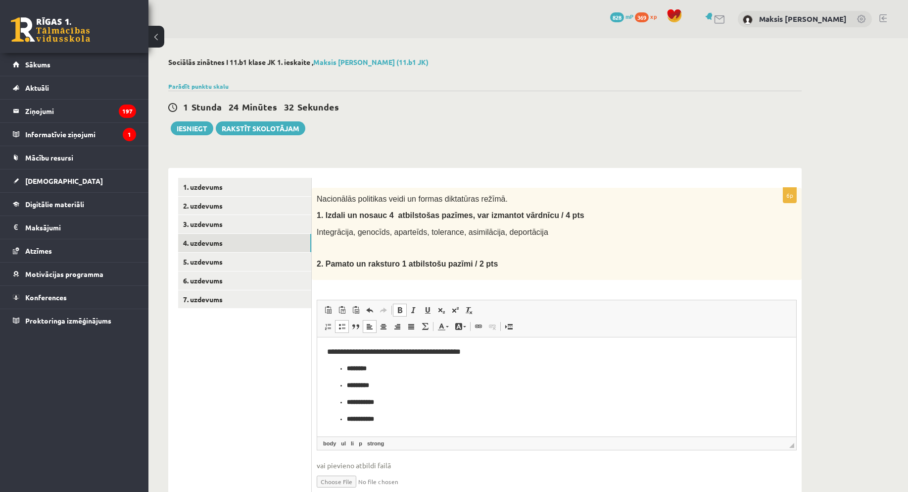
click at [343, 368] on ul "**********" at bounding box center [556, 393] width 459 height 60
click at [344, 386] on ul "**********" at bounding box center [556, 402] width 459 height 44
click at [343, 402] on ul "**********" at bounding box center [556, 410] width 459 height 27
click at [348, 421] on strong "**********" at bounding box center [360, 418] width 27 height 6
drag, startPoint x: 323, startPoint y: 351, endPoint x: 501, endPoint y: 350, distance: 177.2
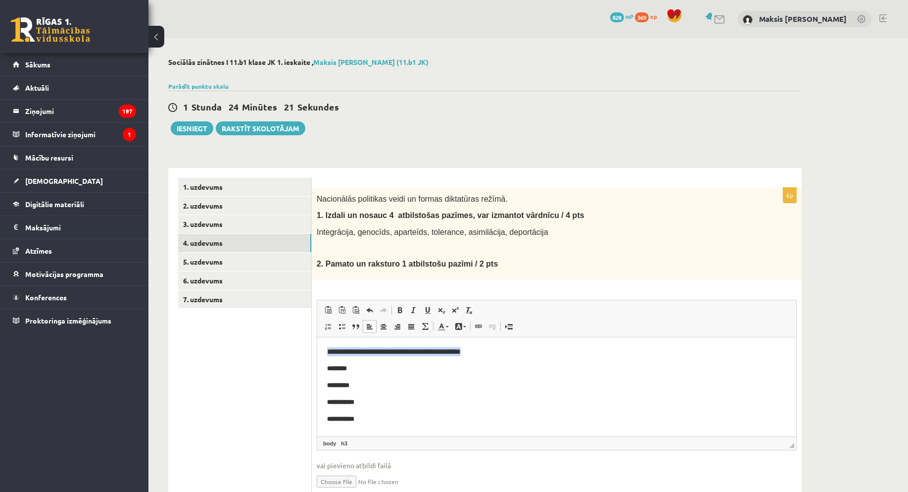
click at [501, 350] on html "**********" at bounding box center [556, 385] width 479 height 97
click at [402, 309] on span at bounding box center [400, 310] width 8 height 8
click at [216, 441] on ul "1. uzdevums 2. uzdevums 3. uzdevums 4. uzdevums 5. uzdevums 6. uzdevums 7. uzde…" at bounding box center [245, 342] width 134 height 328
click at [319, 369] on html "**********" at bounding box center [556, 385] width 479 height 97
drag, startPoint x: 319, startPoint y: 368, endPoint x: 429, endPoint y: 340, distance: 113.5
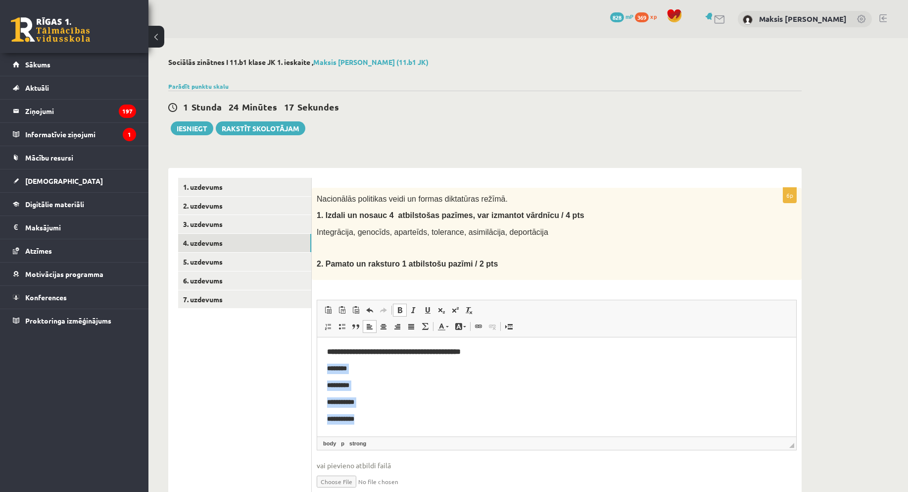
click at [448, 430] on html "**********" at bounding box center [556, 385] width 479 height 97
click at [399, 310] on span at bounding box center [400, 310] width 8 height 8
click at [262, 397] on ul "1. uzdevums 2. uzdevums 3. uzdevums 4. uzdevums 5. uzdevums 6. uzdevums 7. uzde…" at bounding box center [245, 342] width 134 height 328
click at [306, 396] on ul "1. uzdevums 2. uzdevums 3. uzdevums 4. uzdevums 5. uzdevums 6. uzdevums 7. uzde…" at bounding box center [245, 342] width 134 height 328
click at [423, 387] on p "*********" at bounding box center [556, 385] width 459 height 10
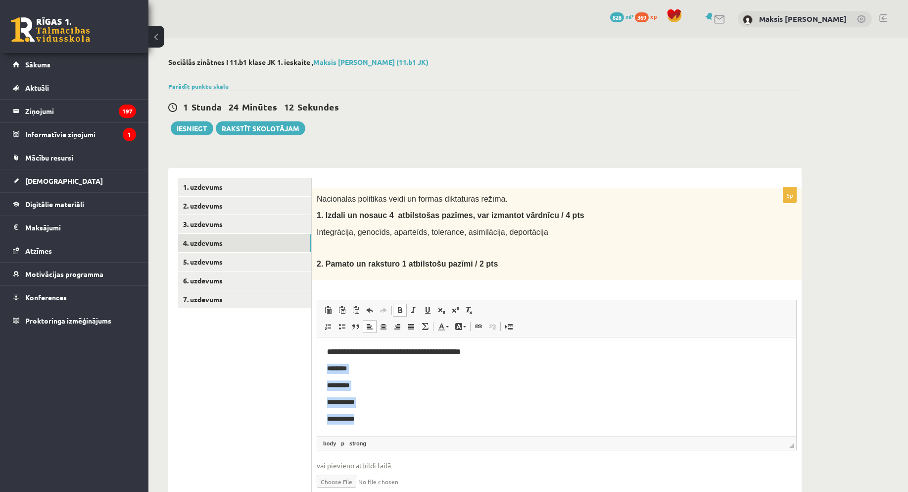
drag, startPoint x: 384, startPoint y: 423, endPoint x: 312, endPoint y: 358, distance: 97.4
click at [317, 358] on html "**********" at bounding box center [556, 385] width 479 height 97
click at [401, 307] on span at bounding box center [400, 310] width 8 height 8
click at [401, 313] on span at bounding box center [400, 310] width 8 height 8
click at [399, 310] on span at bounding box center [400, 310] width 8 height 8
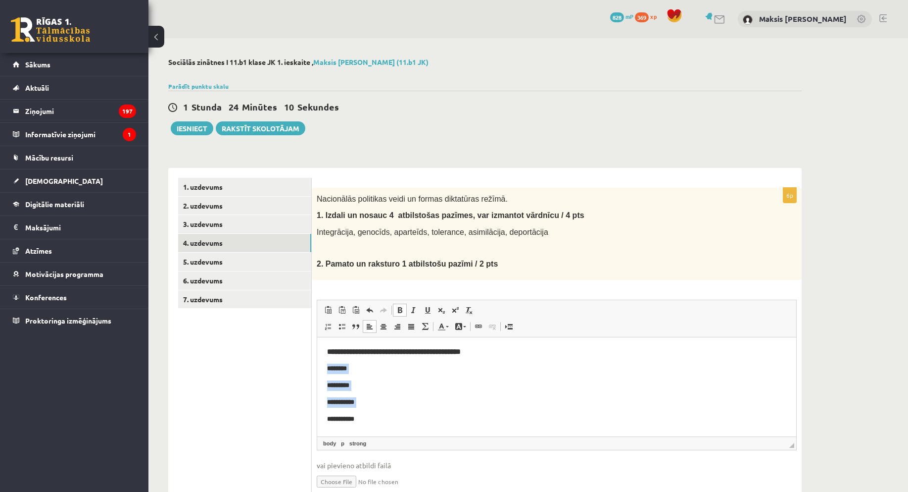
click at [427, 399] on p "**********" at bounding box center [556, 402] width 459 height 10
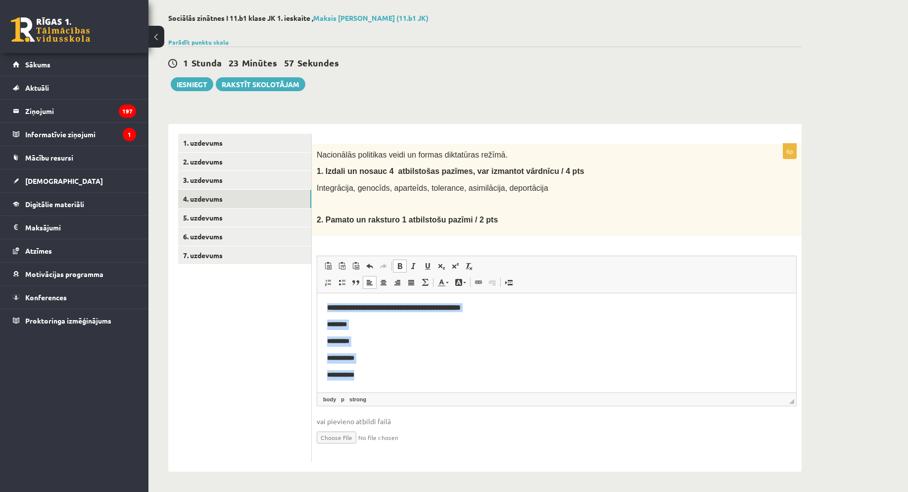
drag, startPoint x: 347, startPoint y: 311, endPoint x: 478, endPoint y: 413, distance: 166.5
click at [478, 390] on html "**********" at bounding box center [556, 341] width 479 height 97
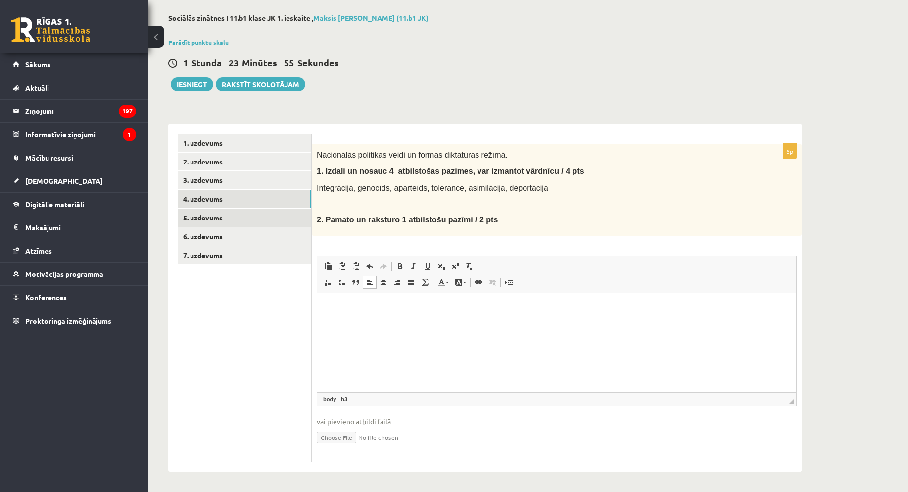
click at [222, 215] on link "5. uzdevums" at bounding box center [244, 217] width 133 height 18
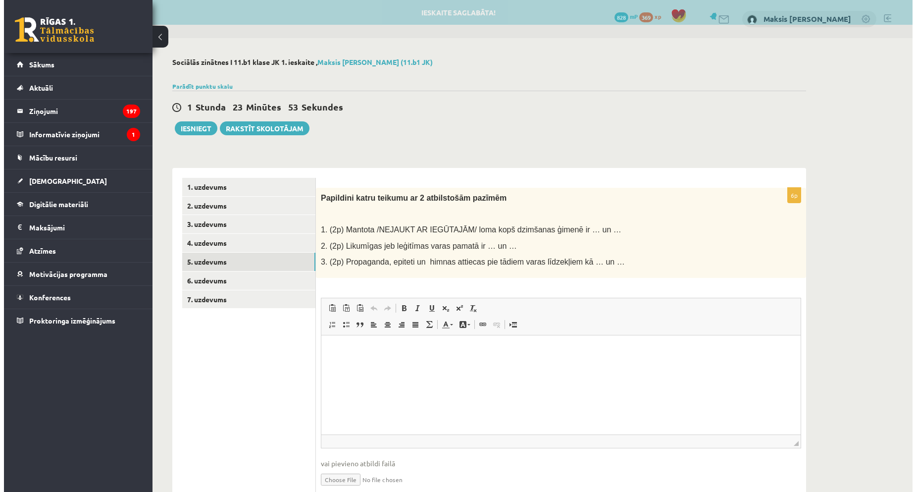
scroll to position [0, 0]
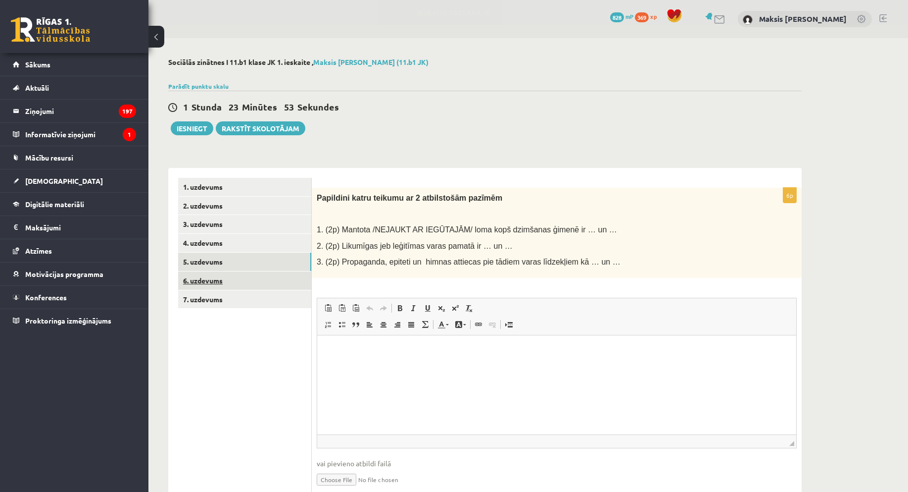
click at [221, 277] on link "6. uzdevums" at bounding box center [244, 280] width 133 height 18
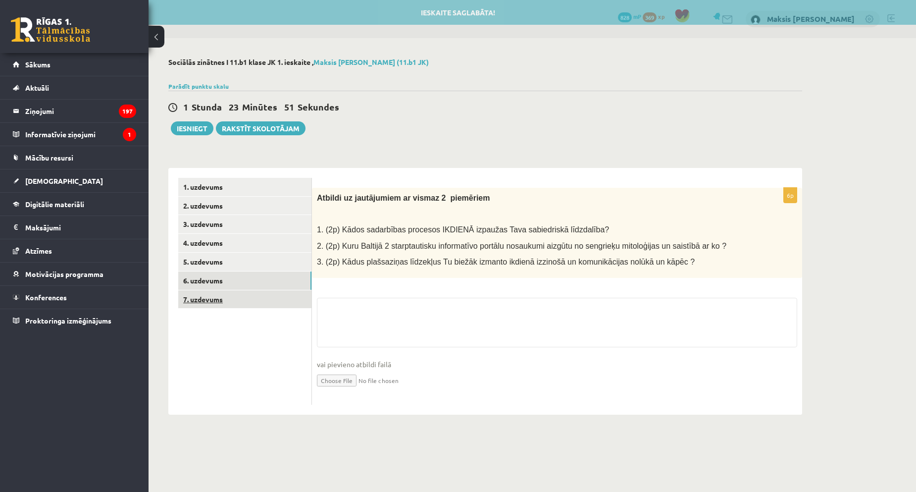
click at [228, 296] on link "7. uzdevums" at bounding box center [244, 299] width 133 height 18
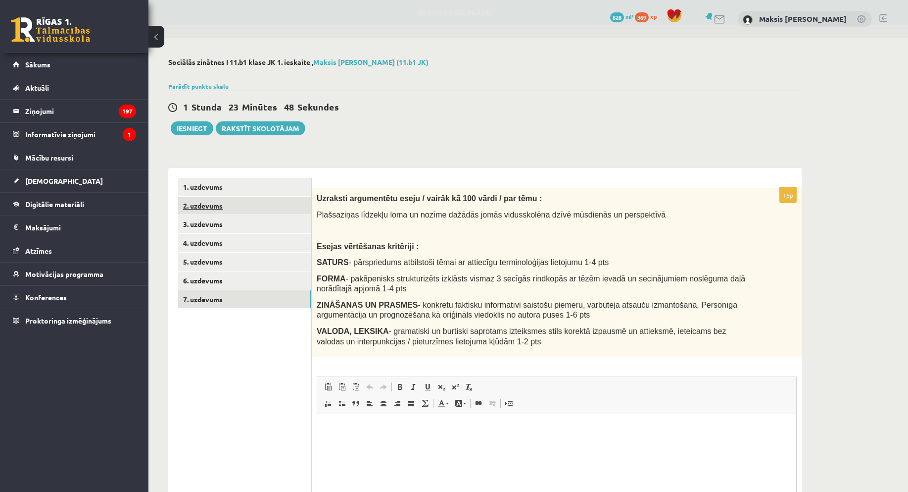
click at [230, 207] on link "2. uzdevums" at bounding box center [244, 206] width 133 height 18
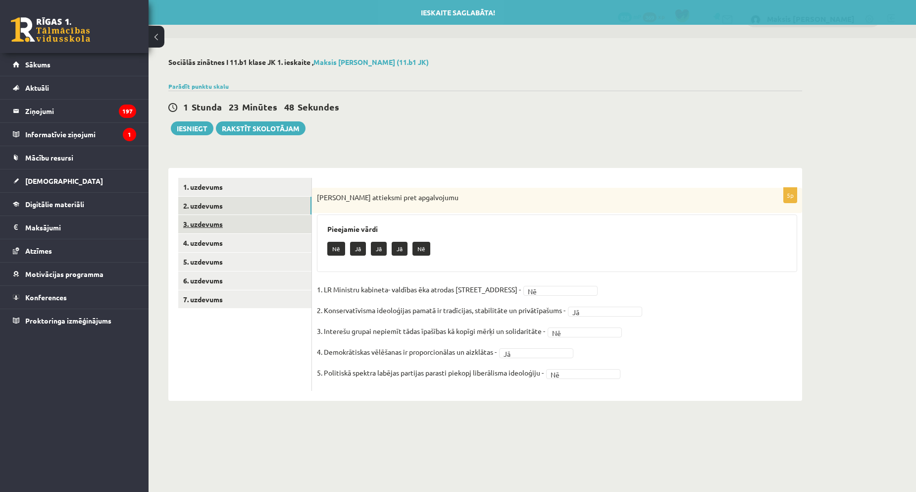
click at [234, 222] on link "3. uzdevums" at bounding box center [244, 224] width 133 height 18
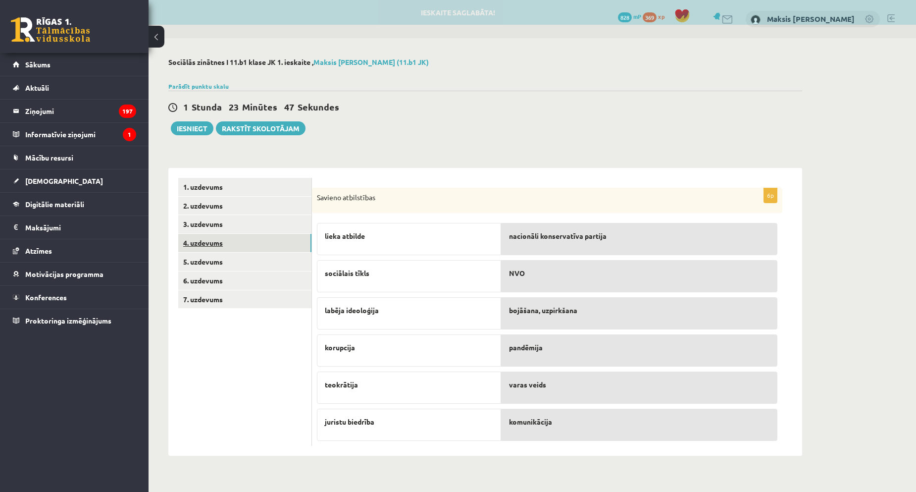
click at [237, 235] on link "4. uzdevums" at bounding box center [244, 243] width 133 height 18
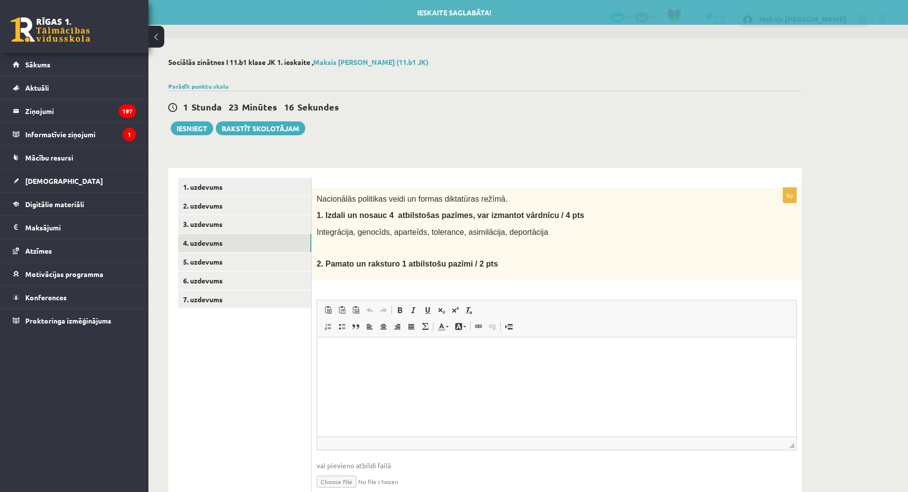
click at [334, 351] on p "Визуальный текстовый редактор, wiswyg-editor-user-answer-47024841413960" at bounding box center [556, 352] width 459 height 10
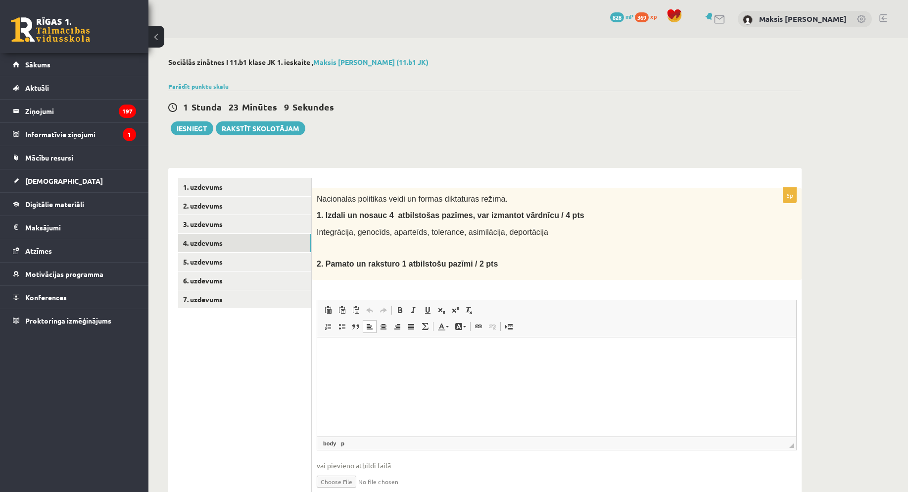
click at [358, 354] on p "Визуальный текстовый редактор, wiswyg-editor-user-answer-47024841413960" at bounding box center [556, 352] width 459 height 10
paste body "Визуальный текстовый редактор, wiswyg-editor-user-answer-47024841413960"
drag, startPoint x: 635, startPoint y: 686, endPoint x: 360, endPoint y: 351, distance: 432.6
click at [330, 351] on p "**********" at bounding box center [556, 352] width 459 height 10
drag, startPoint x: 328, startPoint y: 350, endPoint x: 417, endPoint y: 438, distance: 125.7
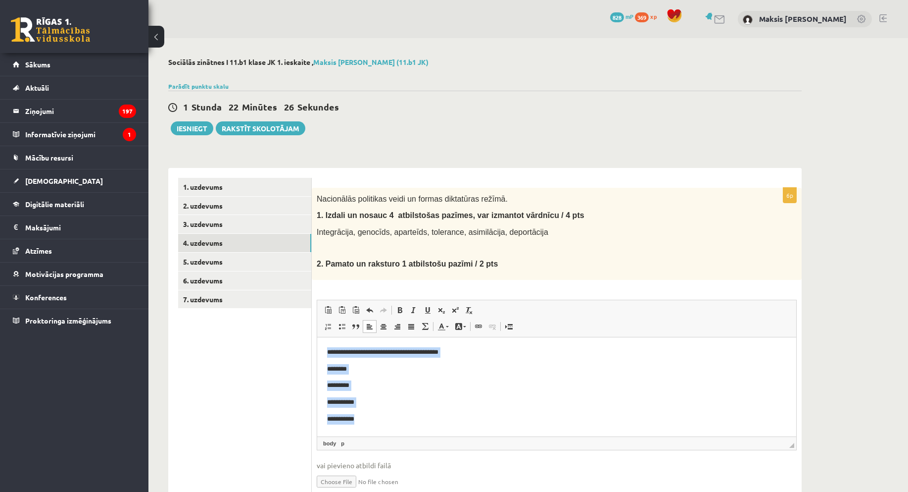
click at [417, 433] on html "**********" at bounding box center [556, 385] width 479 height 97
click at [398, 312] on span at bounding box center [400, 310] width 8 height 8
click at [434, 415] on p "**********" at bounding box center [556, 418] width 459 height 10
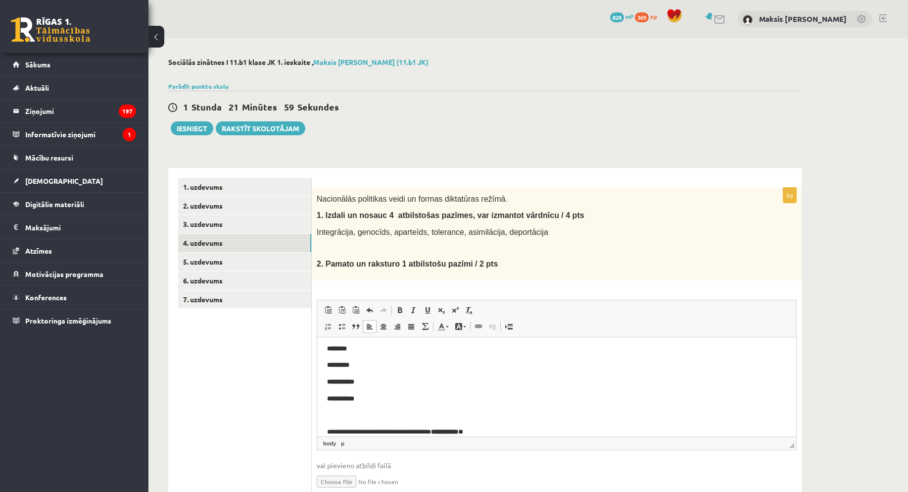
scroll to position [32, 0]
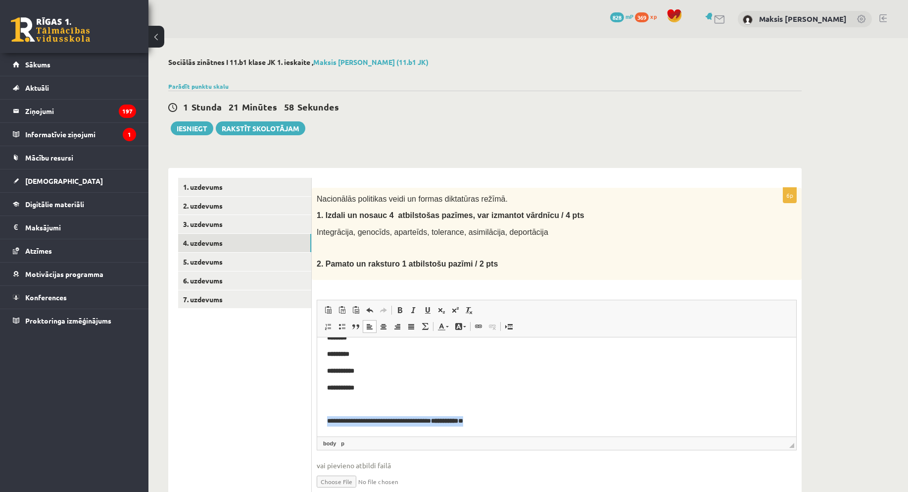
drag, startPoint x: 432, startPoint y: 440, endPoint x: 523, endPoint y: 434, distance: 91.3
click at [523, 434] on html "**********" at bounding box center [556, 370] width 479 height 130
click at [398, 306] on span at bounding box center [400, 310] width 8 height 8
click at [560, 412] on body "**********" at bounding box center [556, 370] width 459 height 110
drag, startPoint x: 470, startPoint y: 422, endPoint x: 510, endPoint y: 425, distance: 40.2
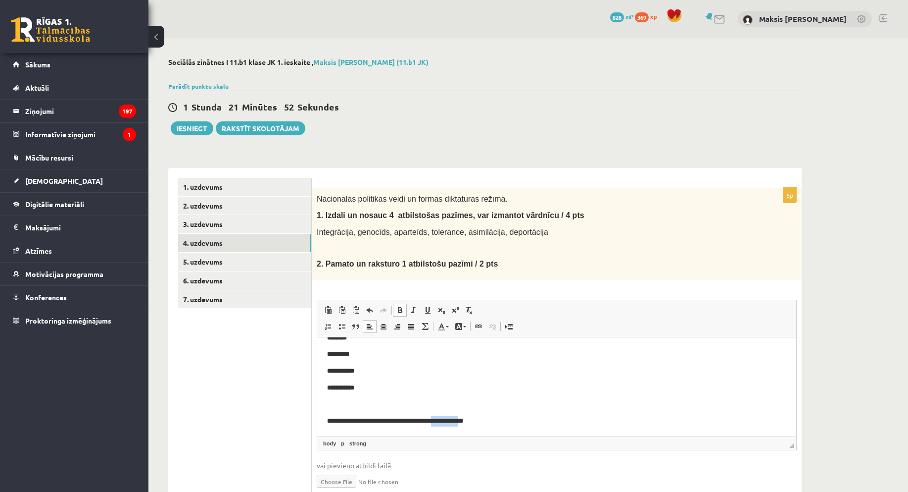
click at [510, 425] on p "**********" at bounding box center [553, 420] width 452 height 10
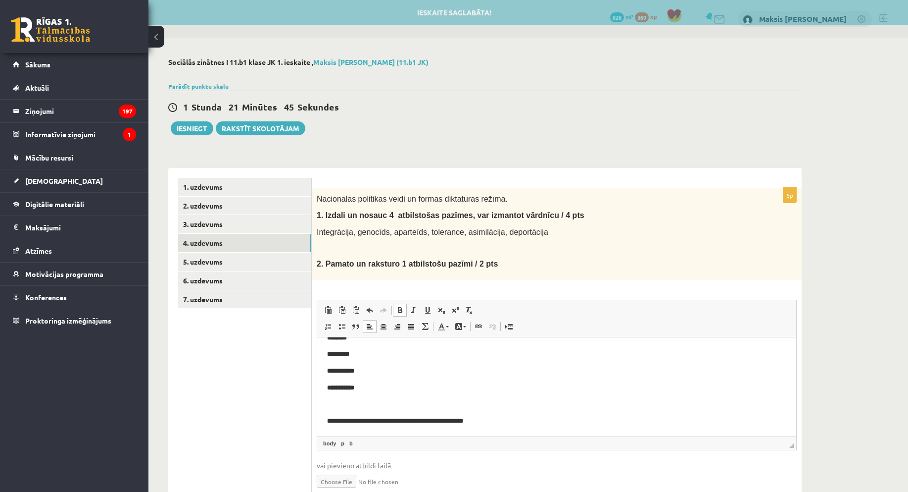
click at [535, 412] on body "**********" at bounding box center [556, 370] width 459 height 110
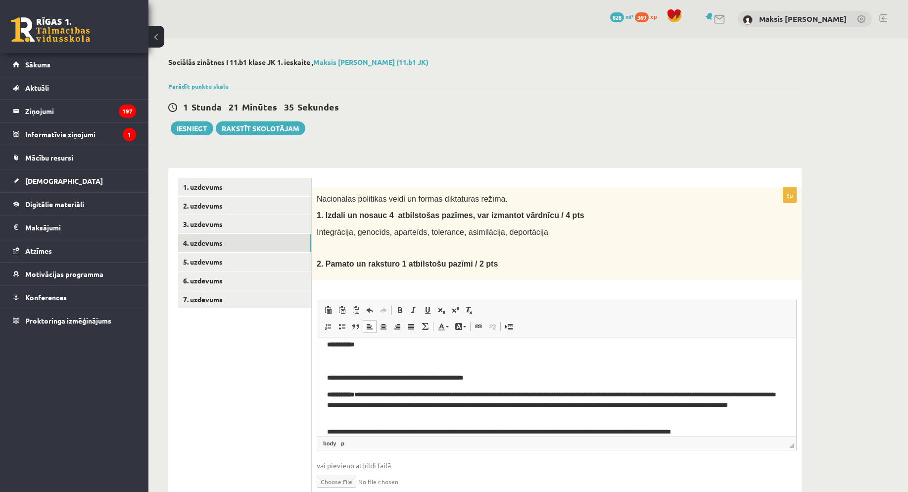
scroll to position [86, 0]
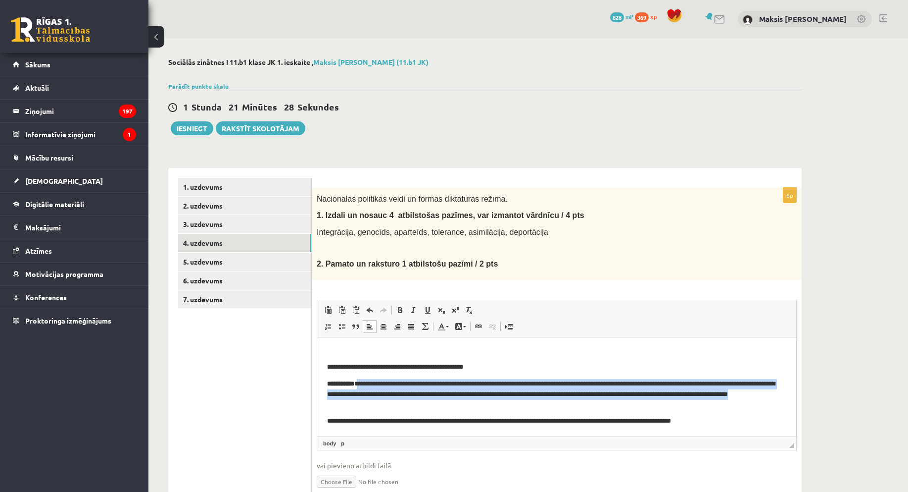
drag, startPoint x: 366, startPoint y: 384, endPoint x: 595, endPoint y: 403, distance: 230.0
click at [595, 403] on p "**********" at bounding box center [553, 393] width 452 height 31
click at [401, 314] on link "Полужирный Комбинация клавиш Ctrl+B" at bounding box center [400, 309] width 14 height 13
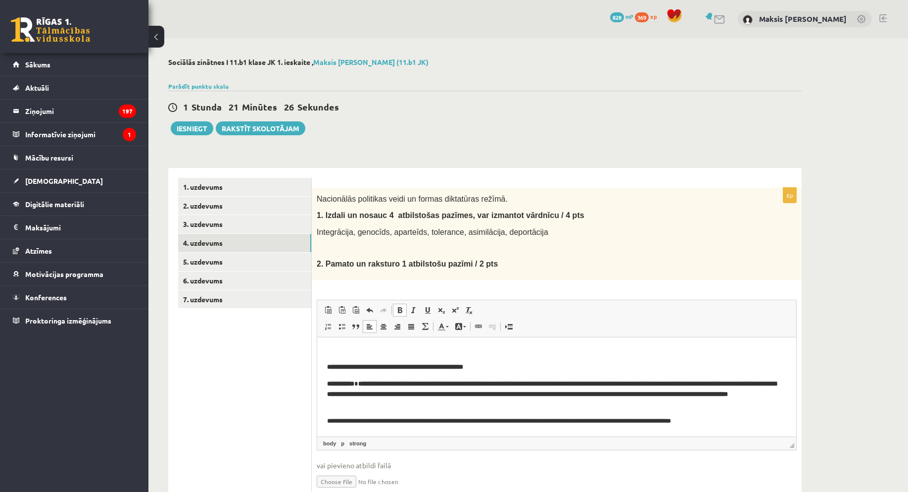
click at [296, 402] on ul "1. uzdevums 2. uzdevums 3. uzdevums 4. uzdevums 5. uzdevums 6. uzdevums 7. uzde…" at bounding box center [245, 342] width 134 height 328
click at [326, 423] on html "**********" at bounding box center [556, 343] width 479 height 184
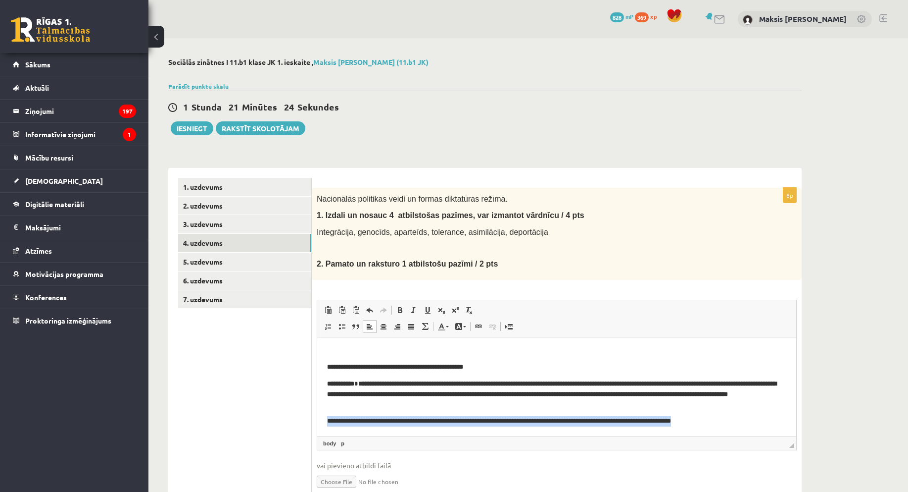
drag, startPoint x: 325, startPoint y: 421, endPoint x: 1052, endPoint y: 775, distance: 808.8
click at [744, 435] on html "**********" at bounding box center [556, 343] width 479 height 184
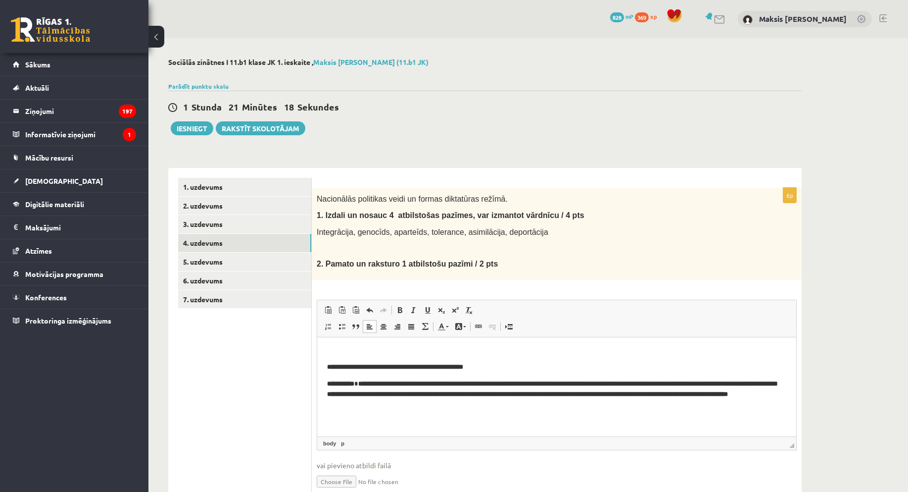
scroll to position [0, 0]
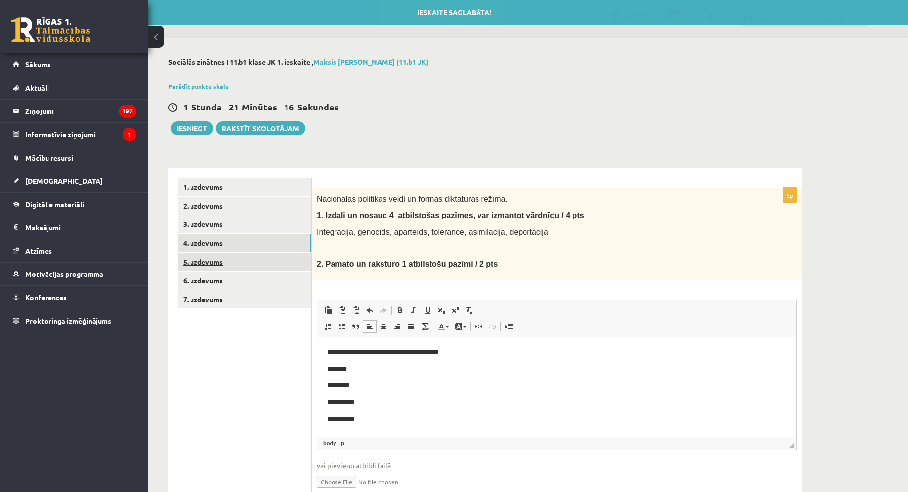
click at [198, 254] on link "5. uzdevums" at bounding box center [244, 261] width 133 height 18
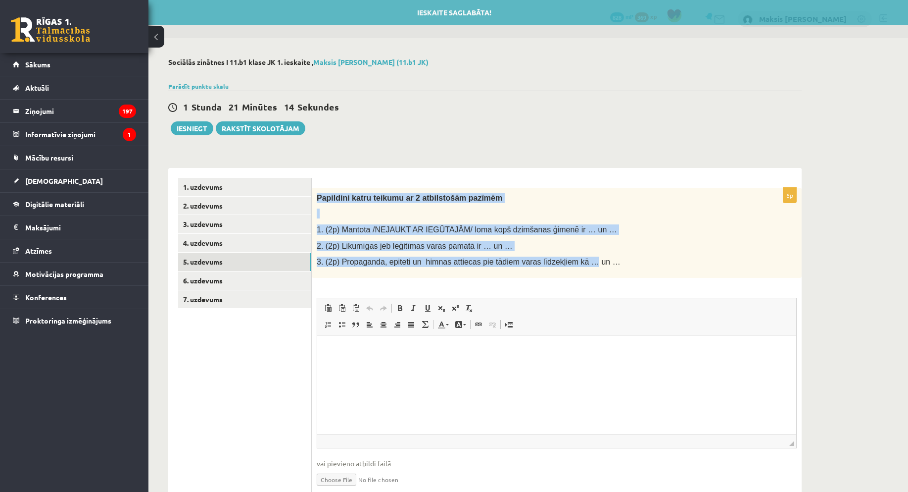
drag, startPoint x: 316, startPoint y: 194, endPoint x: 572, endPoint y: 263, distance: 265.0
click at [572, 263] on div "Papildini katru teikumu ar 2 atbilstošām pazīmēm 1. (2p) Mantota /NEJAUKT AR IE…" at bounding box center [557, 233] width 490 height 90
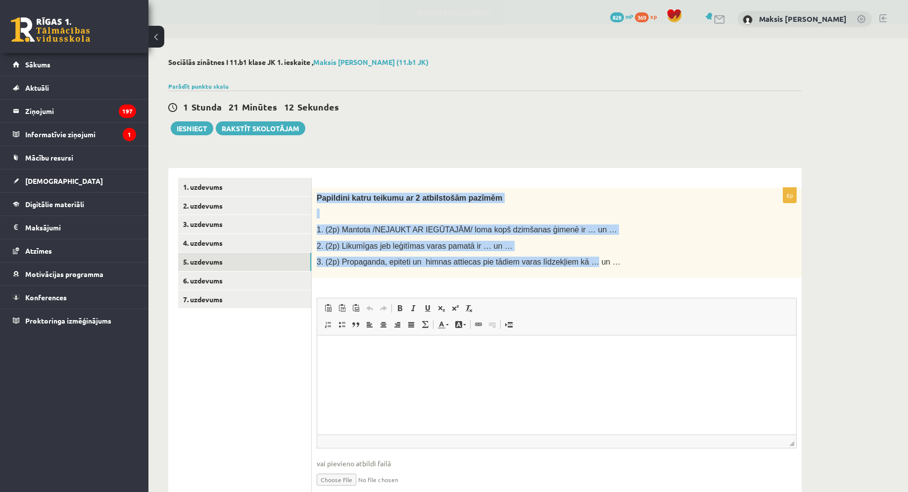
copy div "Papildini katru teikumu ar 2 atbilstošām pazīmēm 1. (2p) Mantota /NEJAUKT AR IE…"
click at [332, 212] on p at bounding box center [532, 213] width 431 height 10
drag, startPoint x: 317, startPoint y: 196, endPoint x: 632, endPoint y: 284, distance: 326.5
click at [638, 288] on div "6p Papildini katru teikumu ar 2 atbilstošām pazīmēm 1. (2p) Mantota /NEJAUKT AR…" at bounding box center [557, 346] width 490 height 316
copy div "Papildini katru teikumu ar 2 atbilstošām pazīmēm 1. (2p) Mantota /NEJAUKT AR IE…"
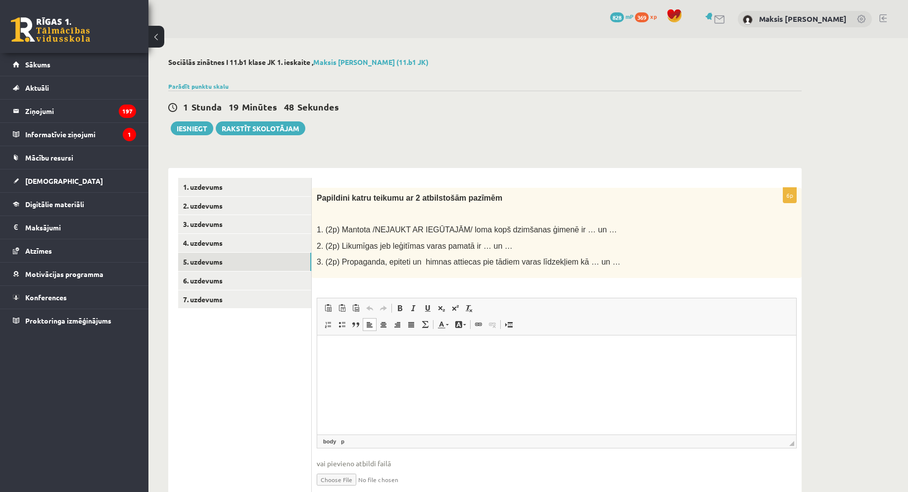
click at [366, 360] on html at bounding box center [556, 350] width 479 height 30
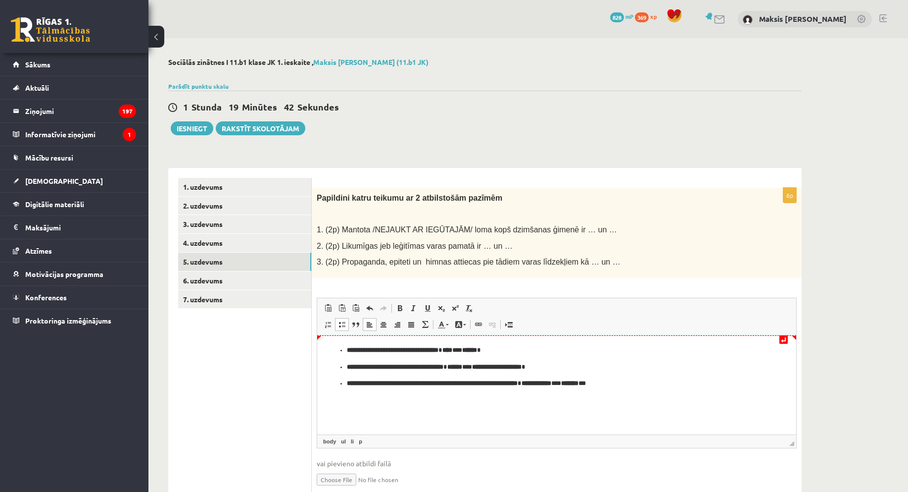
click at [345, 350] on ul "**********" at bounding box center [556, 367] width 459 height 44
click at [346, 367] on ul "**********" at bounding box center [556, 374] width 459 height 27
click at [350, 381] on strong "**********" at bounding box center [432, 382] width 171 height 6
click at [347, 382] on ul "**********" at bounding box center [556, 383] width 459 height 10
click at [622, 393] on html "**********" at bounding box center [556, 366] width 479 height 63
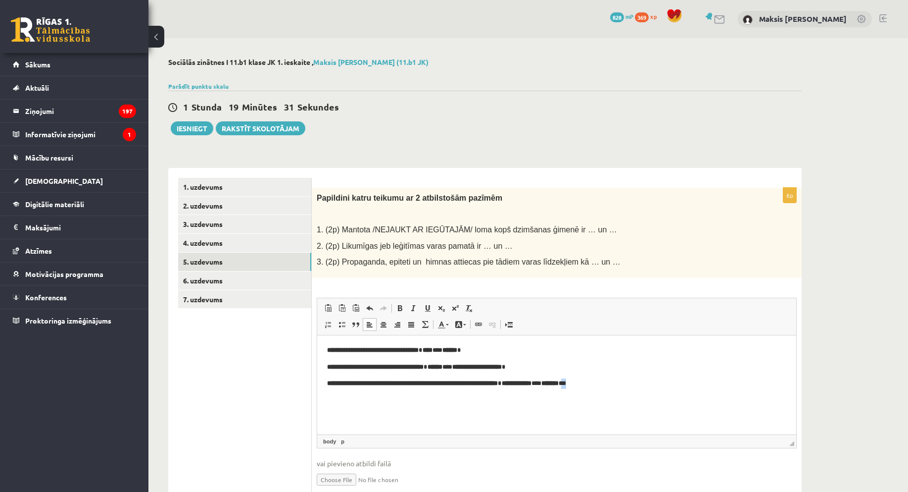
drag, startPoint x: 659, startPoint y: 399, endPoint x: 625, endPoint y: 383, distance: 37.9
click at [625, 383] on html "**********" at bounding box center [556, 366] width 479 height 63
drag, startPoint x: 476, startPoint y: 351, endPoint x: 469, endPoint y: 340, distance: 12.9
click at [470, 349] on p "**********" at bounding box center [556, 350] width 459 height 10
click at [398, 309] on span at bounding box center [400, 308] width 8 height 8
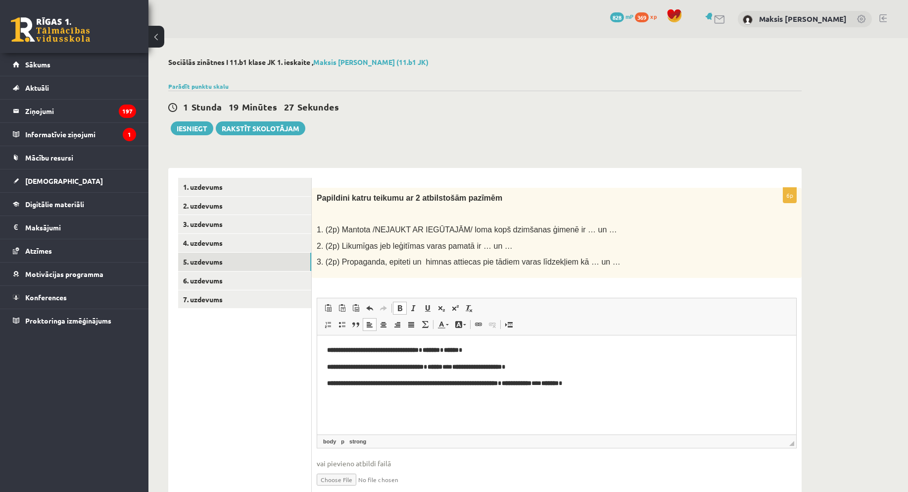
click at [505, 398] on html "**********" at bounding box center [556, 366] width 479 height 63
drag, startPoint x: 483, startPoint y: 366, endPoint x: 477, endPoint y: 365, distance: 6.0
click at [477, 365] on p "**********" at bounding box center [556, 366] width 459 height 10
click at [398, 306] on span at bounding box center [400, 308] width 8 height 8
click at [527, 398] on html "**********" at bounding box center [556, 366] width 479 height 63
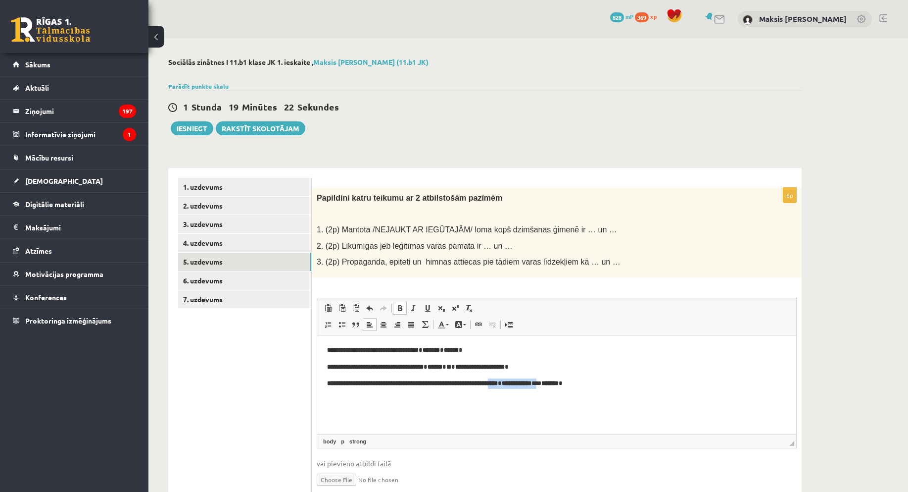
drag, startPoint x: 534, startPoint y: 385, endPoint x: 595, endPoint y: 385, distance: 60.9
click at [595, 385] on p "**********" at bounding box center [556, 383] width 459 height 10
click at [595, 398] on html "**********" at bounding box center [556, 366] width 479 height 63
drag, startPoint x: 600, startPoint y: 384, endPoint x: 589, endPoint y: 383, distance: 10.4
click at [589, 383] on p "**********" at bounding box center [556, 383] width 459 height 10
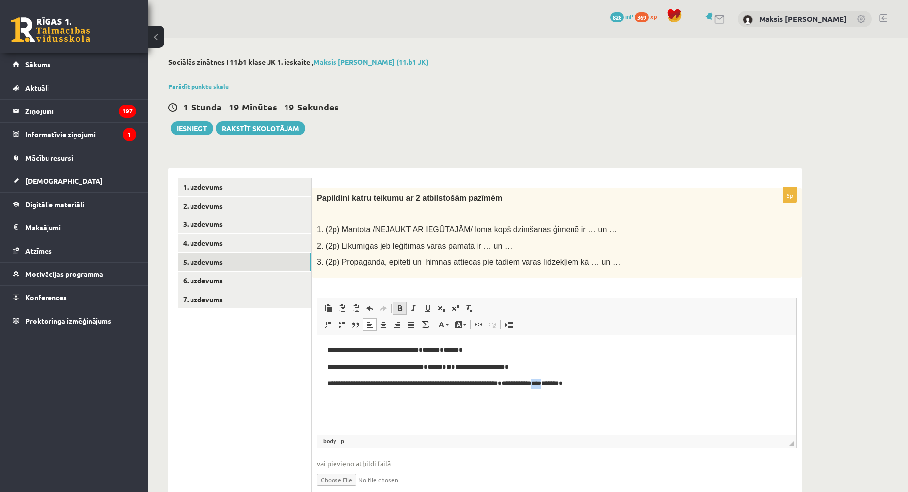
click at [402, 308] on span at bounding box center [400, 308] width 8 height 8
click at [536, 398] on html "**********" at bounding box center [556, 366] width 479 height 63
click at [187, 284] on link "6. uzdevums" at bounding box center [244, 280] width 133 height 18
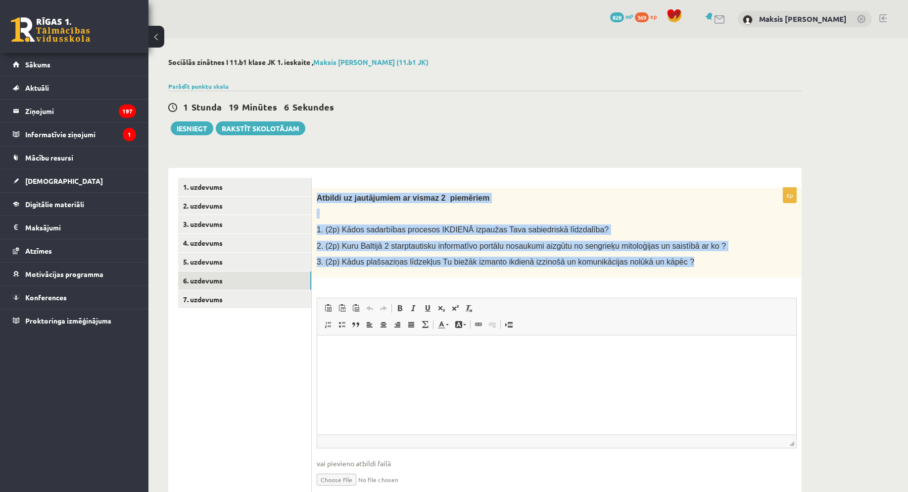
drag, startPoint x: 318, startPoint y: 195, endPoint x: 690, endPoint y: 265, distance: 378.4
click at [700, 265] on div "Atbildi uz jautājumiem ar vismaz 2 piemēriem 1. (2p) Kādos sadarbības procesos …" at bounding box center [557, 233] width 490 height 90
copy div "Atbildi uz jautājumiem ar vismaz 2 piemēriem 1. (2p) Kādos sadarbības procesos …"
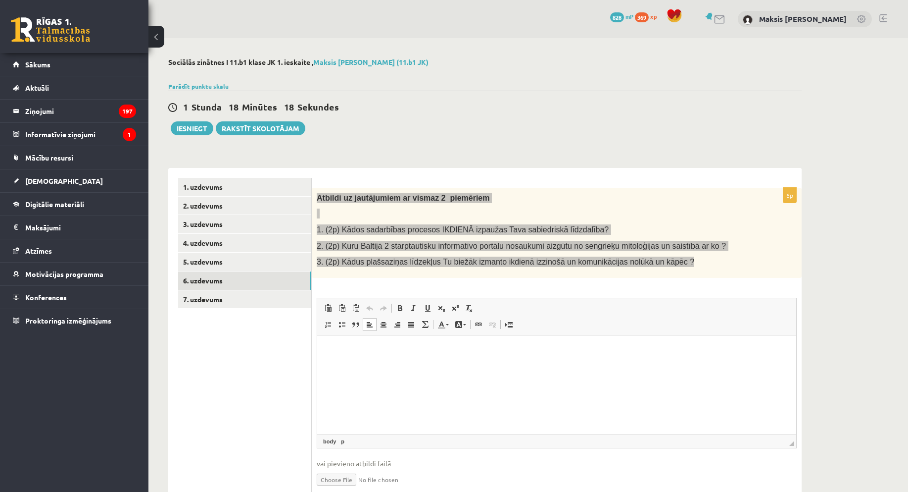
click at [384, 354] on p "Визуальный текстовый редактор, wiswyg-editor-user-answer-47024971757840" at bounding box center [556, 350] width 459 height 10
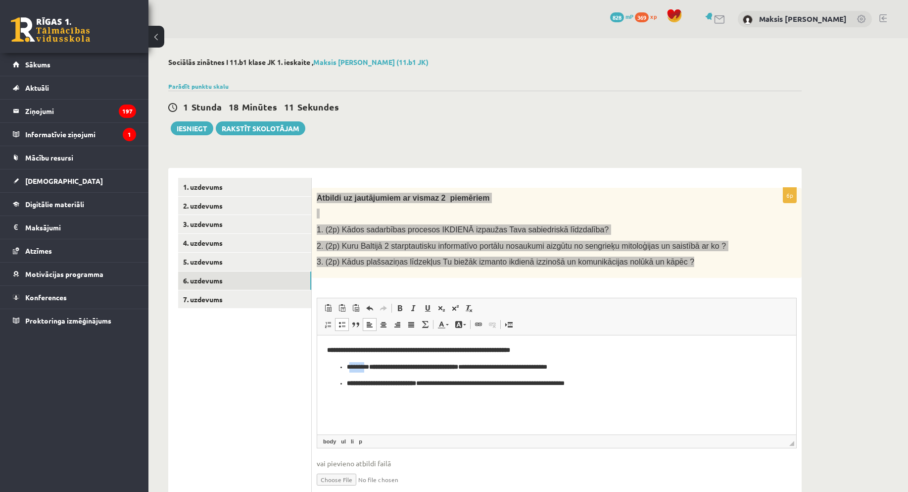
drag, startPoint x: 369, startPoint y: 368, endPoint x: 349, endPoint y: 364, distance: 20.7
click at [349, 364] on p "**********" at bounding box center [557, 366] width 420 height 10
click at [344, 366] on ul "**********" at bounding box center [556, 374] width 459 height 27
drag, startPoint x: 344, startPoint y: 366, endPoint x: 371, endPoint y: 369, distance: 26.9
click at [371, 369] on ul "**********" at bounding box center [556, 374] width 459 height 27
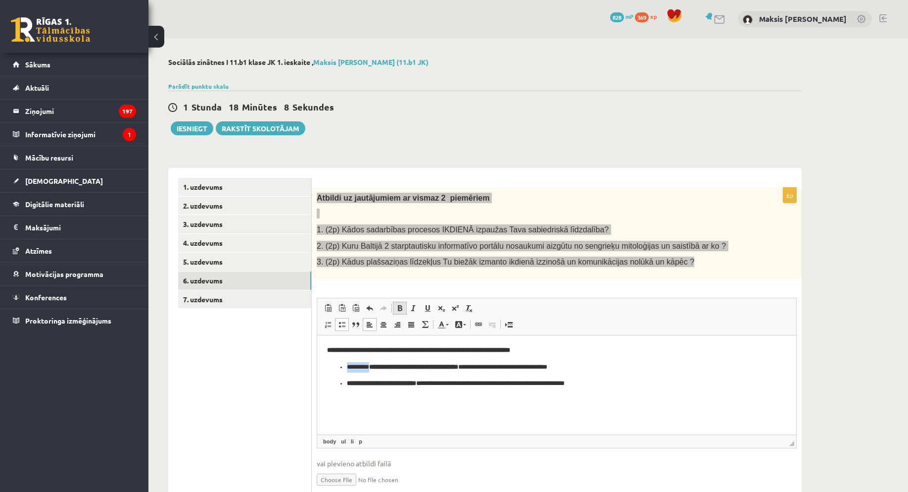
click at [404, 306] on link "Полужирный Комбинация клавиш Ctrl+B" at bounding box center [400, 307] width 14 height 13
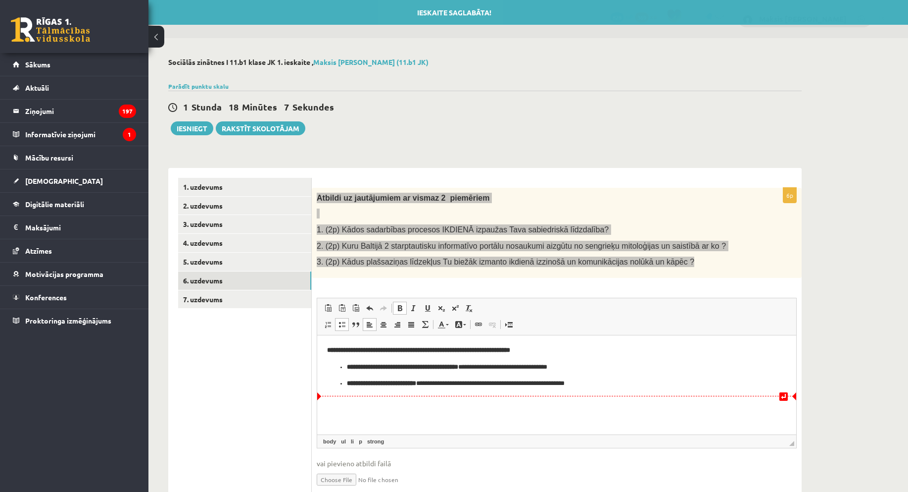
click at [402, 398] on html "**********" at bounding box center [556, 366] width 479 height 63
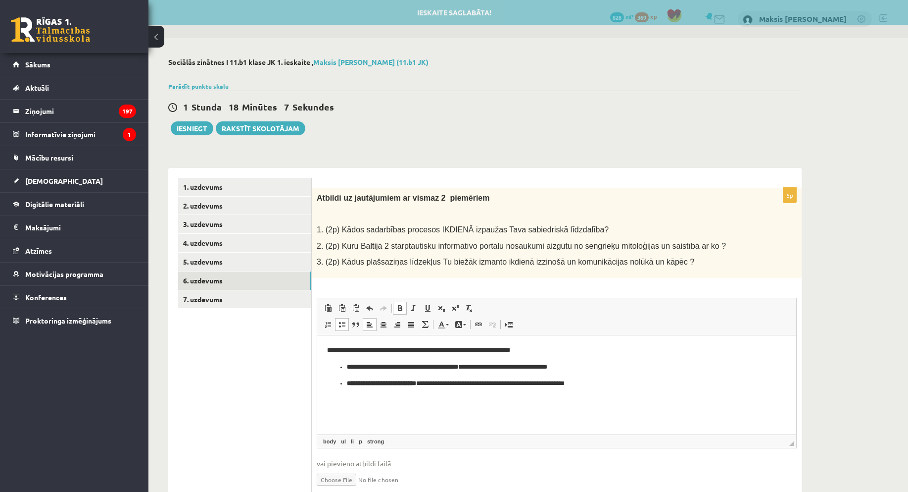
click at [295, 412] on ul "1. uzdevums 2. uzdevums 3. uzdevums 4. uzdevums 5. uzdevums 6. uzdevums 7. uzde…" at bounding box center [245, 341] width 134 height 326
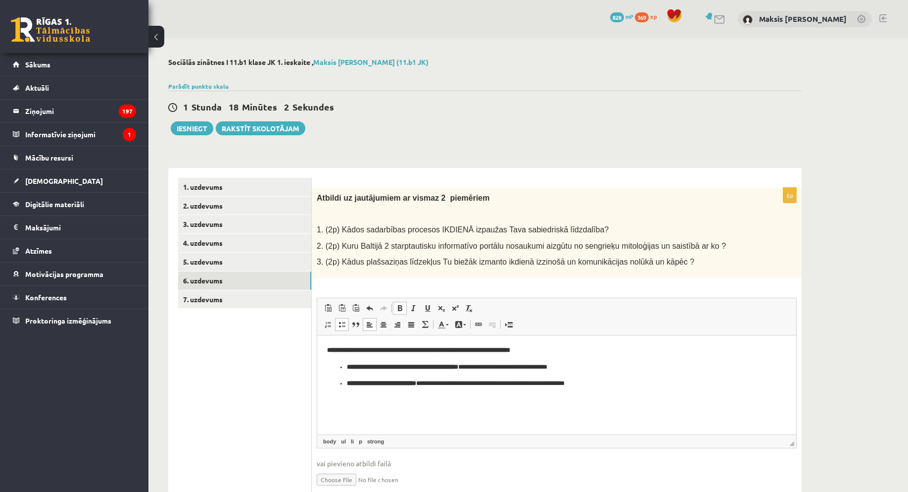
click at [346, 385] on ul "**********" at bounding box center [556, 374] width 459 height 27
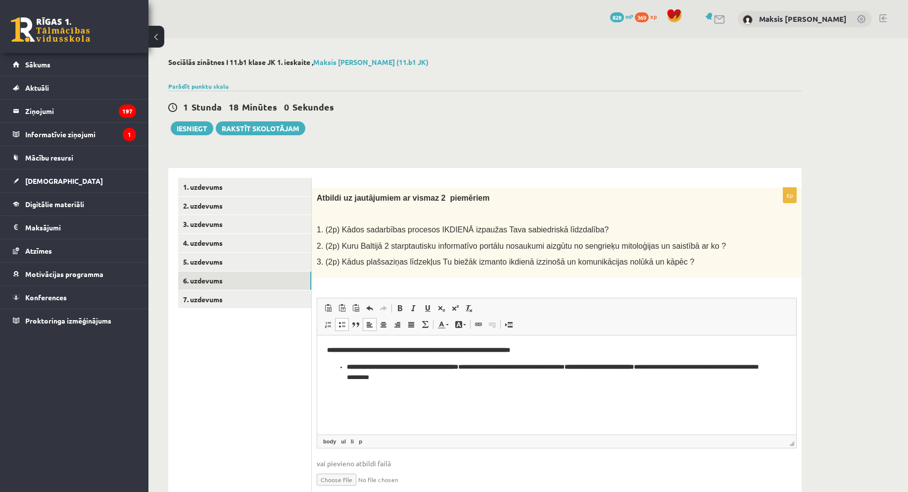
click at [344, 365] on ul "**********" at bounding box center [556, 371] width 459 height 21
click at [442, 386] on html "**********" at bounding box center [556, 363] width 479 height 57
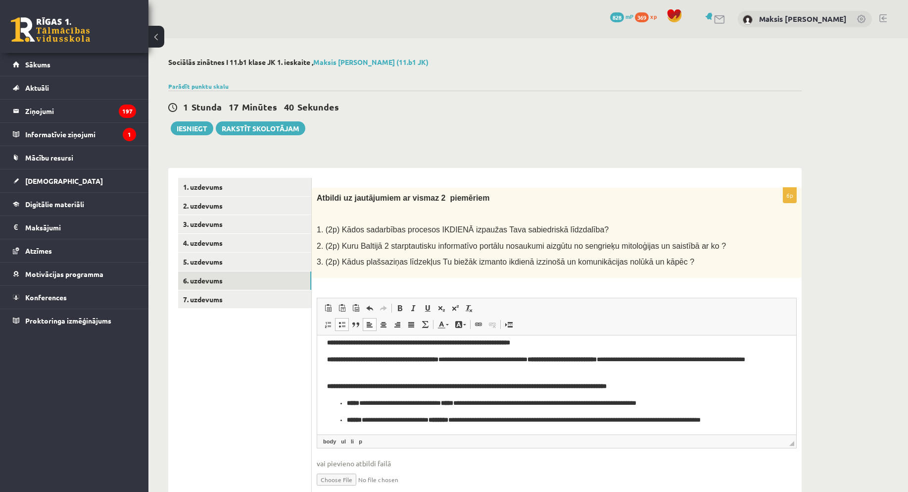
scroll to position [19, 0]
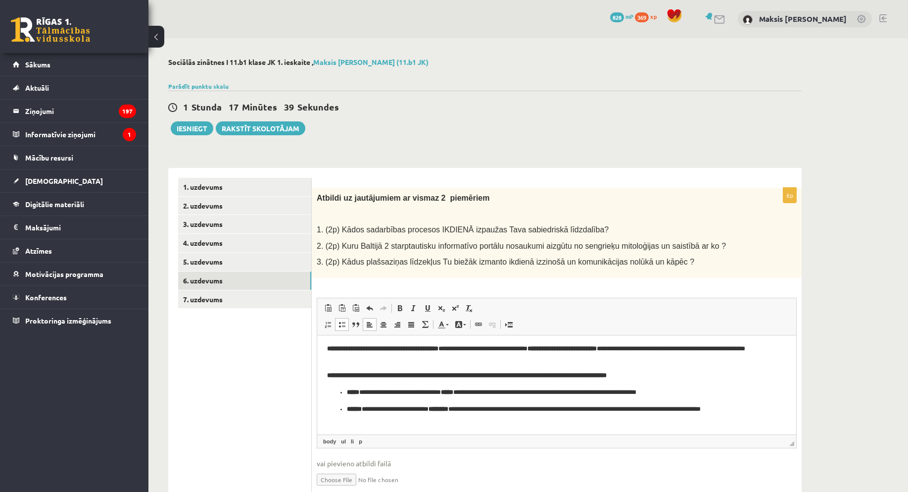
click at [343, 394] on ul "**********" at bounding box center [556, 405] width 459 height 37
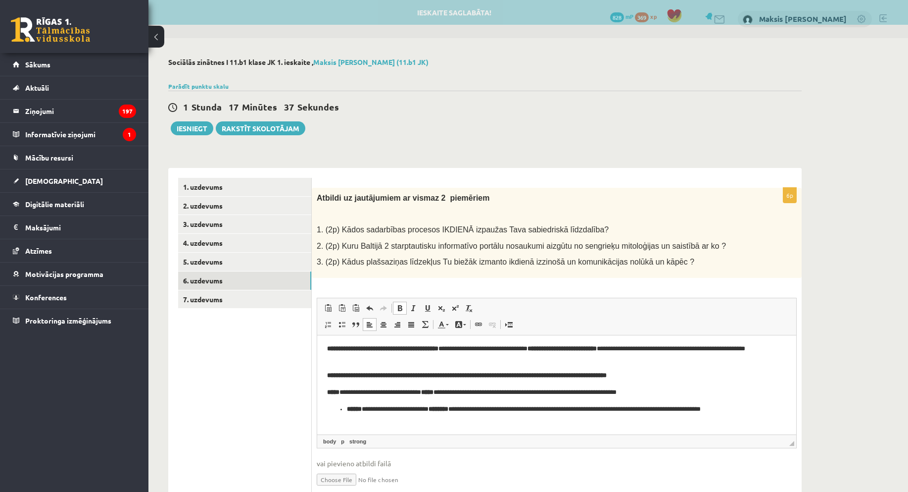
click at [346, 409] on ul "**********" at bounding box center [556, 413] width 459 height 21
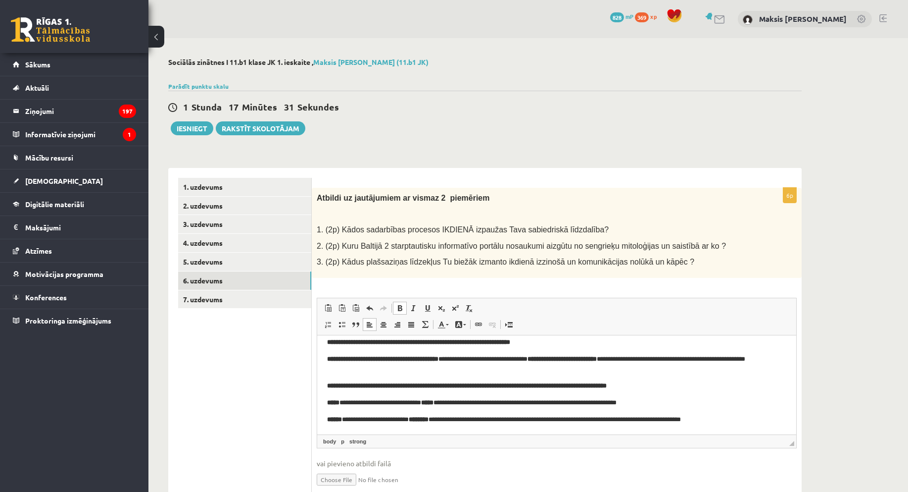
scroll to position [0, 0]
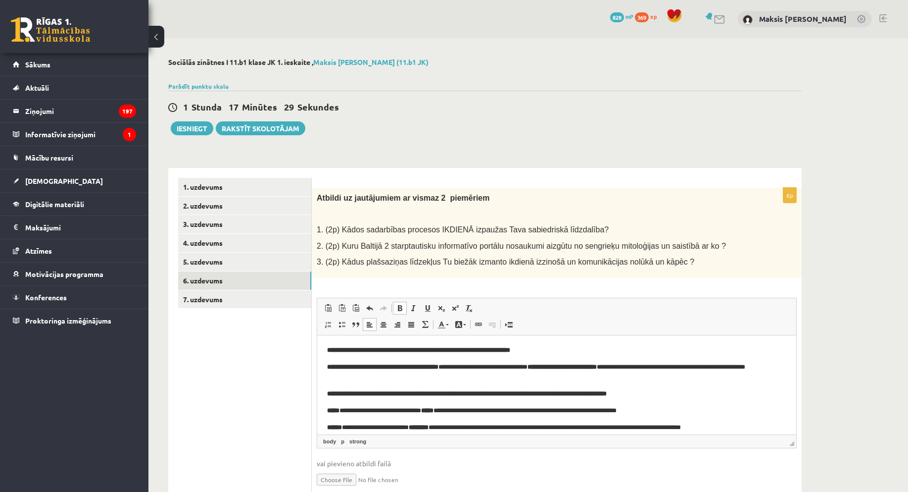
click at [573, 367] on p "**********" at bounding box center [553, 371] width 452 height 21
click at [575, 367] on strong "**********" at bounding box center [562, 366] width 69 height 6
click at [344, 324] on span at bounding box center [342, 324] width 8 height 8
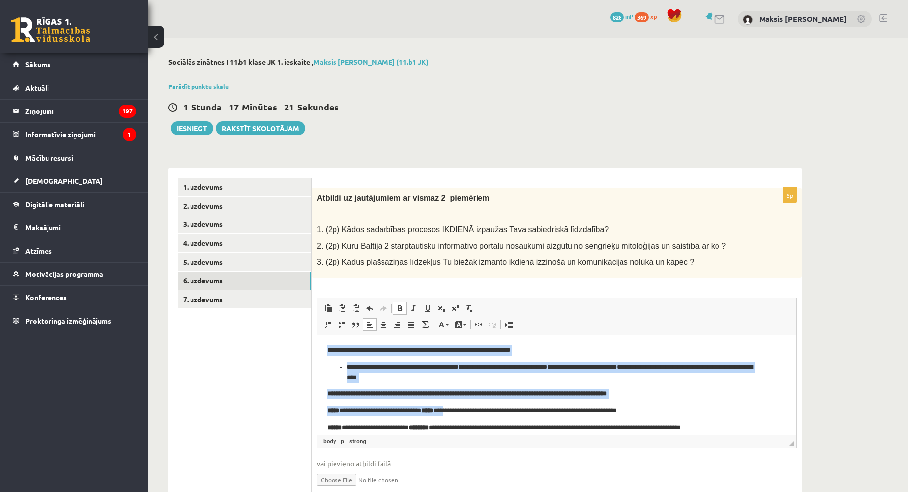
scroll to position [8, 0]
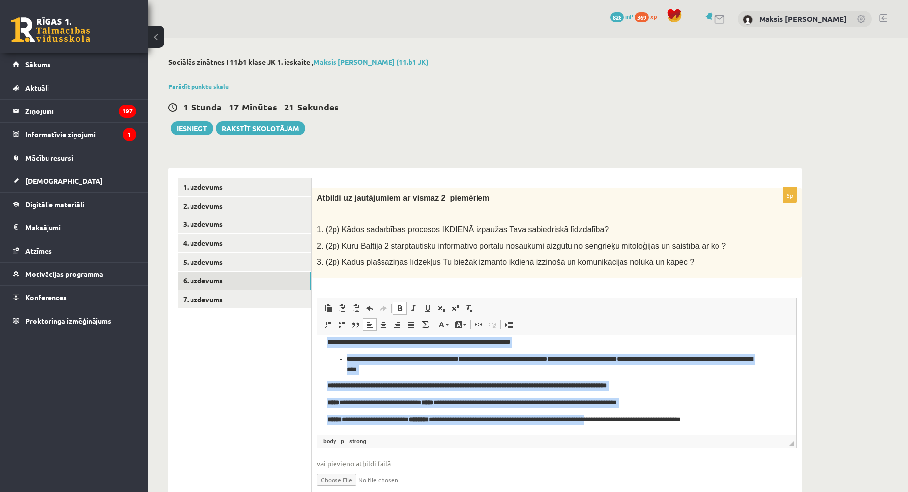
drag, startPoint x: 383, startPoint y: 377, endPoint x: 629, endPoint y: 477, distance: 265.1
click at [629, 434] on html "**********" at bounding box center [556, 380] width 479 height 107
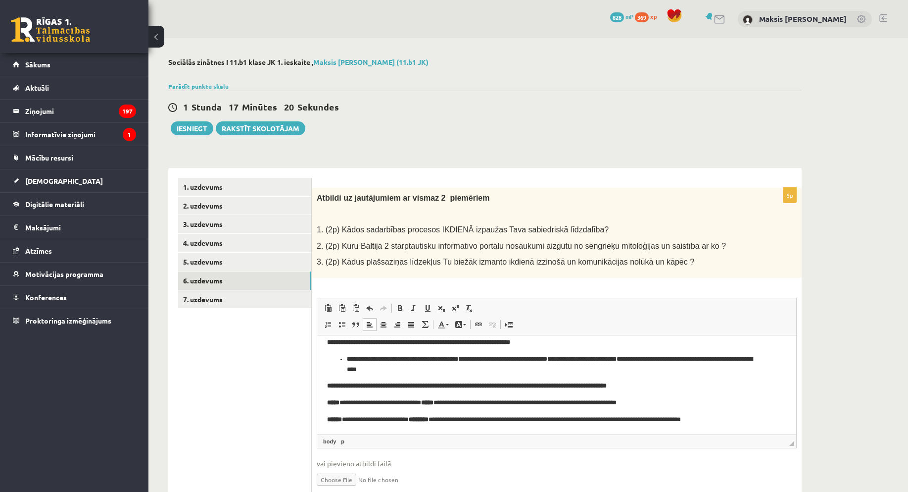
scroll to position [0, 0]
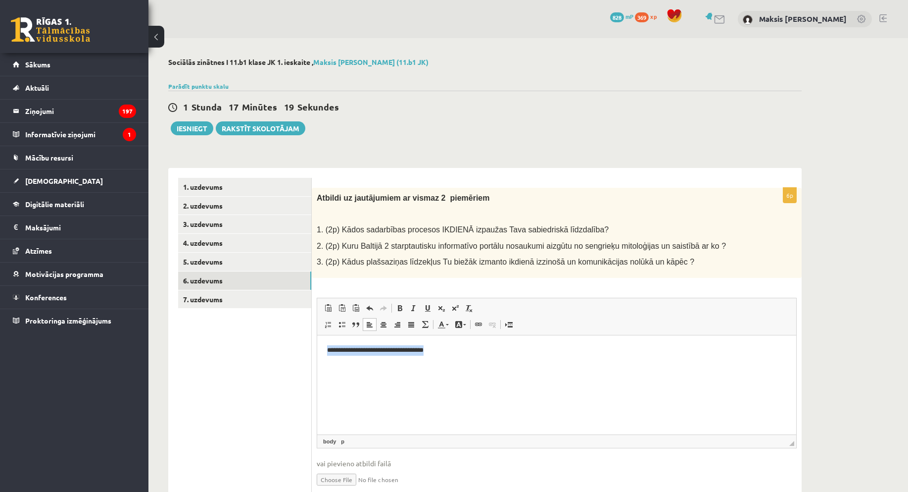
drag, startPoint x: 294, startPoint y: 347, endPoint x: 172, endPoint y: 352, distance: 121.4
click at [317, 352] on html "**********" at bounding box center [556, 350] width 479 height 30
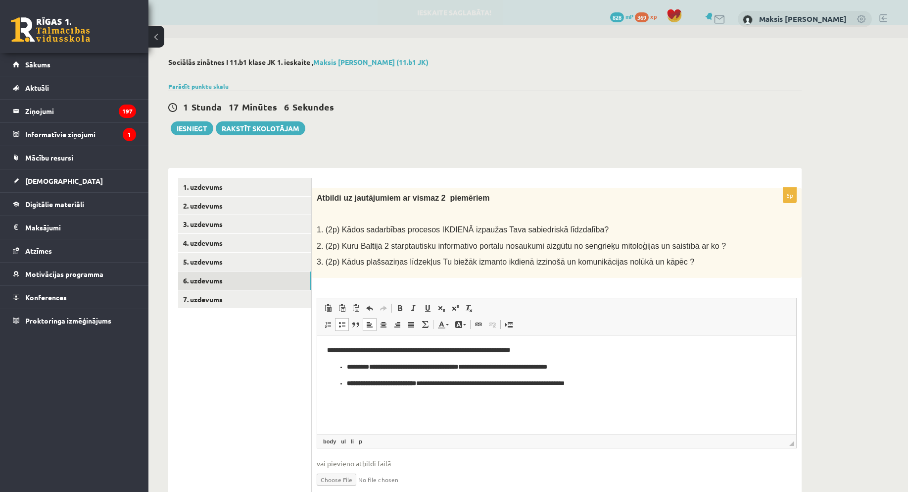
click at [655, 386] on p "**********" at bounding box center [557, 383] width 420 height 10
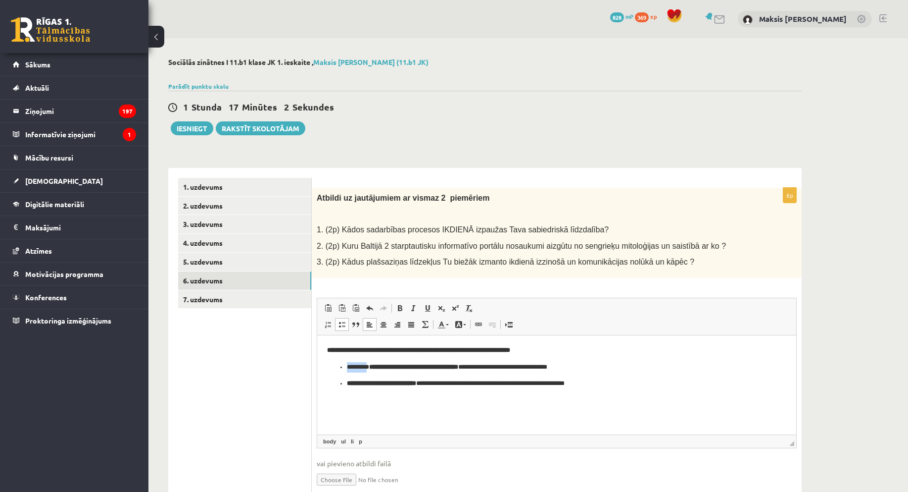
drag, startPoint x: 347, startPoint y: 366, endPoint x: 373, endPoint y: 371, distance: 26.6
click at [373, 371] on ul "**********" at bounding box center [556, 374] width 459 height 27
click at [397, 308] on span at bounding box center [400, 308] width 8 height 8
click at [688, 378] on p "**********" at bounding box center [557, 383] width 420 height 10
click at [627, 385] on p "**********" at bounding box center [557, 383] width 420 height 10
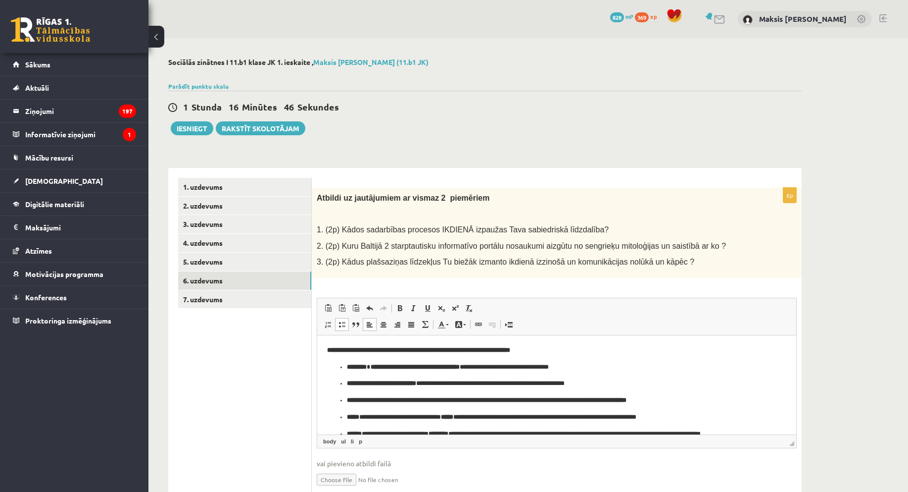
scroll to position [14, 0]
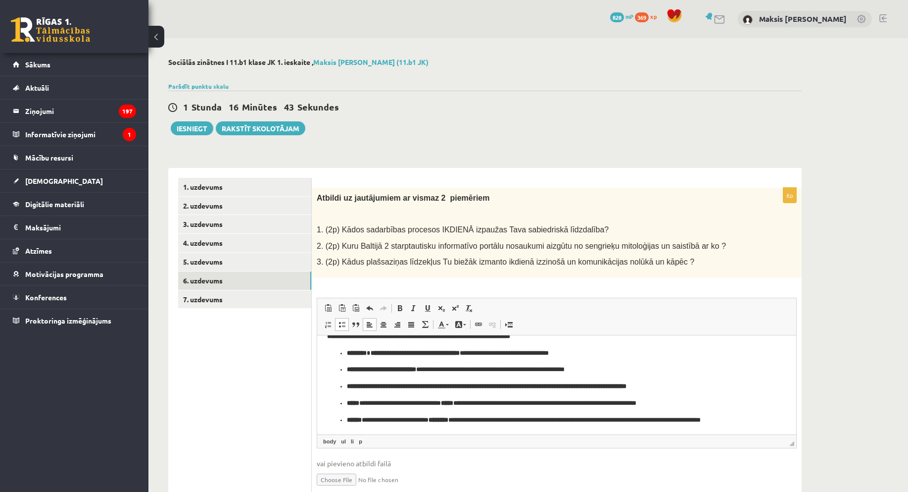
click at [345, 387] on ul "**********" at bounding box center [556, 391] width 459 height 87
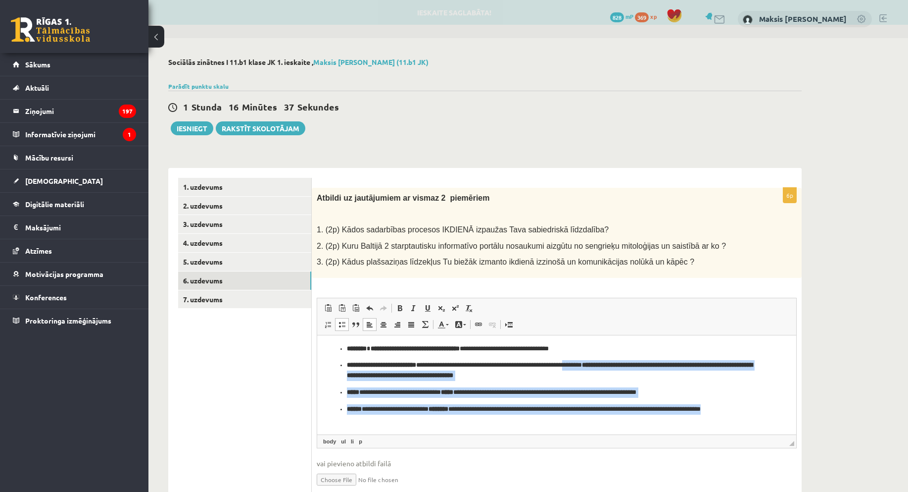
scroll to position [43, 0]
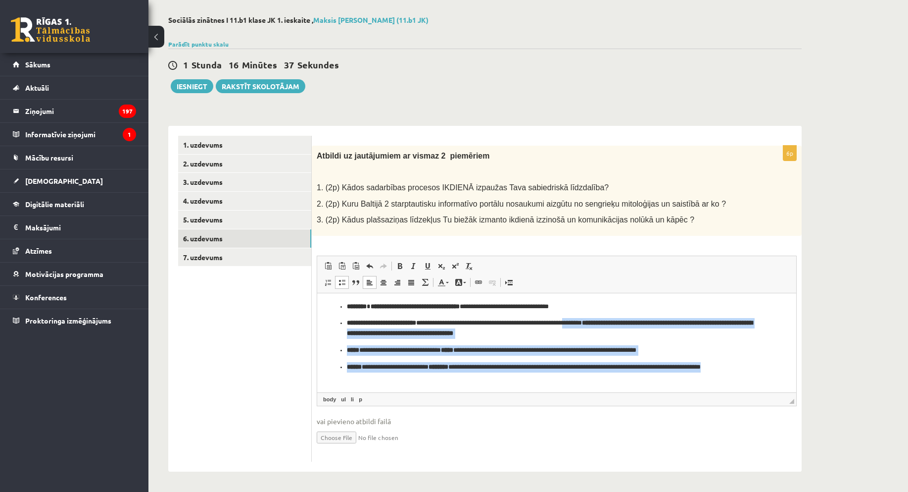
drag, startPoint x: 617, startPoint y: 326, endPoint x: 819, endPoint y: 490, distance: 260.4
click at [797, 392] on html "**********" at bounding box center [556, 332] width 479 height 117
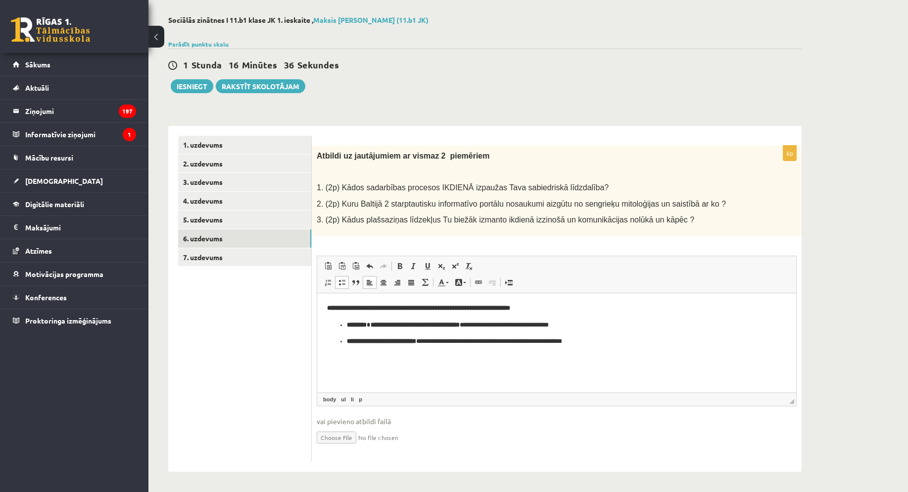
scroll to position [0, 0]
click at [639, 344] on p "**********" at bounding box center [557, 341] width 420 height 10
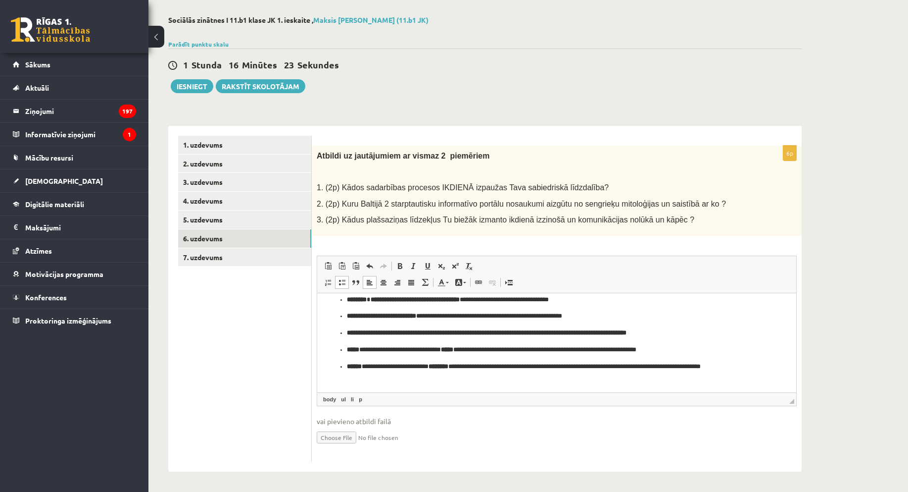
scroll to position [31, 0]
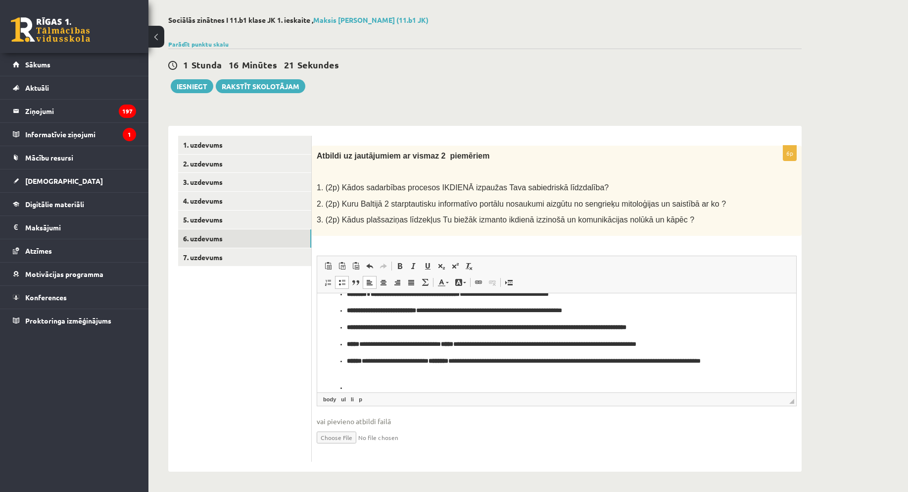
click at [342, 284] on span at bounding box center [342, 282] width 8 height 8
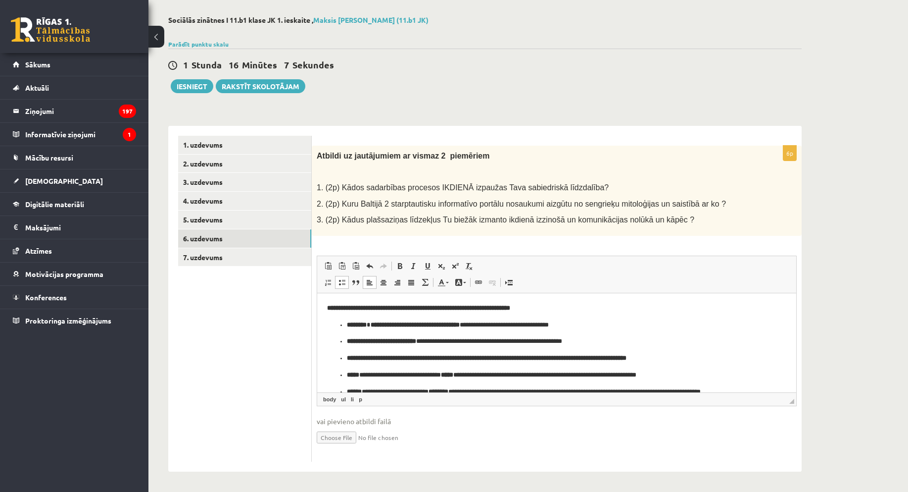
scroll to position [0, 0]
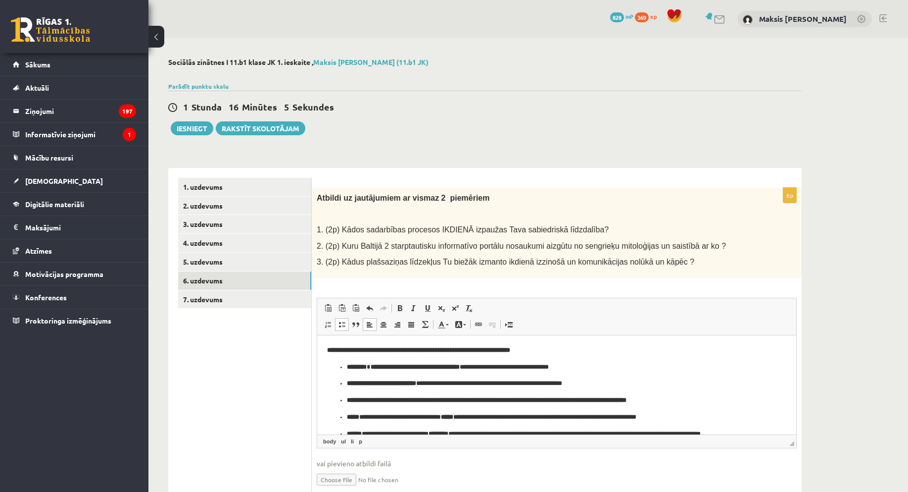
drag, startPoint x: 343, startPoint y: 383, endPoint x: 336, endPoint y: 383, distance: 7.4
click at [336, 383] on ul "**********" at bounding box center [556, 404] width 459 height 87
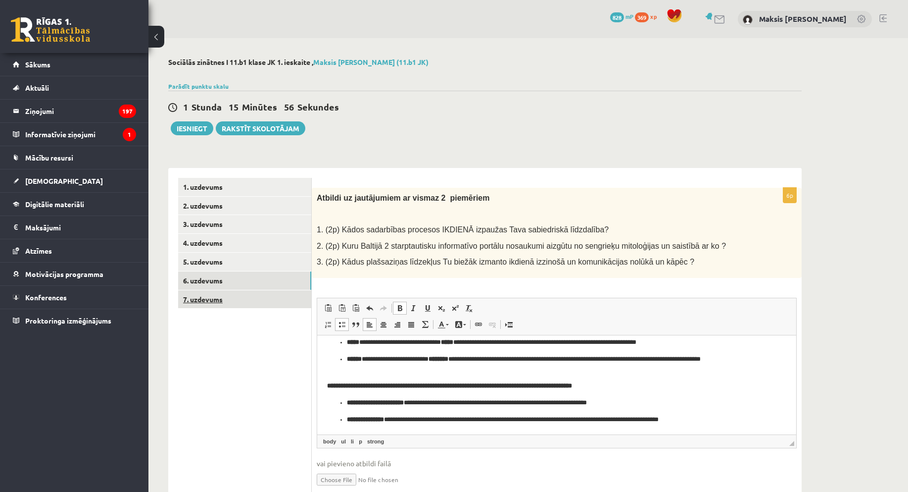
click at [197, 294] on link "7. uzdevums" at bounding box center [244, 299] width 133 height 18
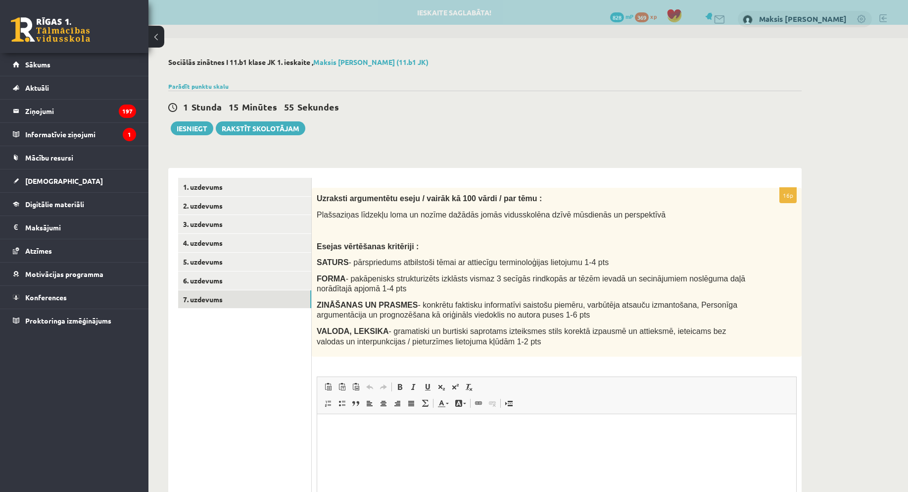
scroll to position [0, 0]
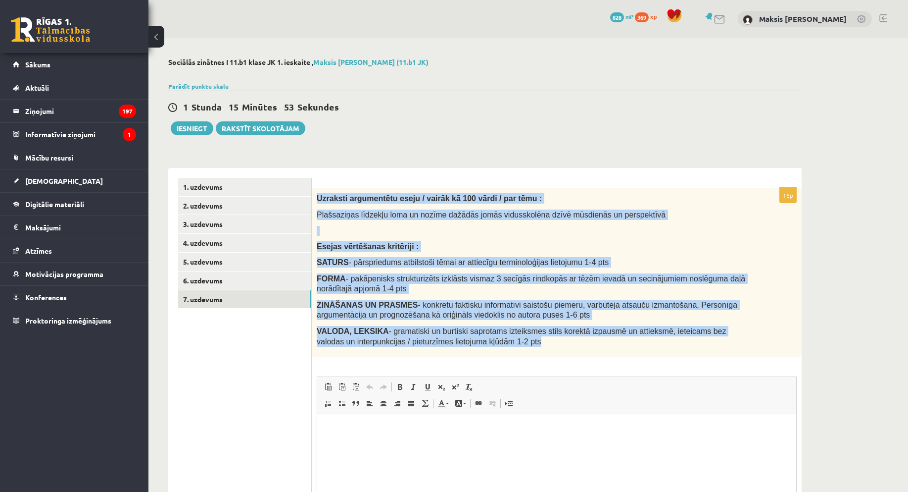
drag, startPoint x: 316, startPoint y: 199, endPoint x: 517, endPoint y: 333, distance: 241.0
click at [688, 341] on div "Uzraksti argumentētu eseju / vairāk kā 100 vārdi / par tēmu : Plašsaziņas līdze…" at bounding box center [557, 272] width 490 height 169
copy div "Uzraksti argumentētu eseju / vairāk kā 100 vārdi / par tēmu : Plašsaziņas līdze…"
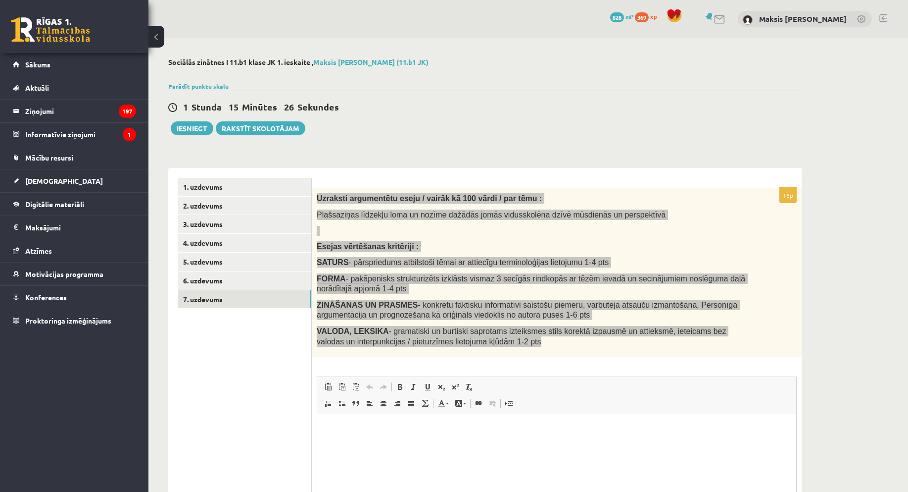
click at [390, 426] on p "Визуальный текстовый редактор, wiswyg-editor-user-answer-47025037313480" at bounding box center [556, 429] width 459 height 10
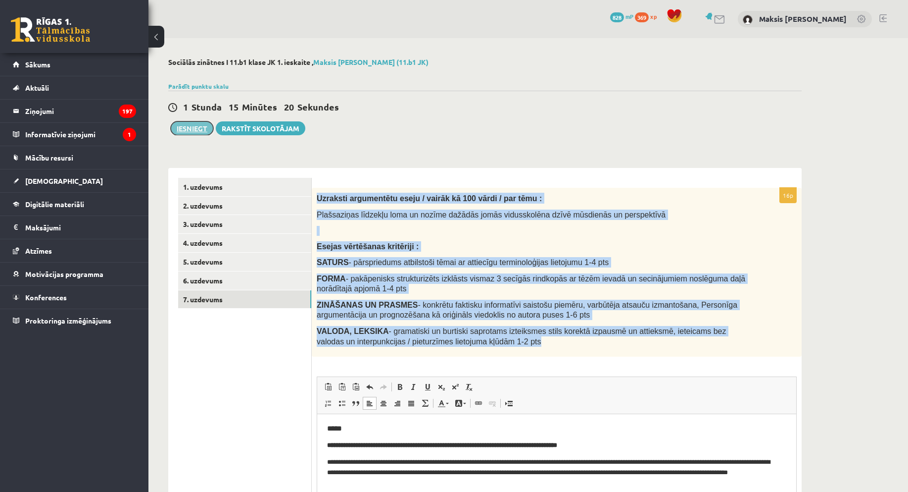
click at [181, 128] on button "Iesniegt" at bounding box center [192, 128] width 43 height 14
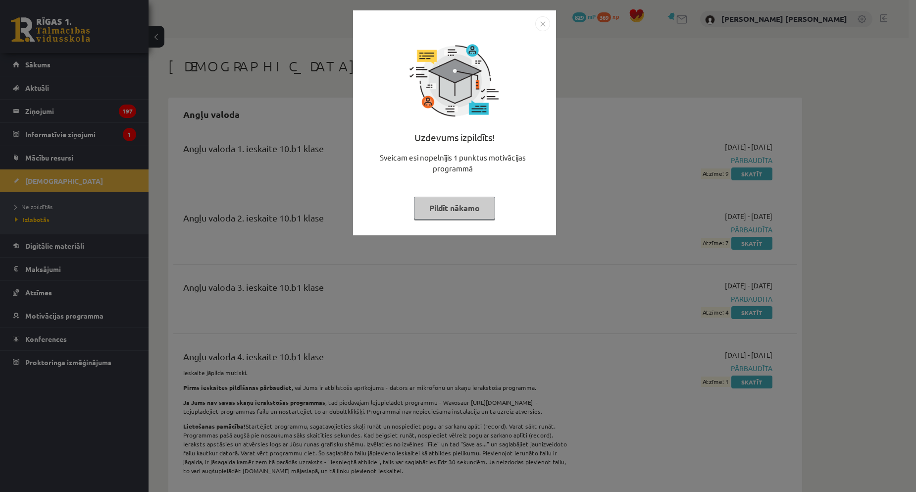
click at [544, 23] on img "Close" at bounding box center [542, 23] width 15 height 15
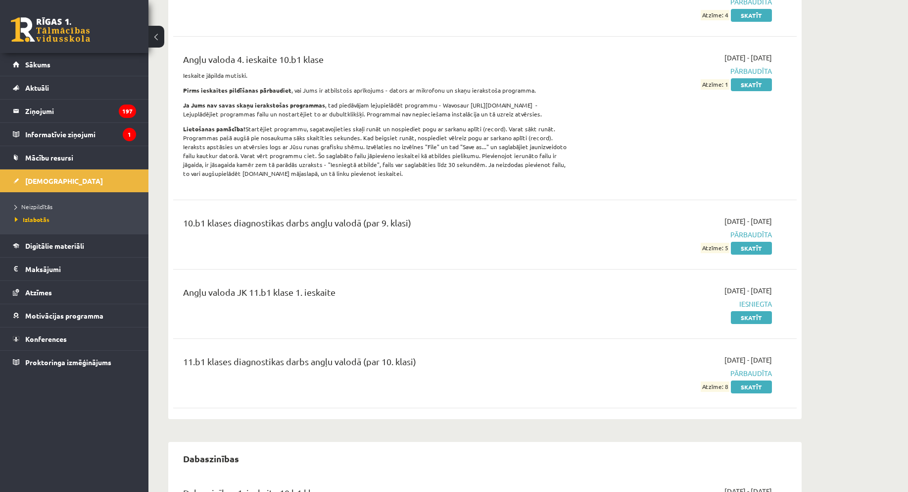
scroll to position [545, 0]
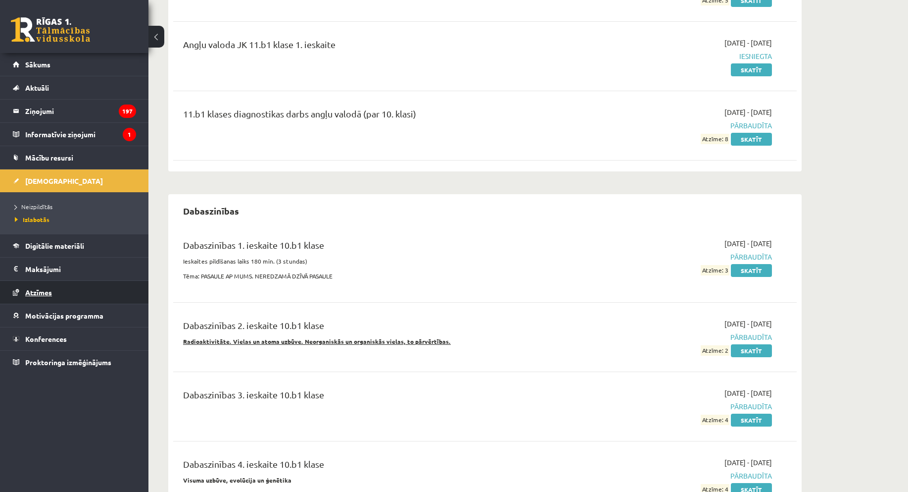
click at [45, 288] on span "Atzīmes" at bounding box center [38, 292] width 27 height 9
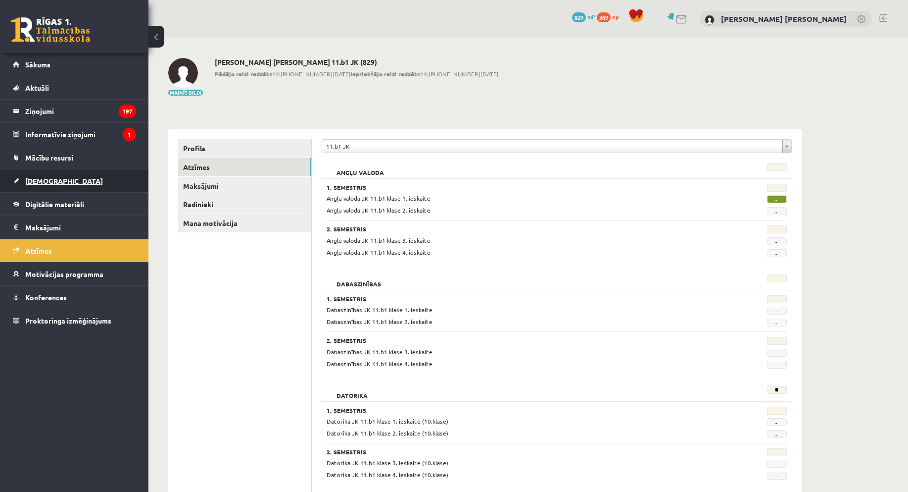
click at [80, 176] on link "[DEMOGRAPHIC_DATA]" at bounding box center [74, 180] width 123 height 23
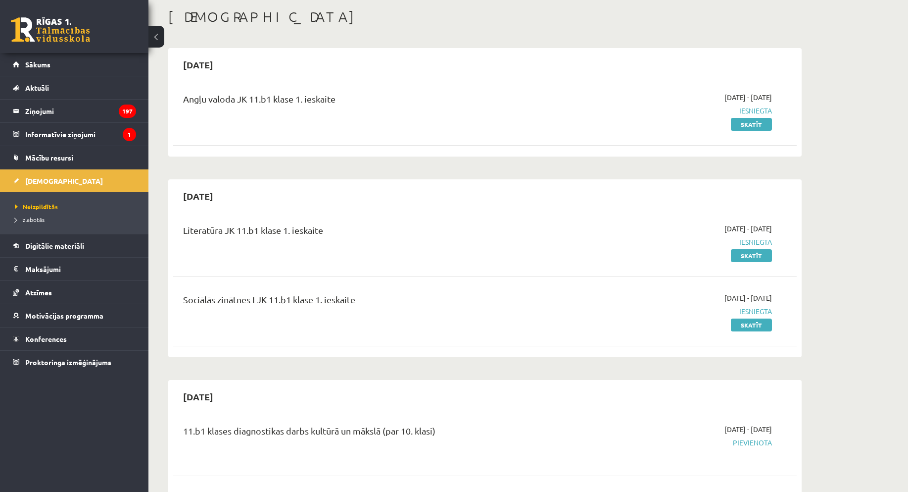
scroll to position [248, 0]
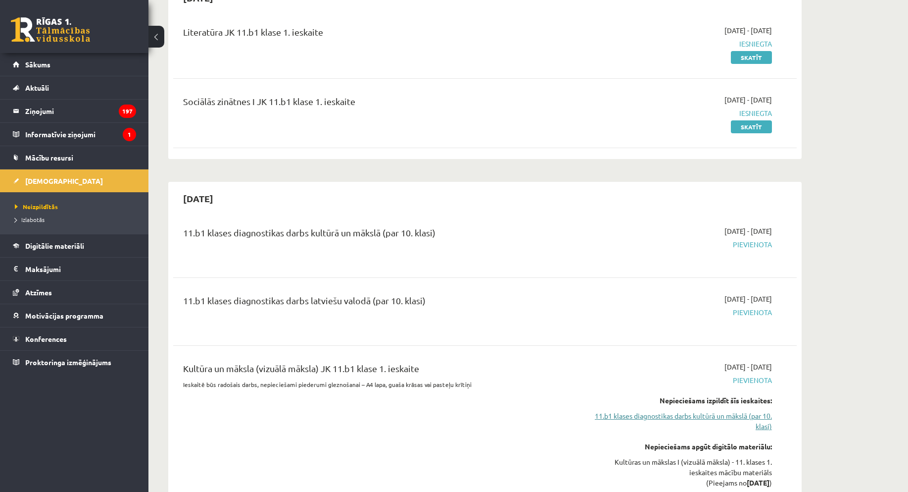
click at [747, 419] on link "11.b1 klases diagnostikas darbs kultūrā un mākslā (par 10. klasi)" at bounding box center [679, 420] width 187 height 21
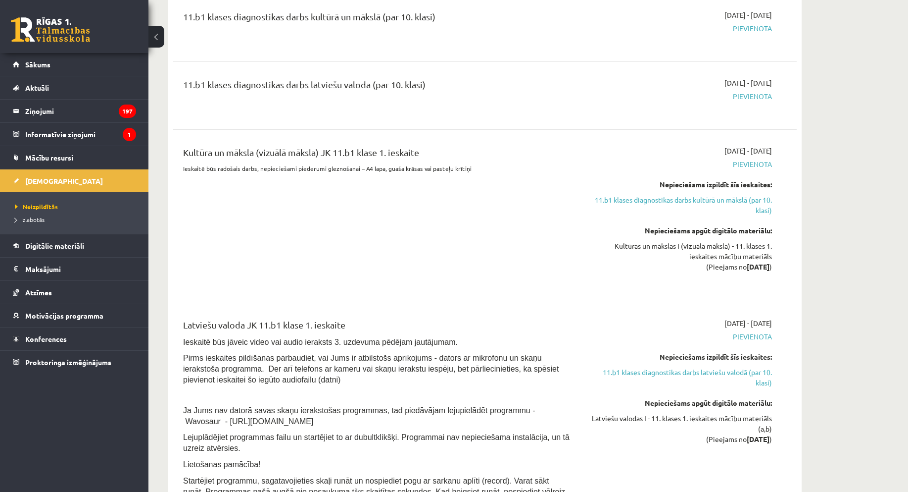
click at [709, 194] on div "Nepieciešams izpildīt šīs ieskaites: 11.b1 klases diagnostikas darbs kultūrā un…" at bounding box center [679, 197] width 187 height 36
click at [711, 199] on link "11.b1 klases diagnostikas darbs kultūrā un mākslā (par 10. klasi)" at bounding box center [679, 205] width 187 height 21
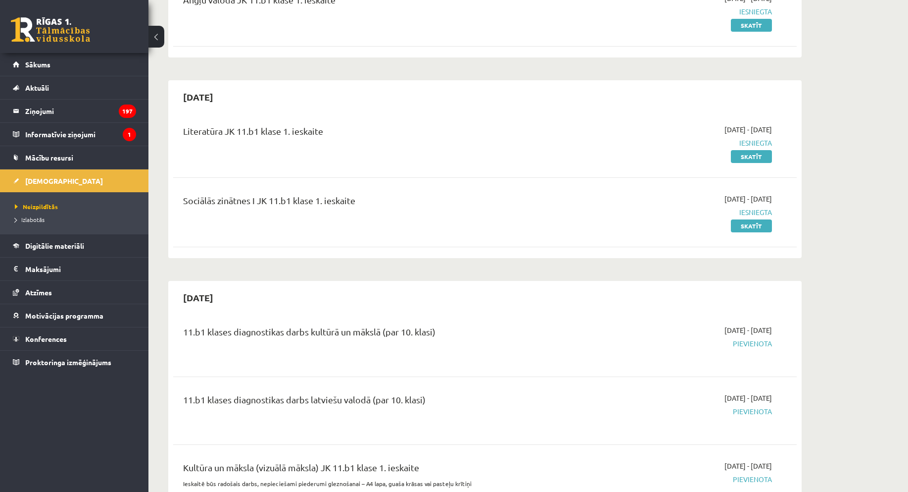
scroll to position [297, 0]
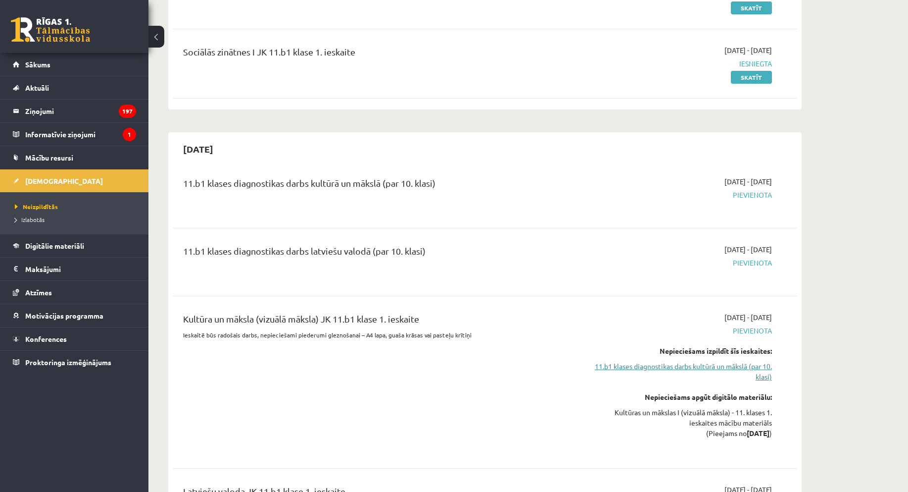
click at [738, 372] on link "11.b1 klases diagnostikas darbs kultūrā un mākslā (par 10. klasi)" at bounding box center [679, 371] width 187 height 21
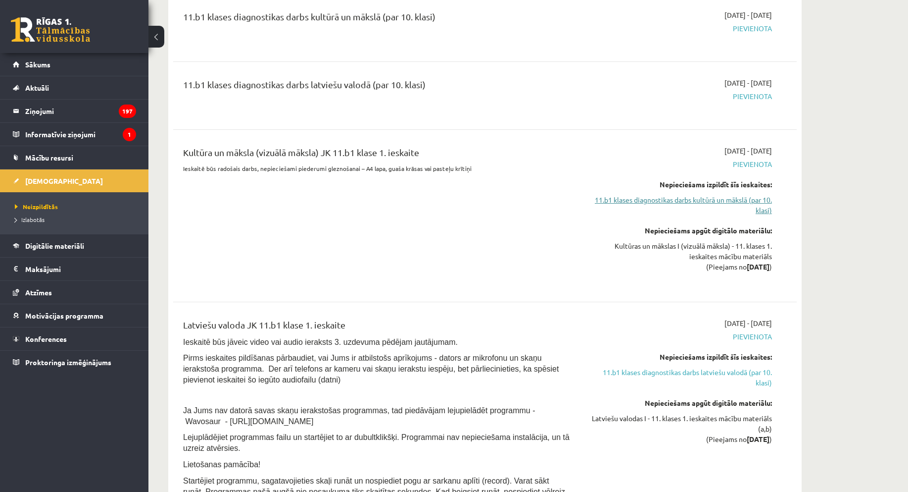
scroll to position [216, 0]
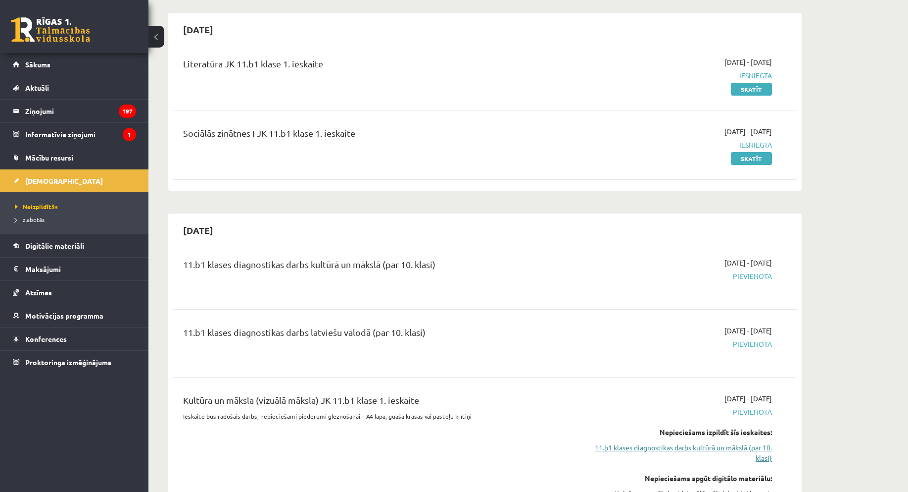
click at [761, 442] on link "11.b1 klases diagnostikas darbs kultūrā un mākslā (par 10. klasi)" at bounding box center [679, 452] width 187 height 21
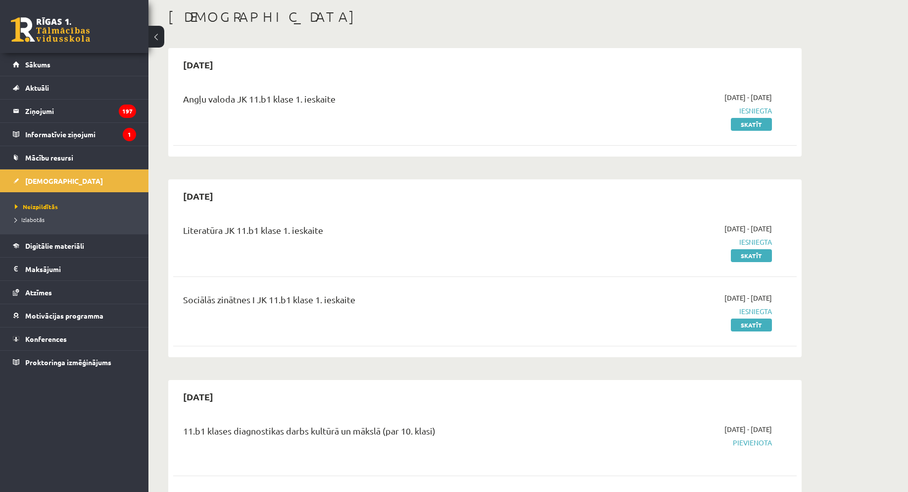
scroll to position [0, 0]
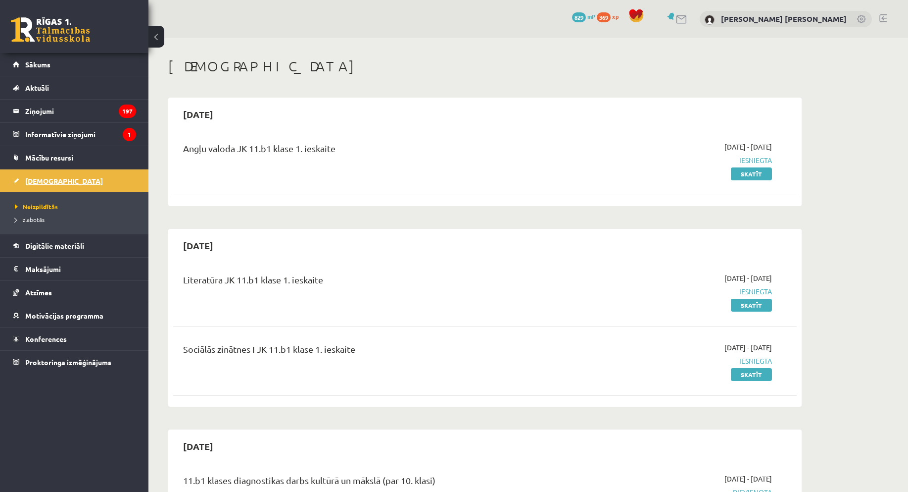
click at [20, 182] on link "[DEMOGRAPHIC_DATA]" at bounding box center [74, 180] width 123 height 23
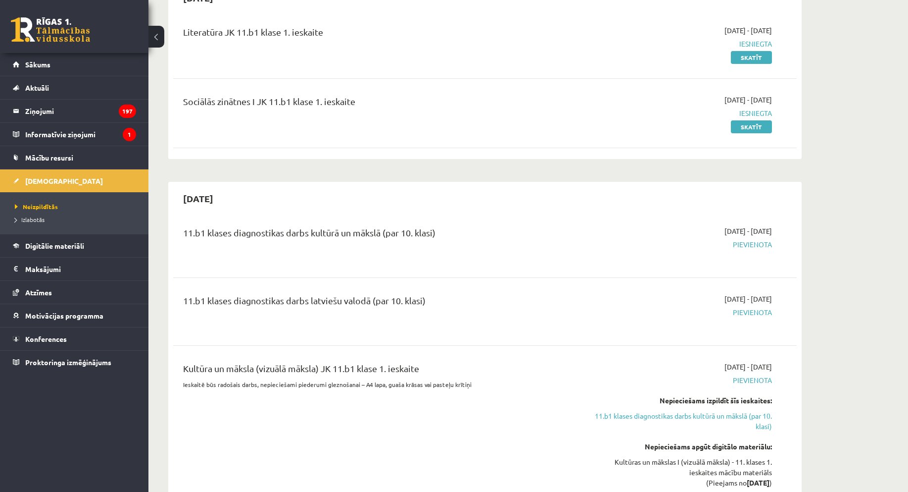
scroll to position [50, 0]
